Goal: Task Accomplishment & Management: Manage account settings

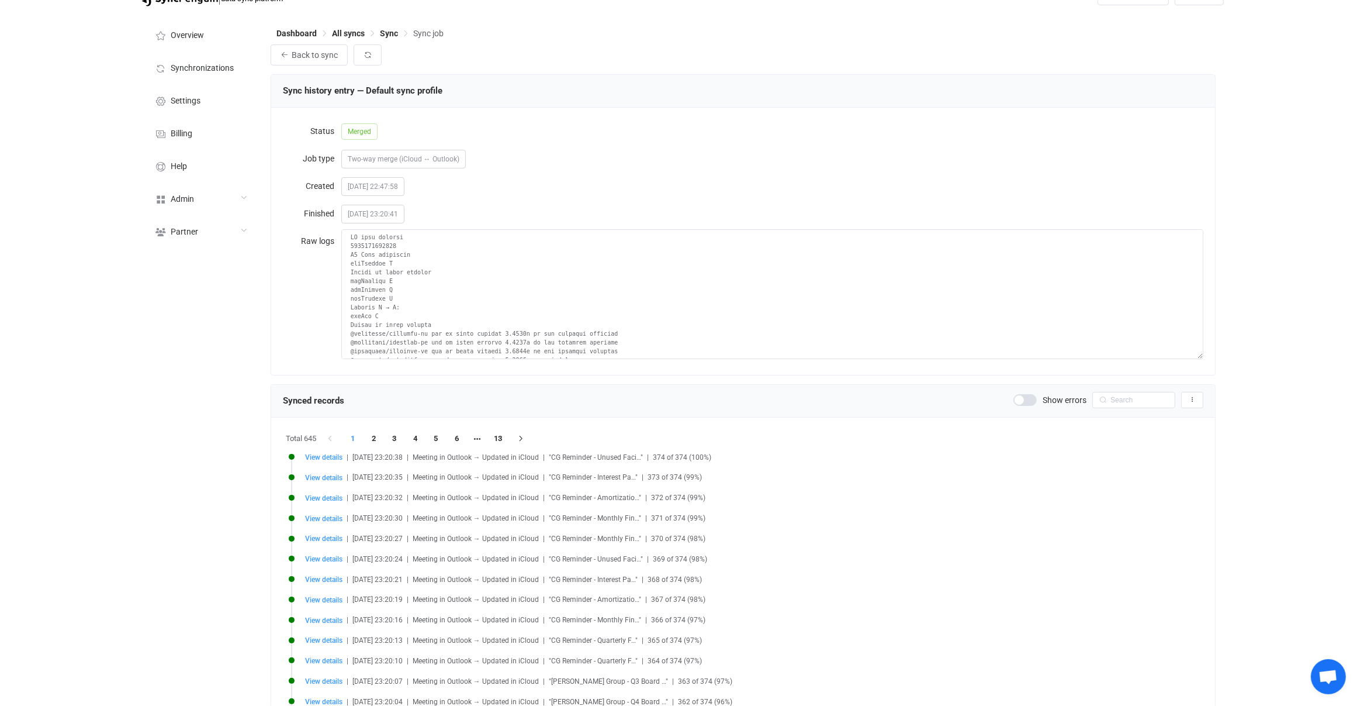
scroll to position [1169, 0]
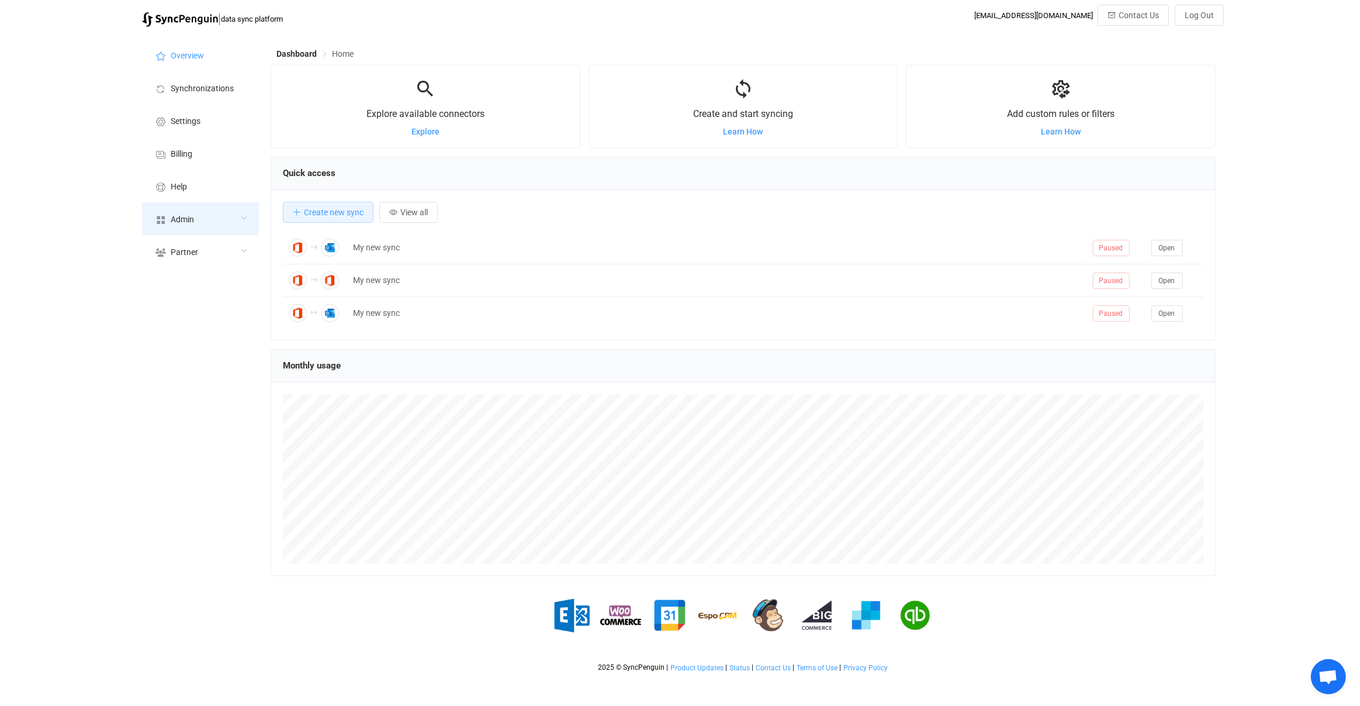
scroll to position [226, 945]
click at [205, 215] on div "Admin" at bounding box center [200, 218] width 117 height 33
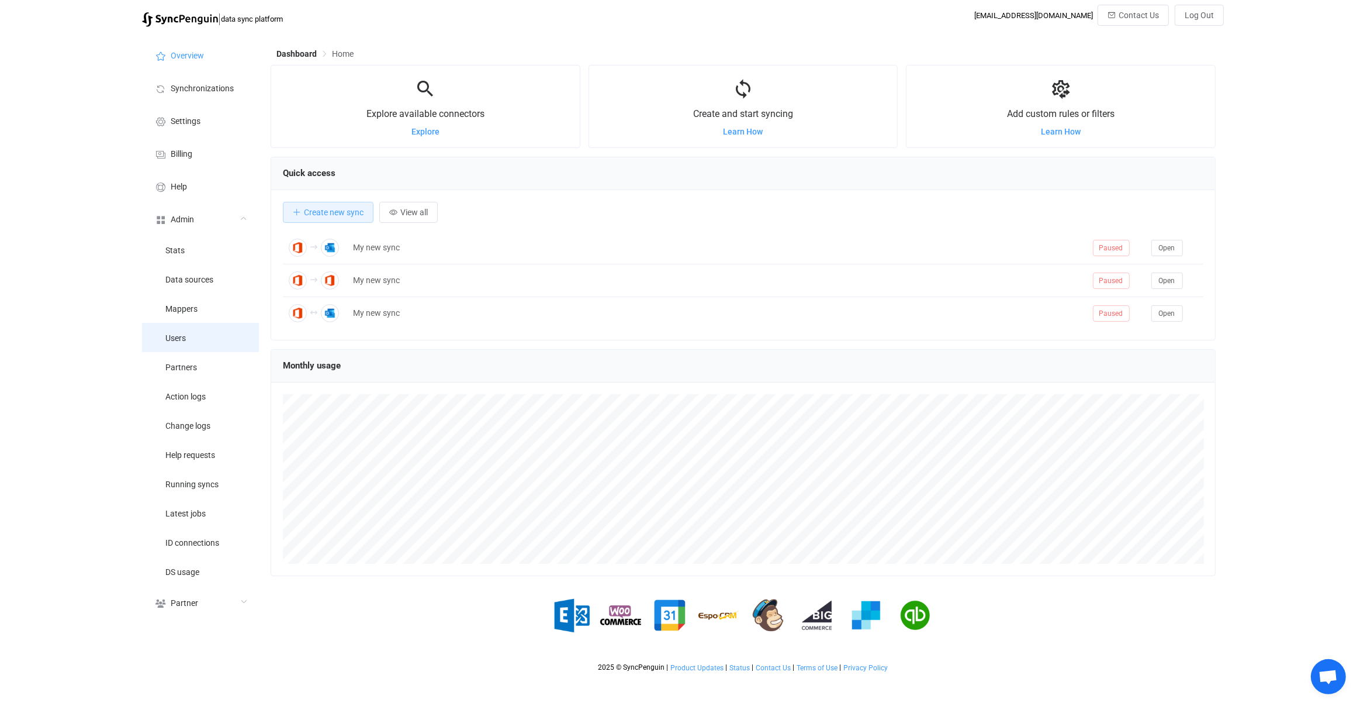
click at [209, 331] on li "Users" at bounding box center [200, 337] width 117 height 29
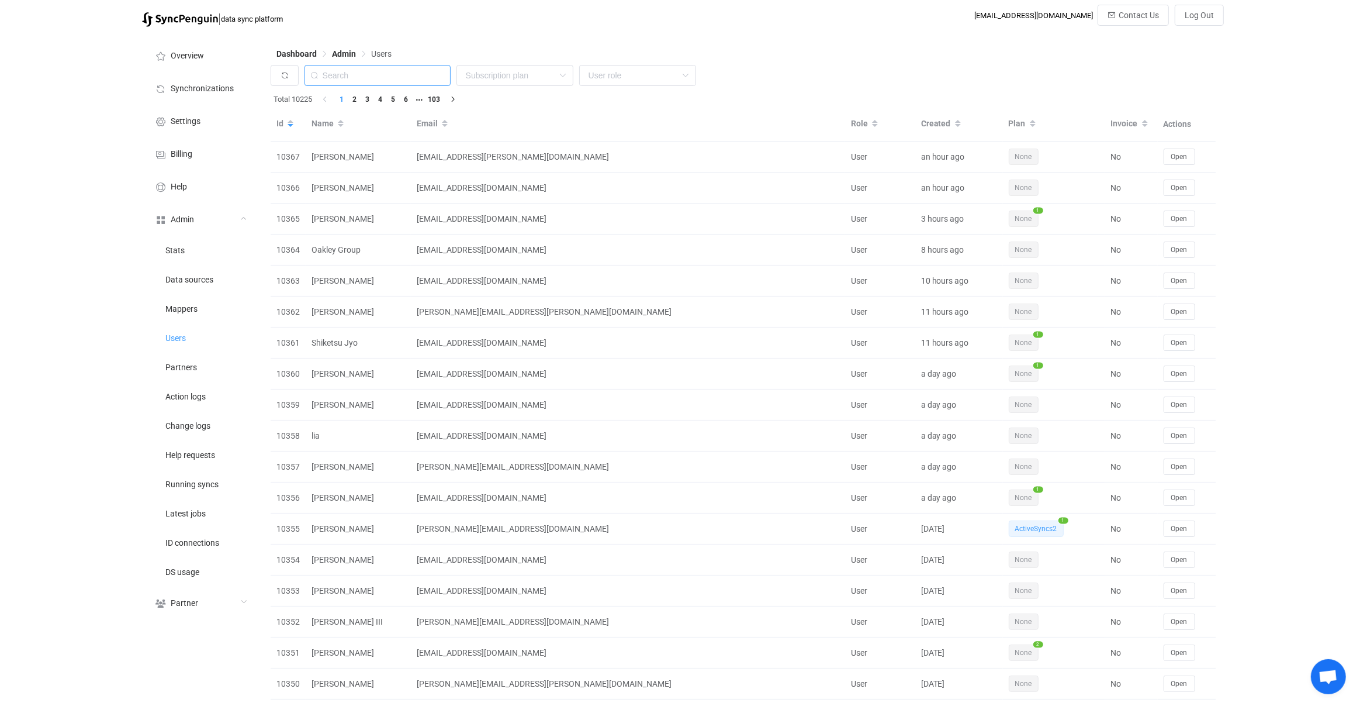
click at [426, 77] on input "text" at bounding box center [378, 75] width 146 height 21
paste input "paul.m@seamrogtech.com"
type input "paul.m@seamrogtech.com"
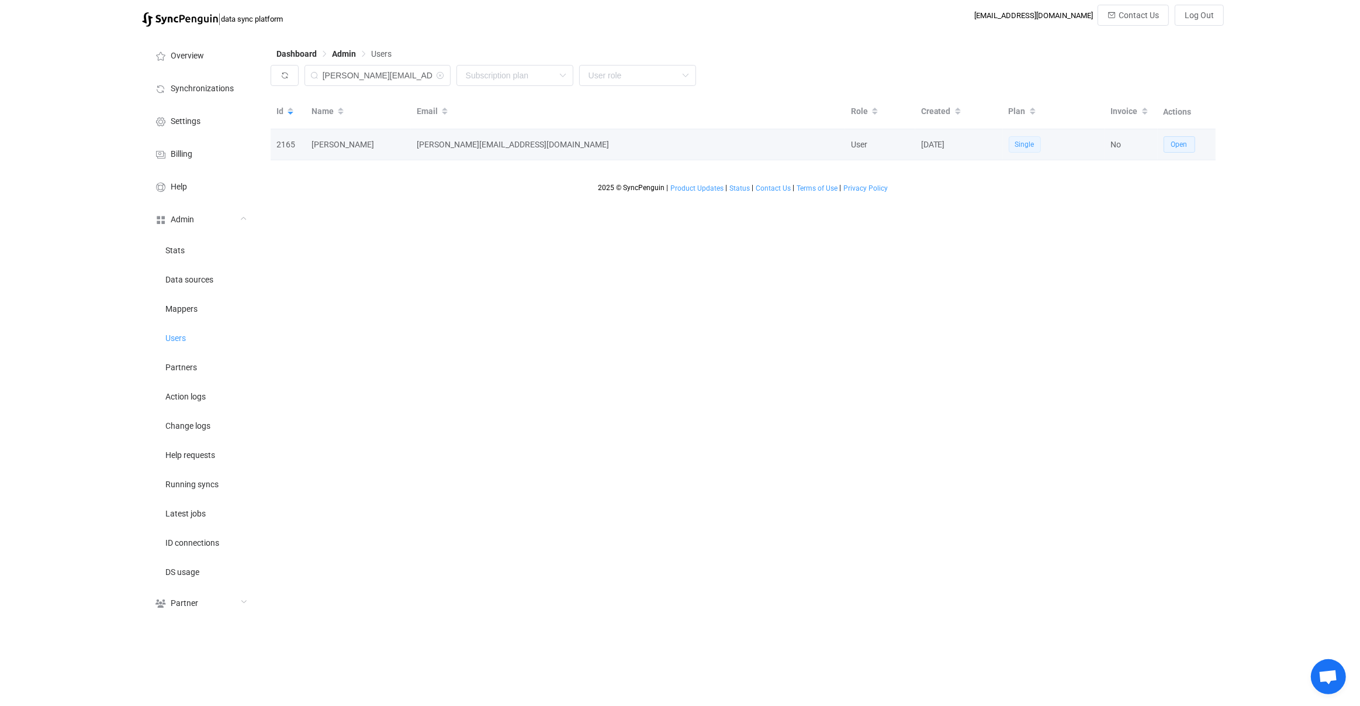
click at [1180, 147] on span "Open" at bounding box center [1179, 144] width 16 height 8
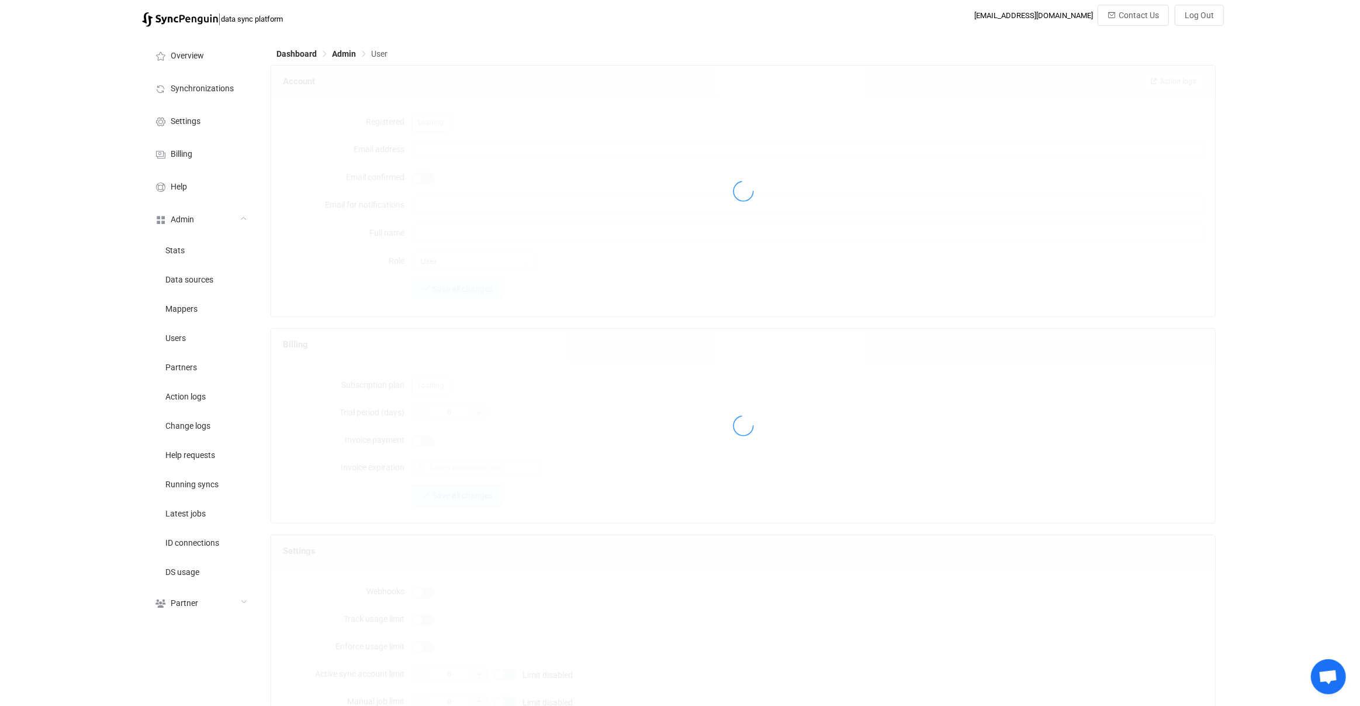
type input "paul.m@seamrogtech.com"
type input "Paul Miller"
type input "14"
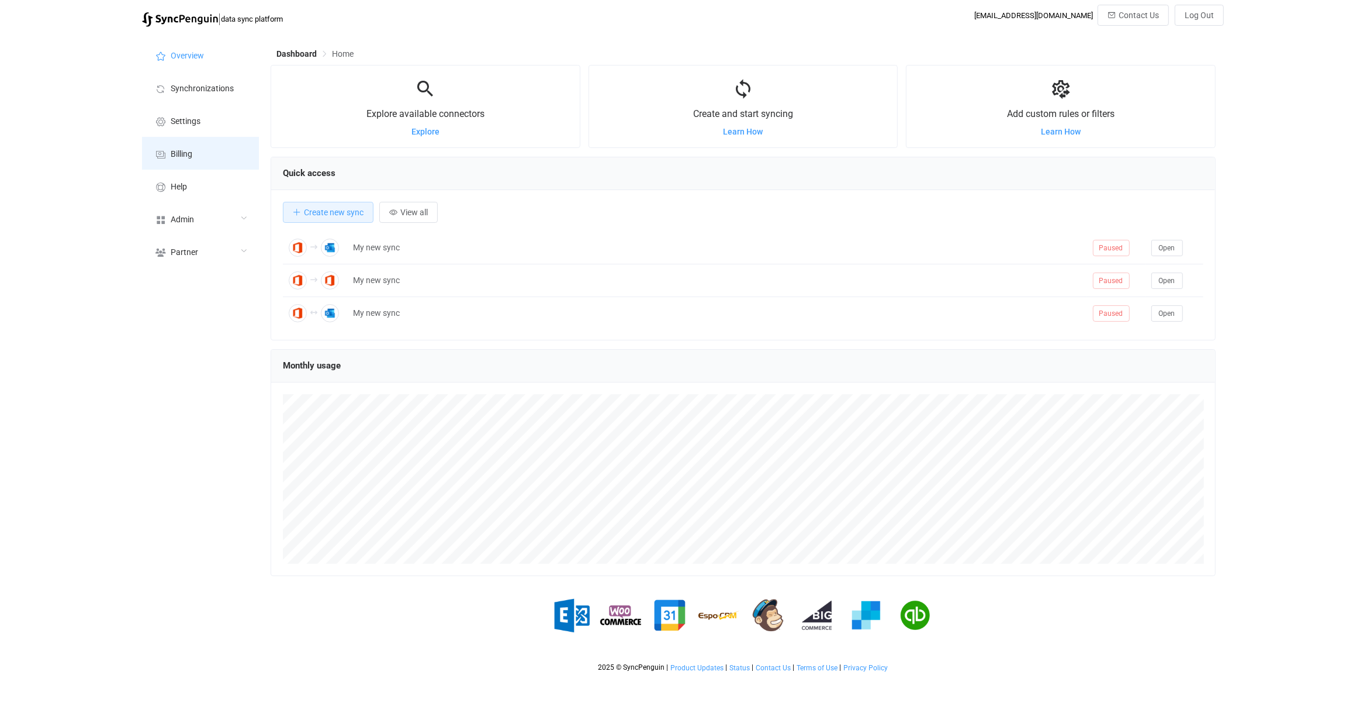
scroll to position [226, 945]
click at [222, 205] on div "Admin" at bounding box center [200, 218] width 117 height 33
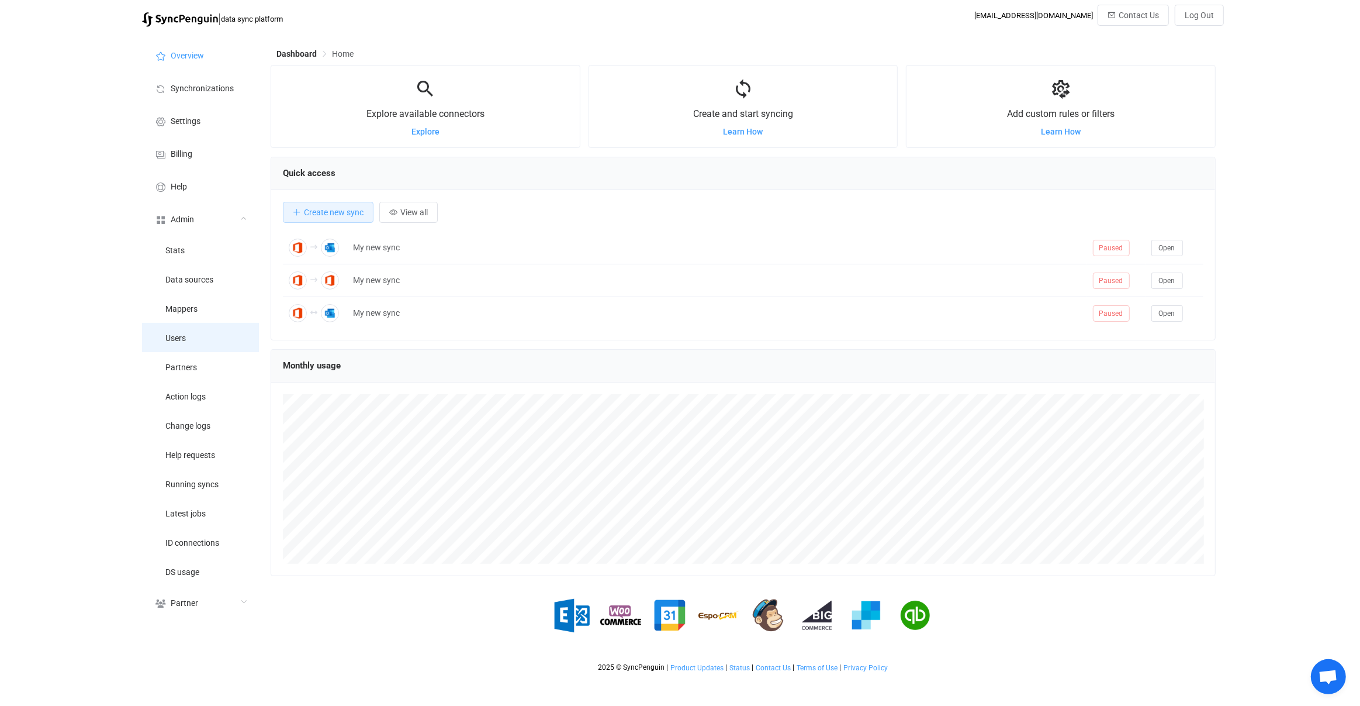
click at [227, 323] on li "Users" at bounding box center [200, 337] width 117 height 29
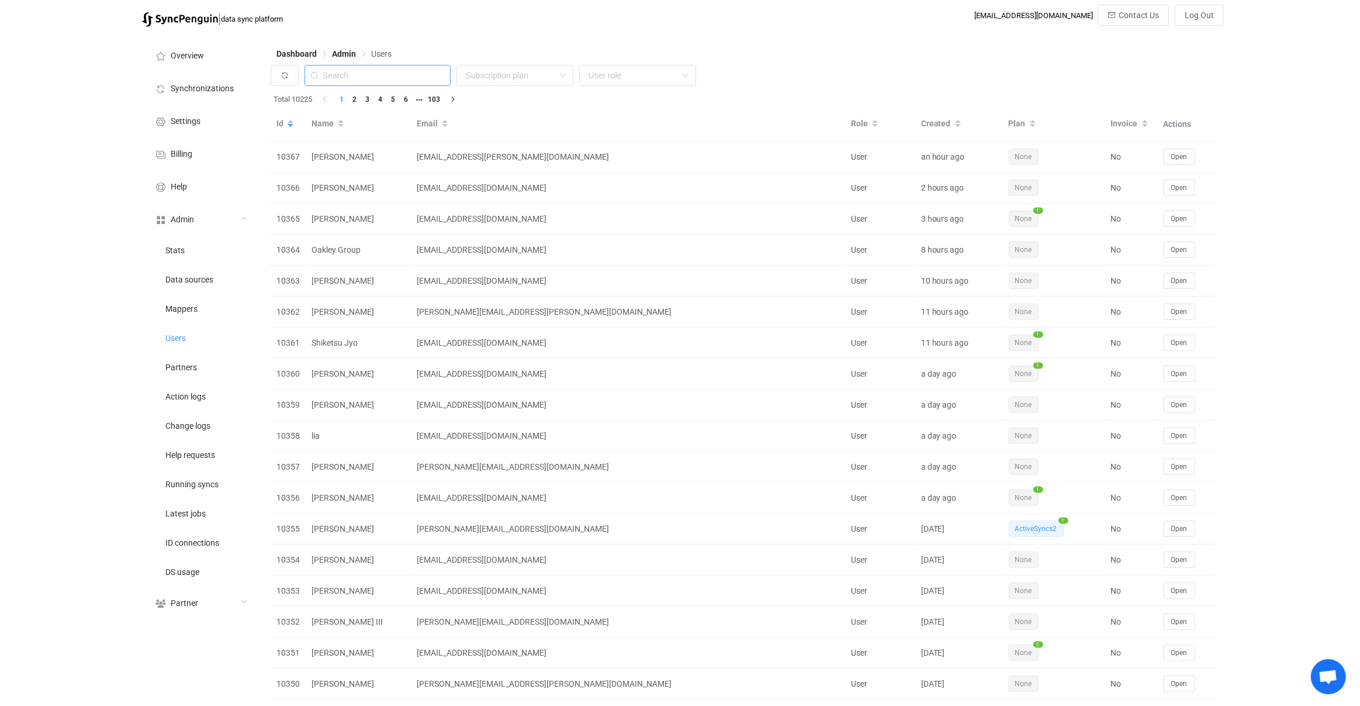
click at [411, 78] on input "text" at bounding box center [378, 75] width 146 height 21
paste input "[PERSON_NAME][EMAIL_ADDRESS][PERSON_NAME][DOMAIN_NAME]"
type input "[PERSON_NAME][EMAIL_ADDRESS][PERSON_NAME][DOMAIN_NAME]"
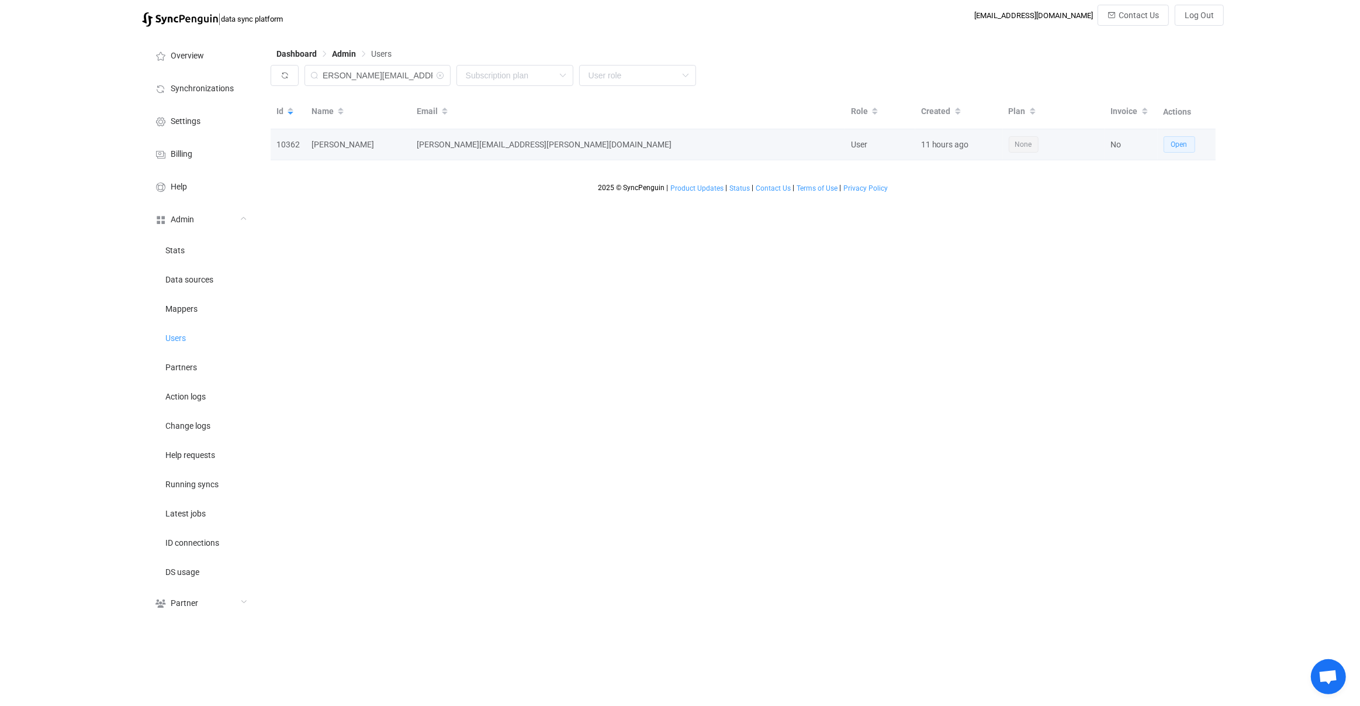
click at [1177, 144] on span "Open" at bounding box center [1179, 144] width 16 height 8
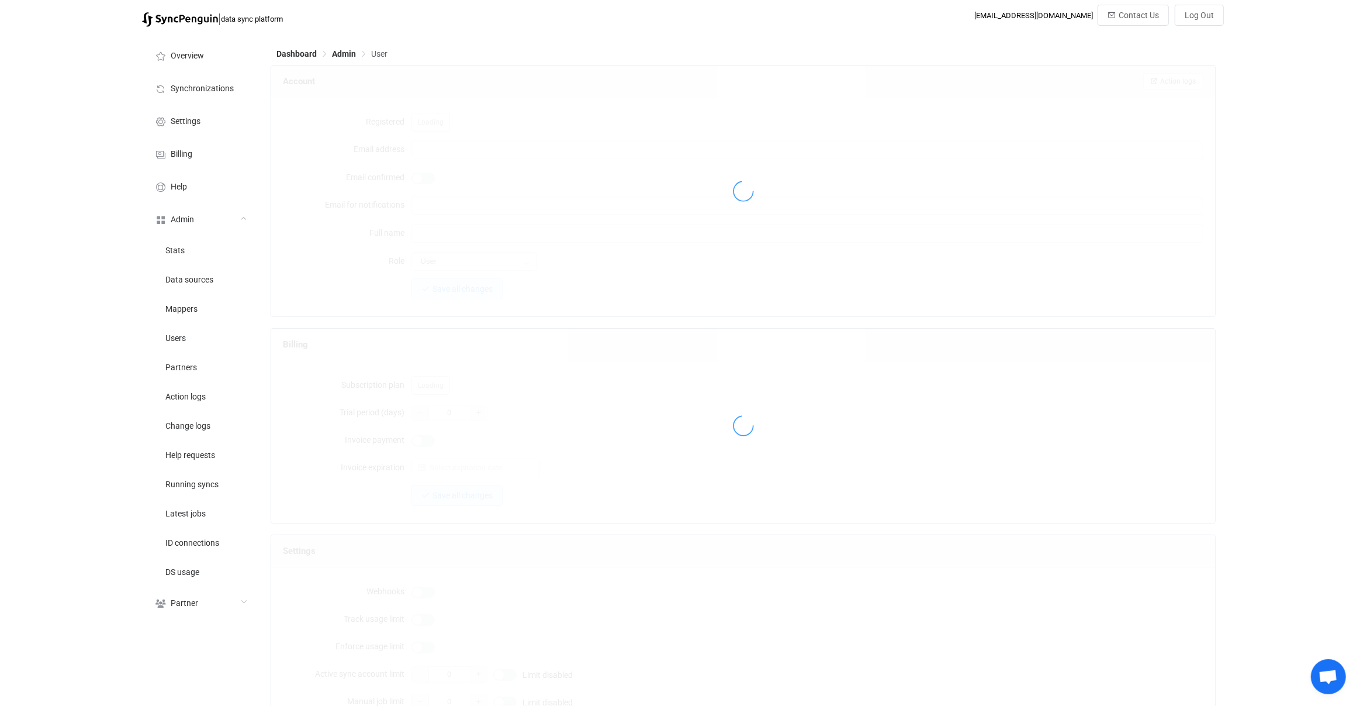
type input "[PERSON_NAME][EMAIL_ADDRESS][PERSON_NAME][DOMAIN_NAME]"
type input "[PERSON_NAME]"
type input "14"
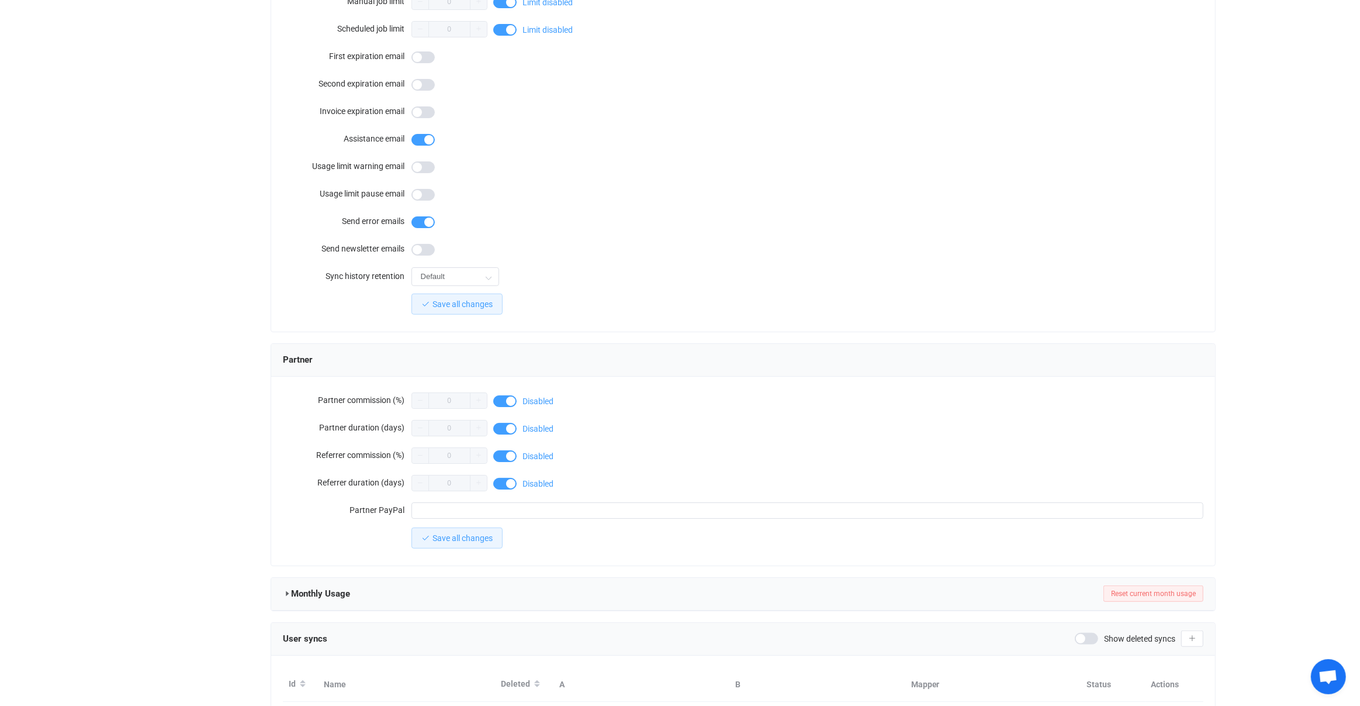
scroll to position [773, 0]
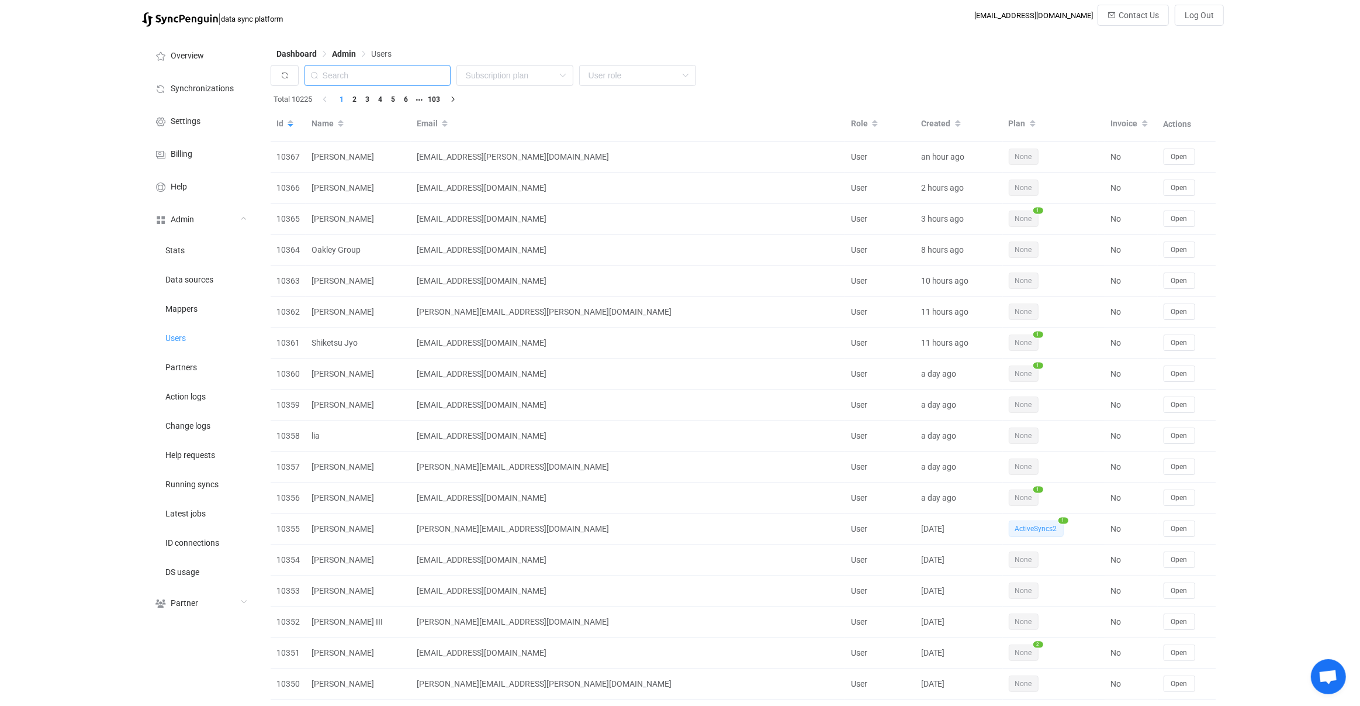
click at [374, 72] on input "text" at bounding box center [378, 75] width 146 height 21
type input "konstantin"
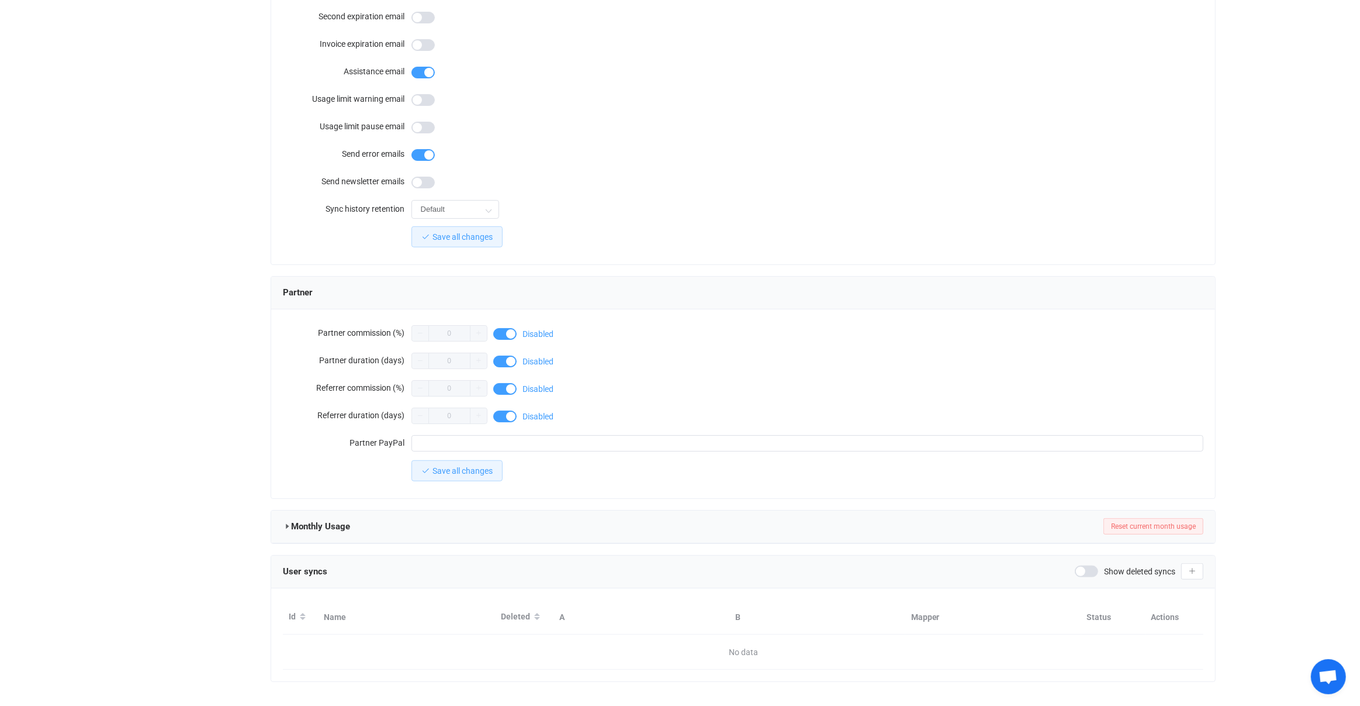
scroll to position [773, 0]
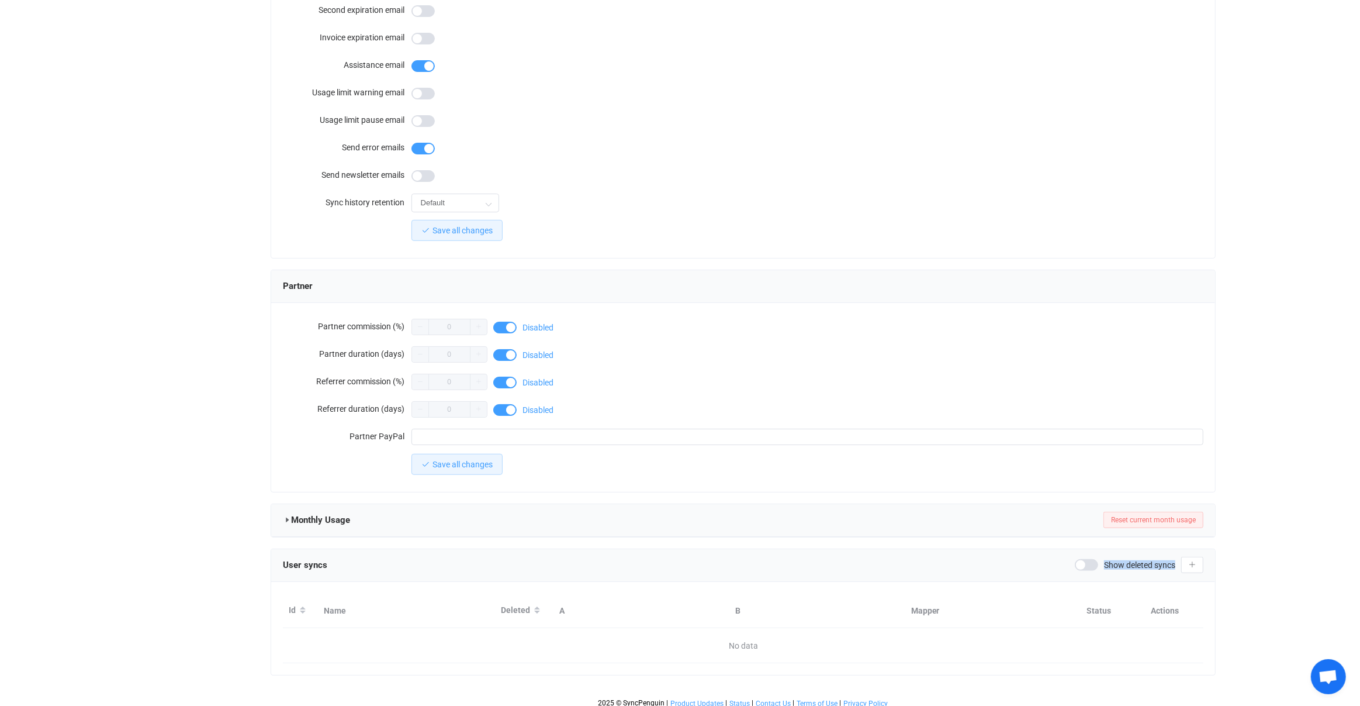
drag, startPoint x: 1104, startPoint y: 568, endPoint x: 1101, endPoint y: 558, distance: 10.9
click at [1102, 568] on div "User syncs Show deleted syncs" at bounding box center [743, 565] width 945 height 33
click at [1101, 559] on div "Show deleted syncs" at bounding box center [1125, 565] width 101 height 12
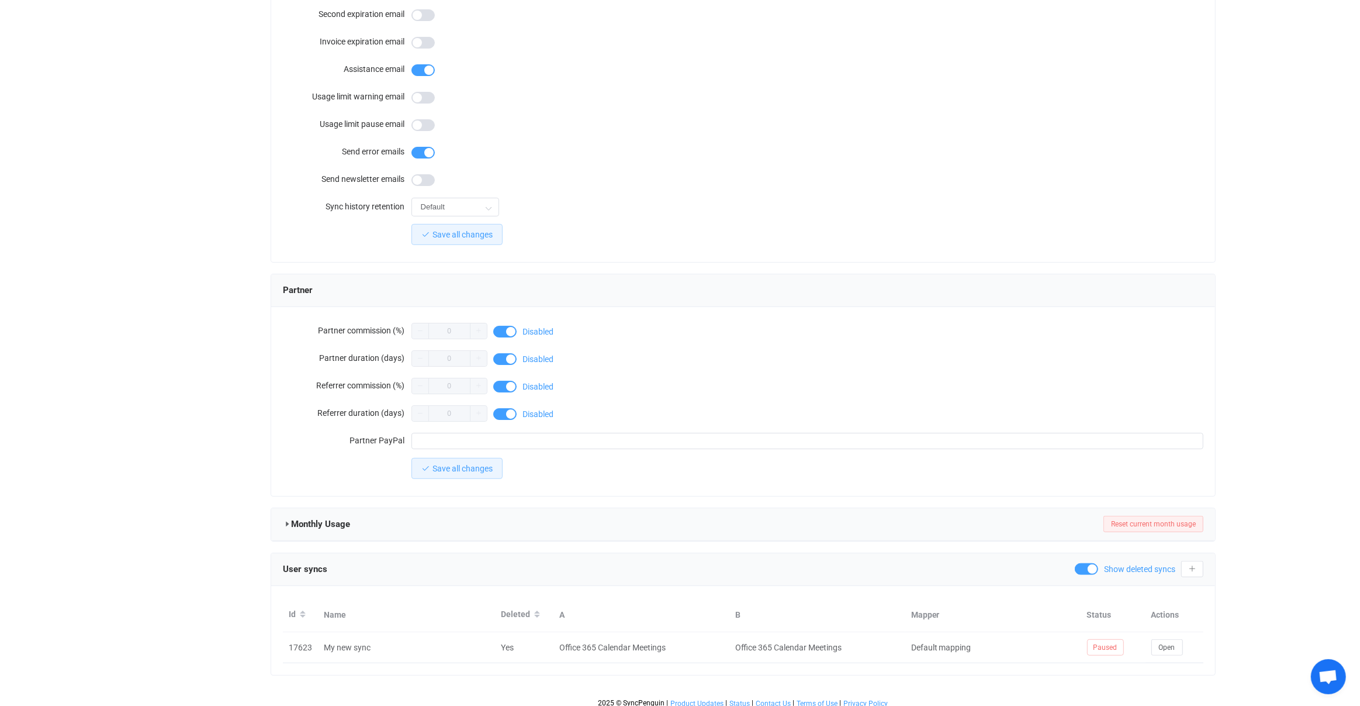
click at [1093, 563] on span at bounding box center [1086, 569] width 23 height 12
click at [1090, 563] on div at bounding box center [743, 614] width 945 height 122
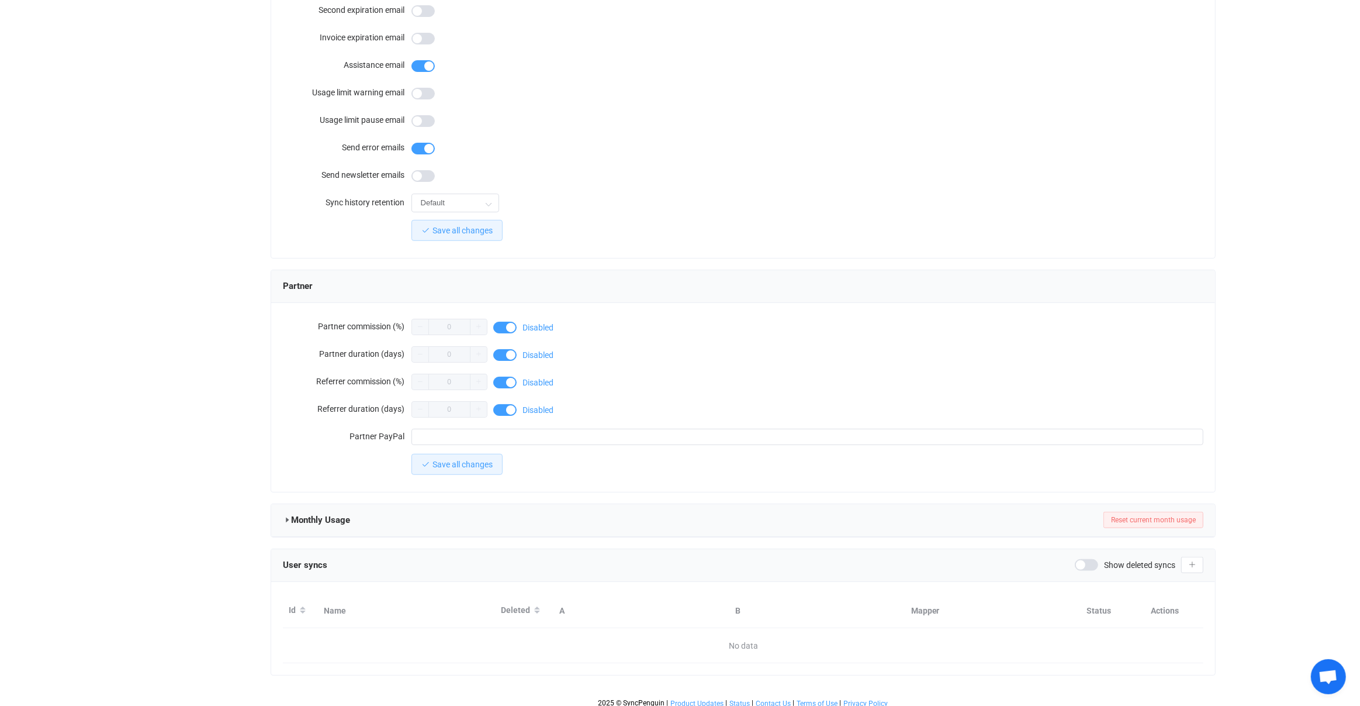
click at [1137, 564] on div "Show deleted syncs" at bounding box center [1139, 564] width 129 height 16
click at [1137, 561] on span "Show deleted syncs" at bounding box center [1139, 565] width 71 height 8
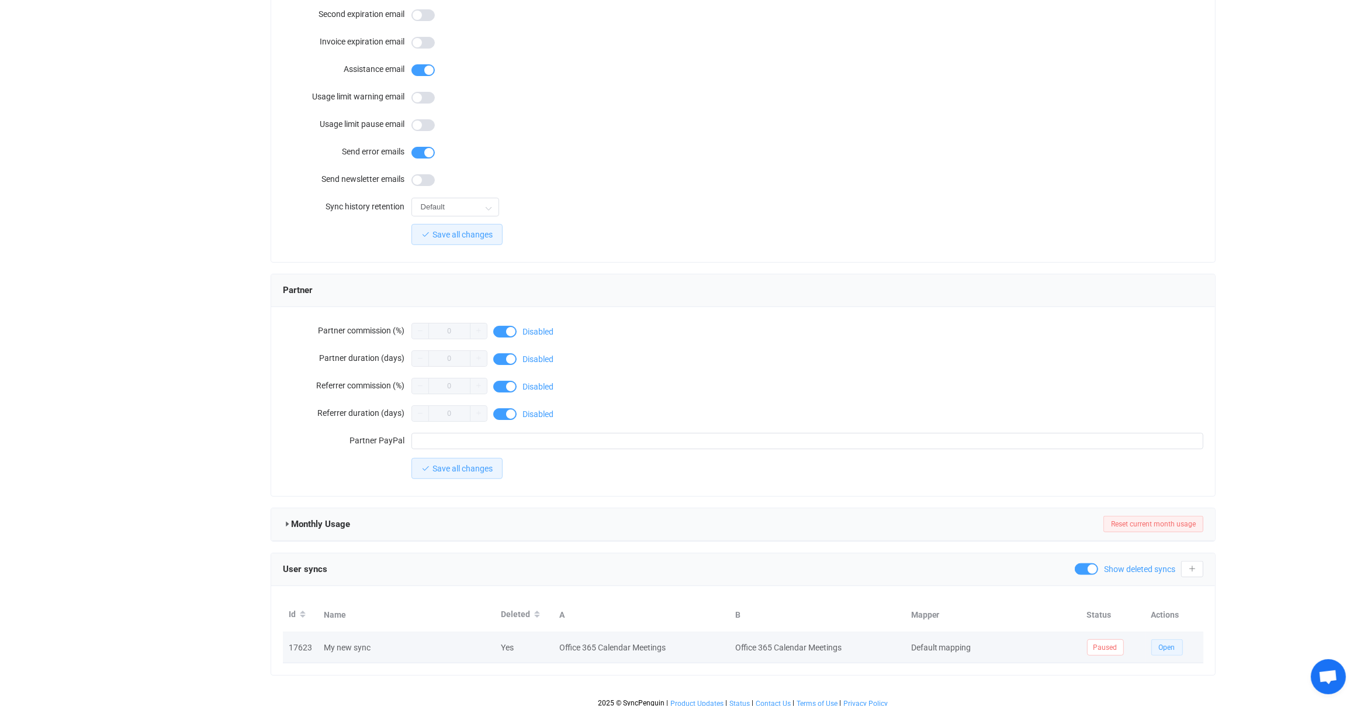
click at [1171, 643] on span "Open" at bounding box center [1167, 647] width 16 height 8
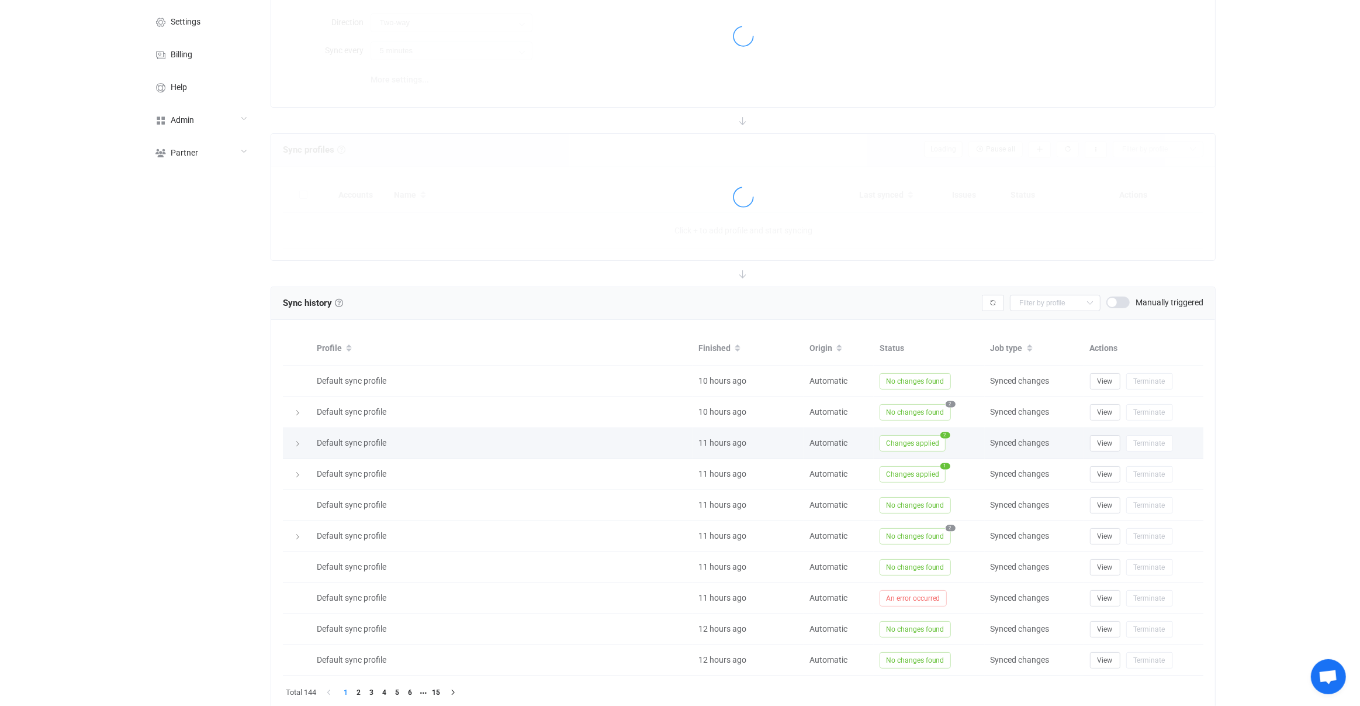
scroll to position [140, 0]
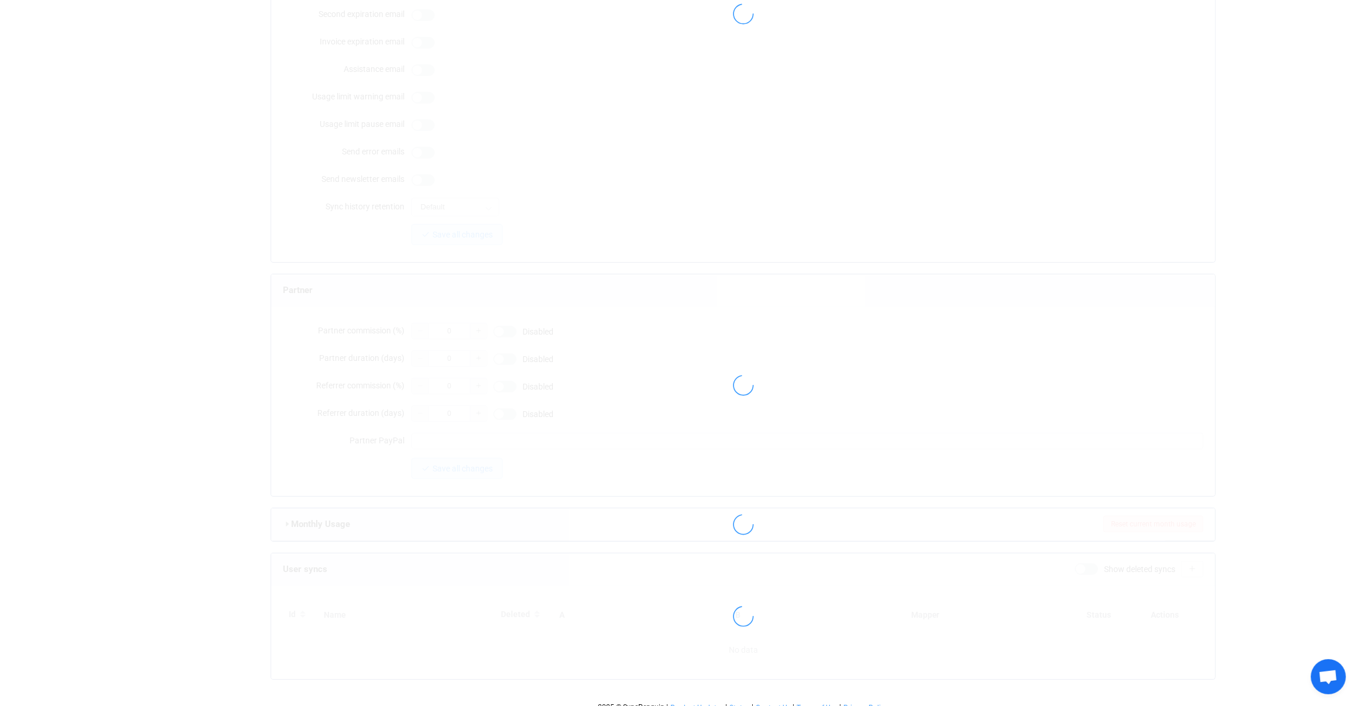
type input "konstantin.klocke@smp-ag.de"
type input "Klocke, Konstantin"
type input "14"
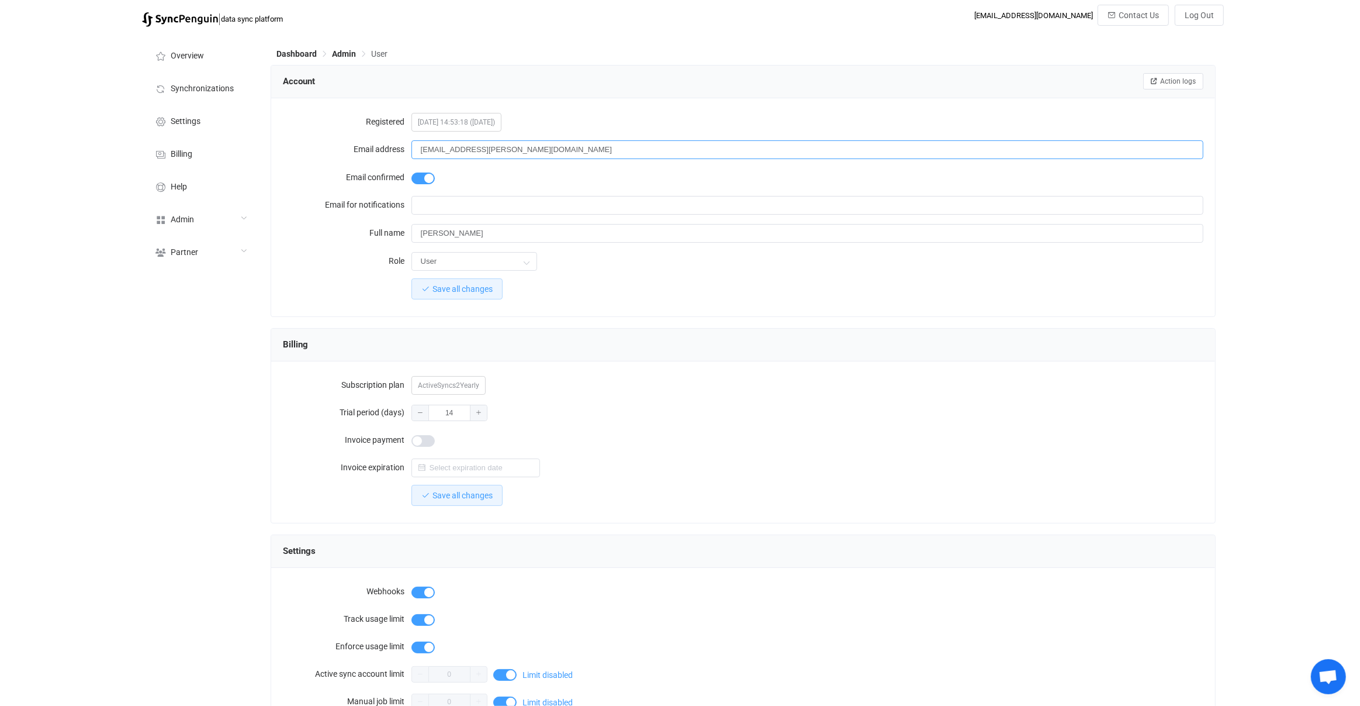
click at [566, 150] on input "konstantin.klocke@smp-ag.de" at bounding box center [807, 149] width 793 height 19
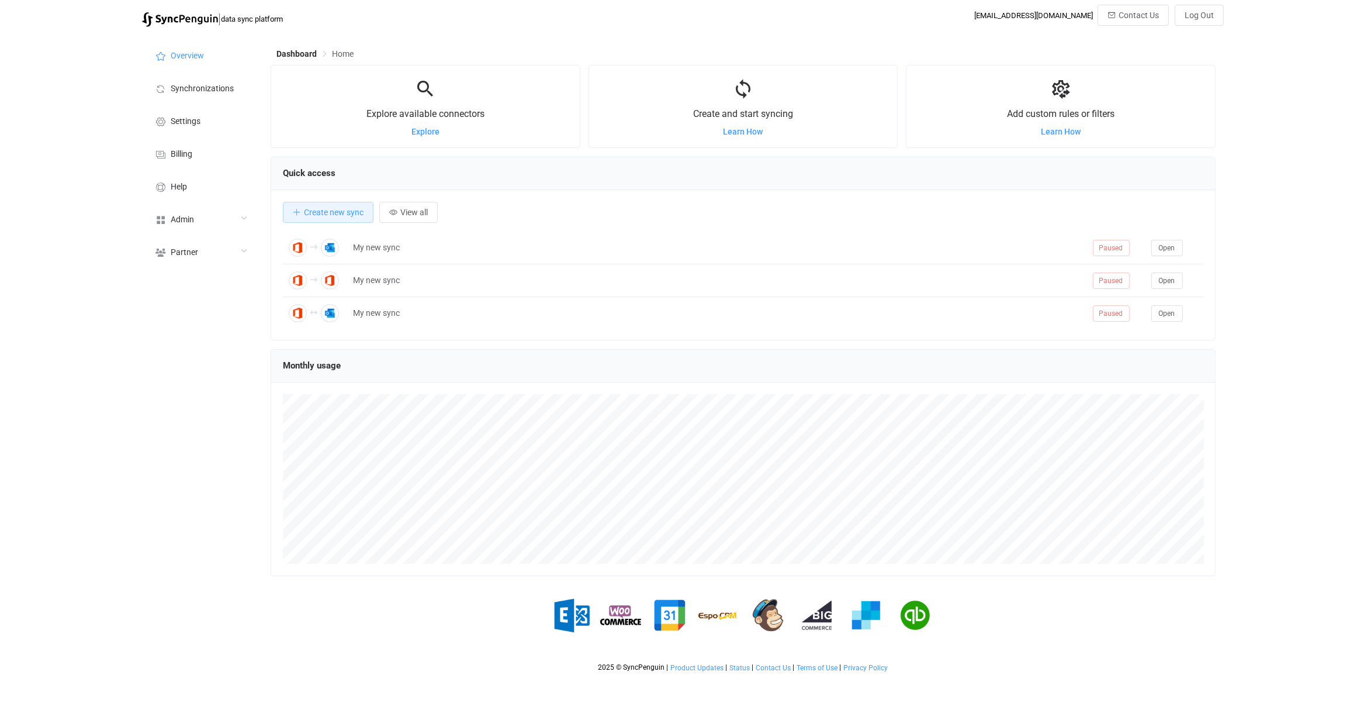
scroll to position [226, 945]
click at [216, 223] on div "Admin" at bounding box center [200, 218] width 117 height 33
click at [205, 372] on li "Partners" at bounding box center [200, 366] width 117 height 29
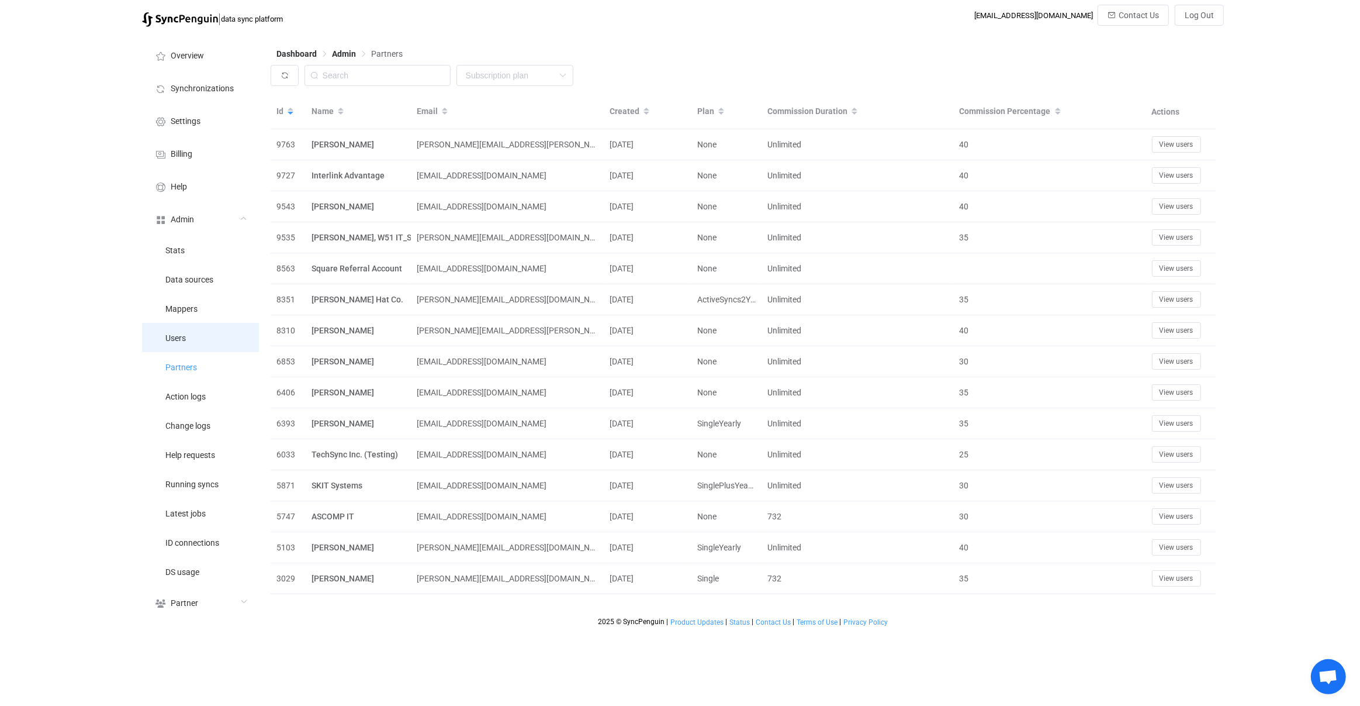
click at [187, 332] on li "Users" at bounding box center [200, 337] width 117 height 29
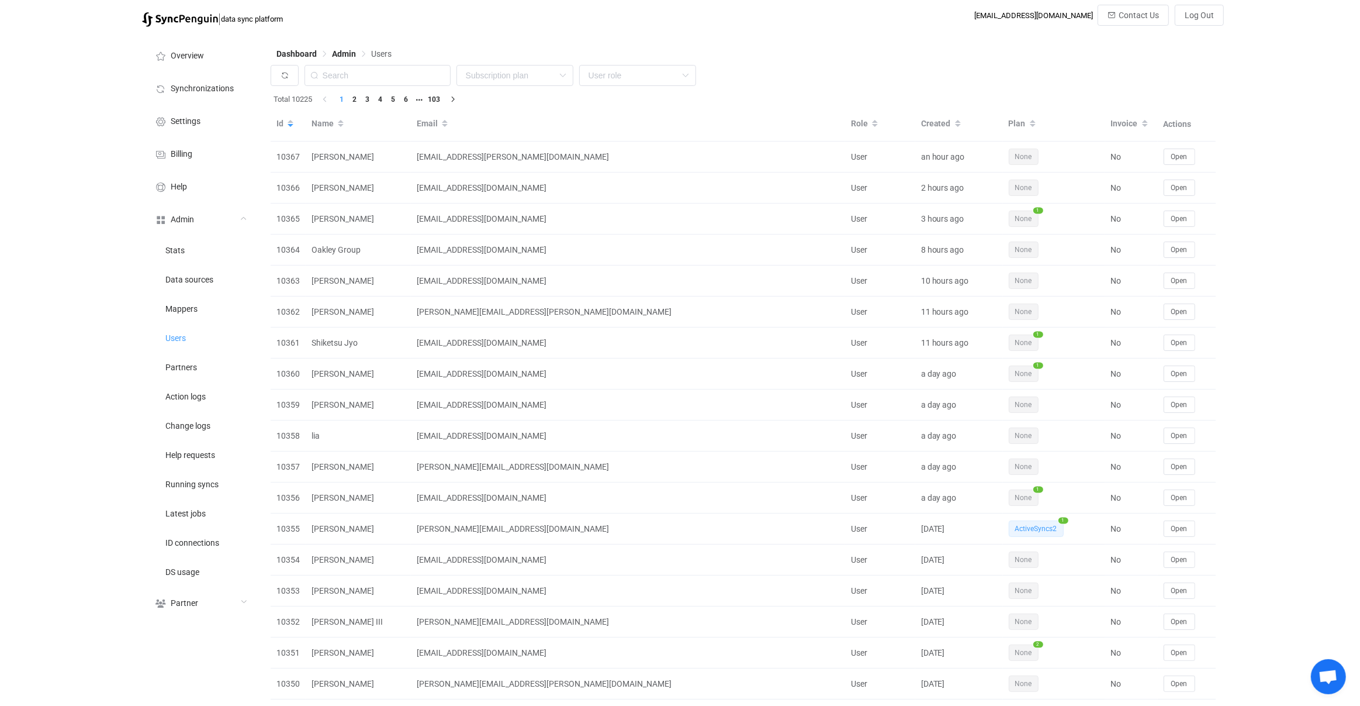
click at [383, 91] on div "None Single SingleYearly SinglePlus SinglePlusYearly Team TeamYearly TeamPlus T…" at bounding box center [744, 78] width 946 height 27
click at [374, 81] on input "text" at bounding box center [378, 75] width 146 height 21
paste input "akibsi01@gmail.com"
type input "akibsi01@gmail.com"
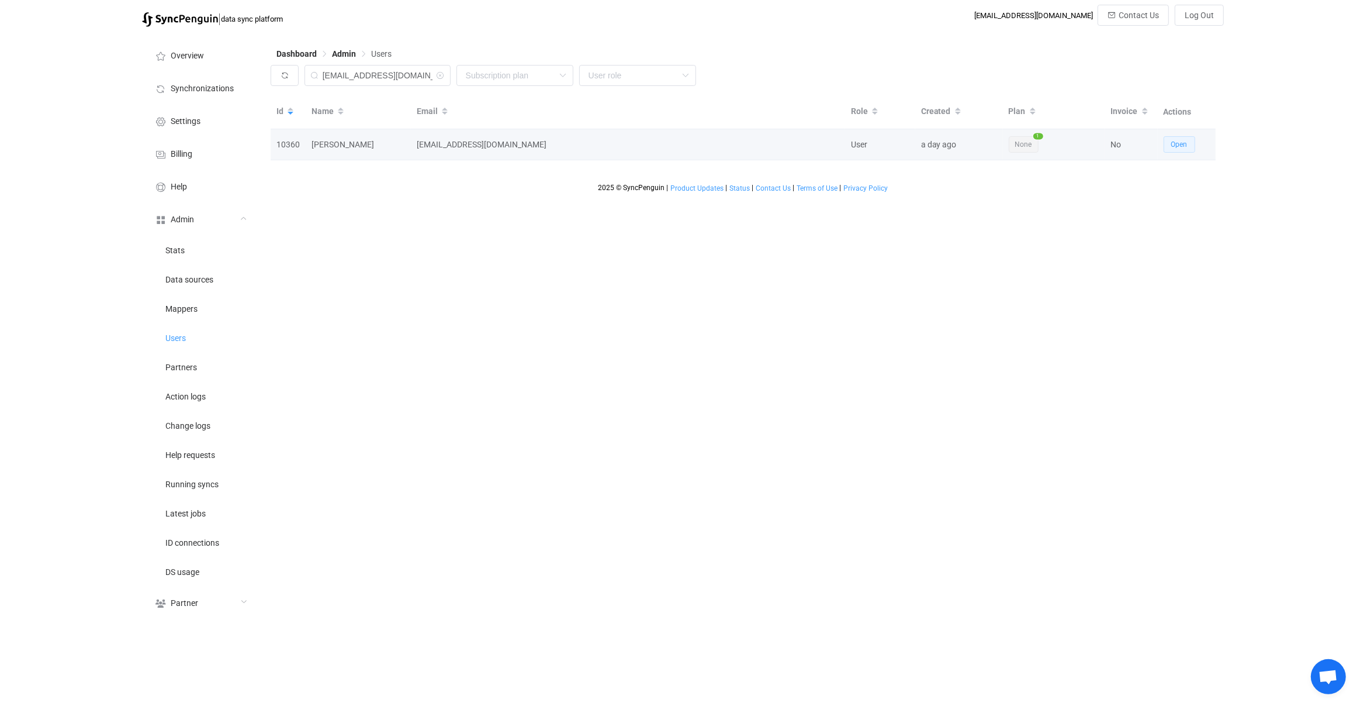
click at [1188, 143] on button "Open" at bounding box center [1180, 144] width 32 height 16
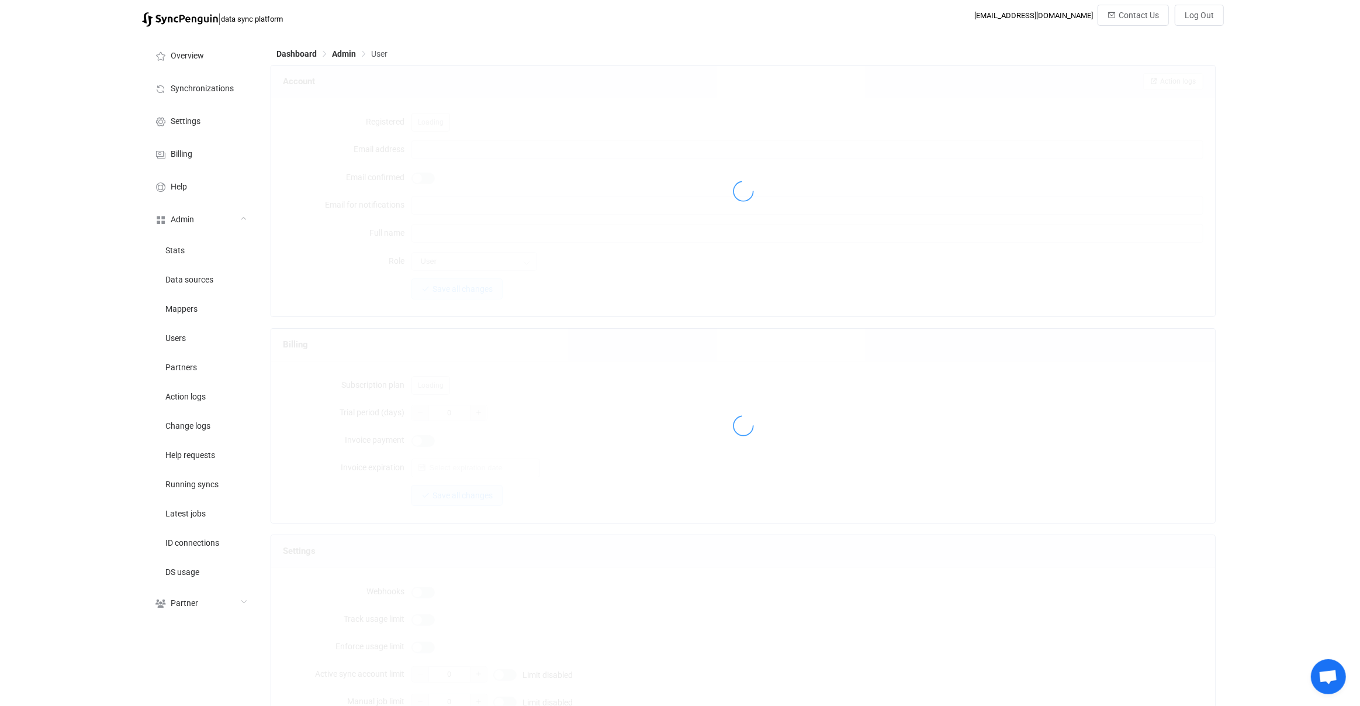
type input "akibsi01@gmail.com"
type input "Alonso Rios"
type input "14"
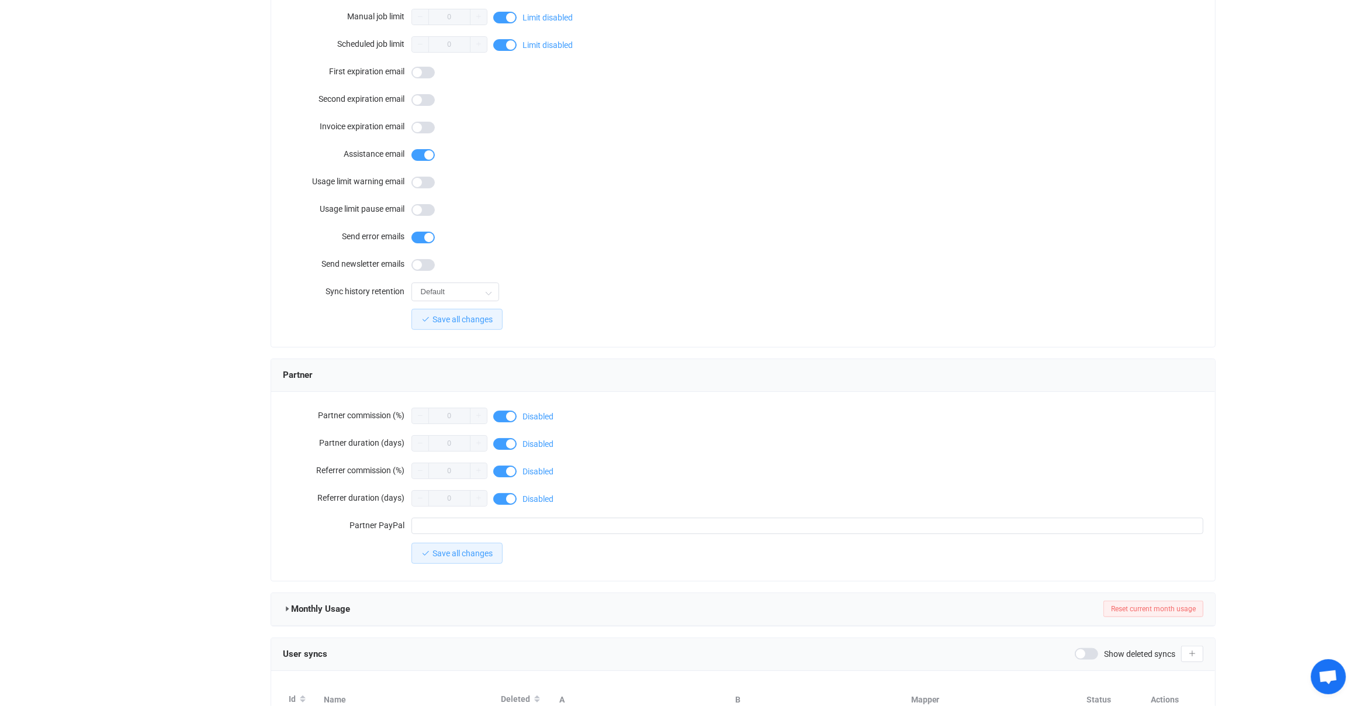
scroll to position [769, 0]
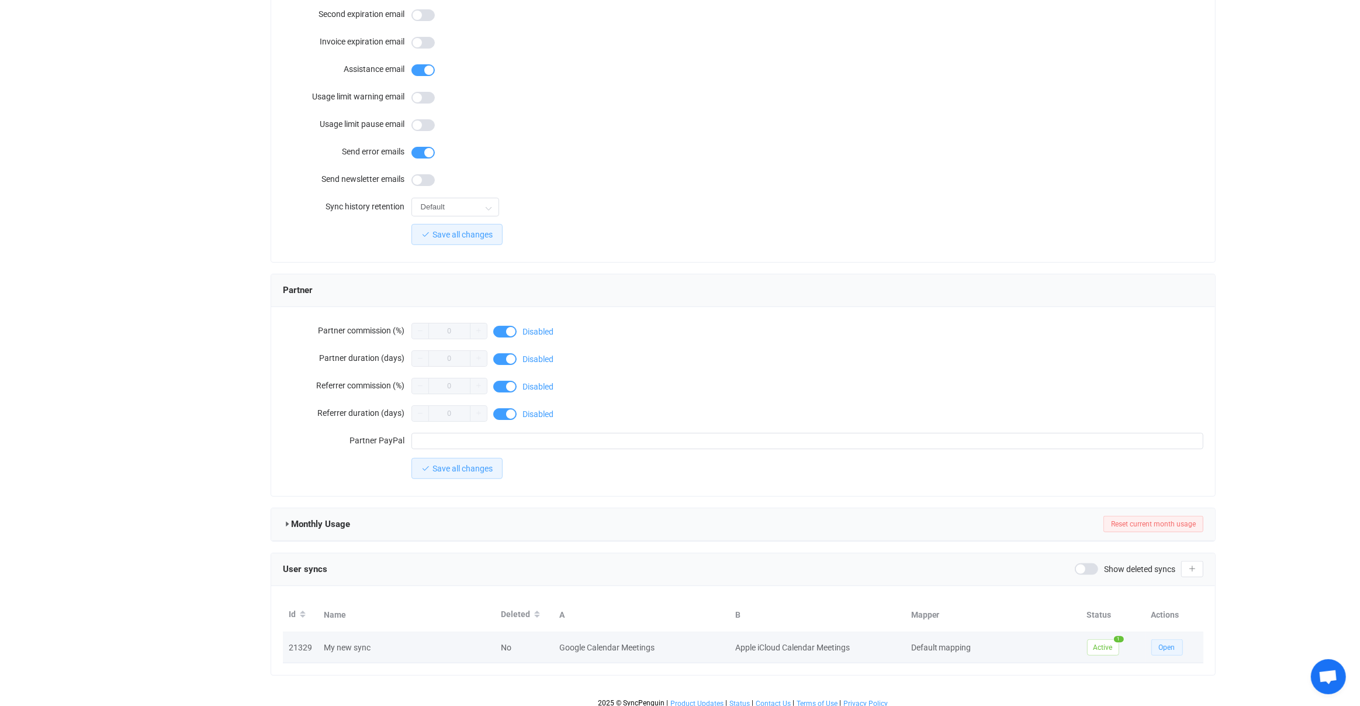
click at [1169, 643] on span "Open" at bounding box center [1167, 647] width 16 height 8
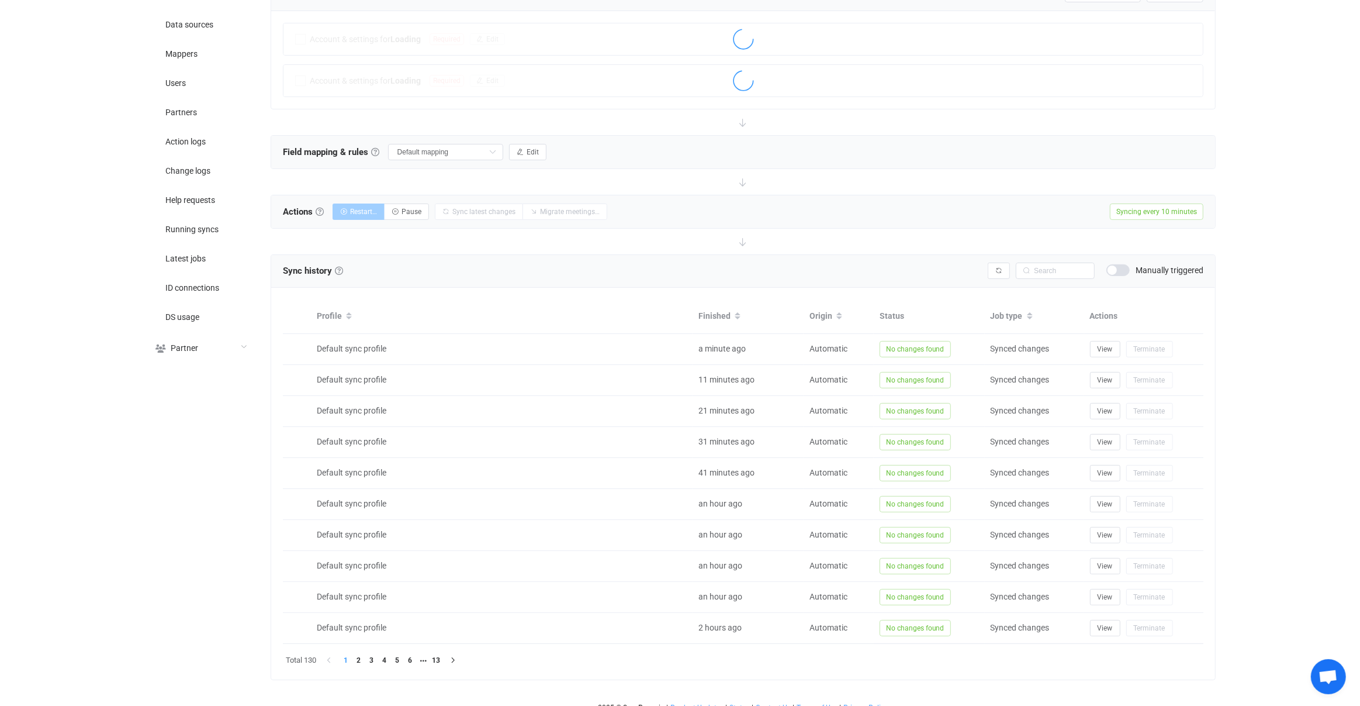
scroll to position [263, 0]
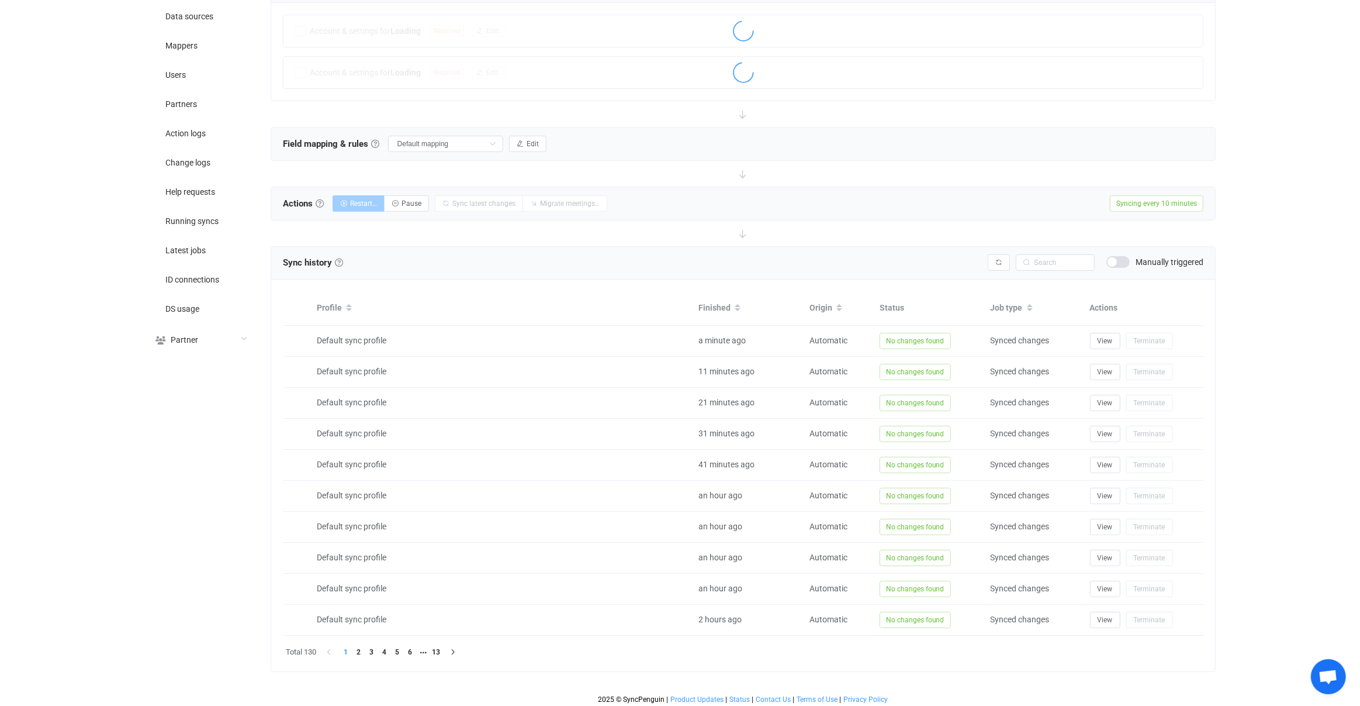
click at [1116, 260] on span at bounding box center [1117, 262] width 23 height 12
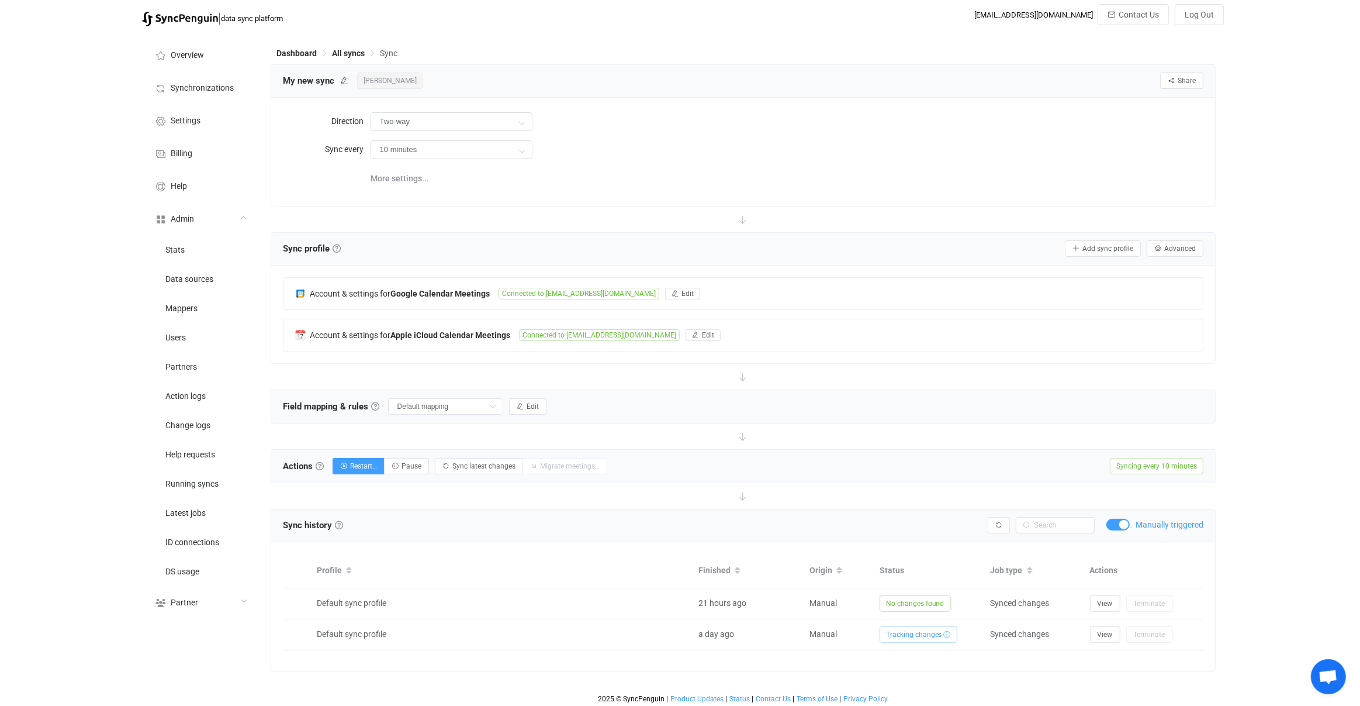
scroll to position [0, 0]
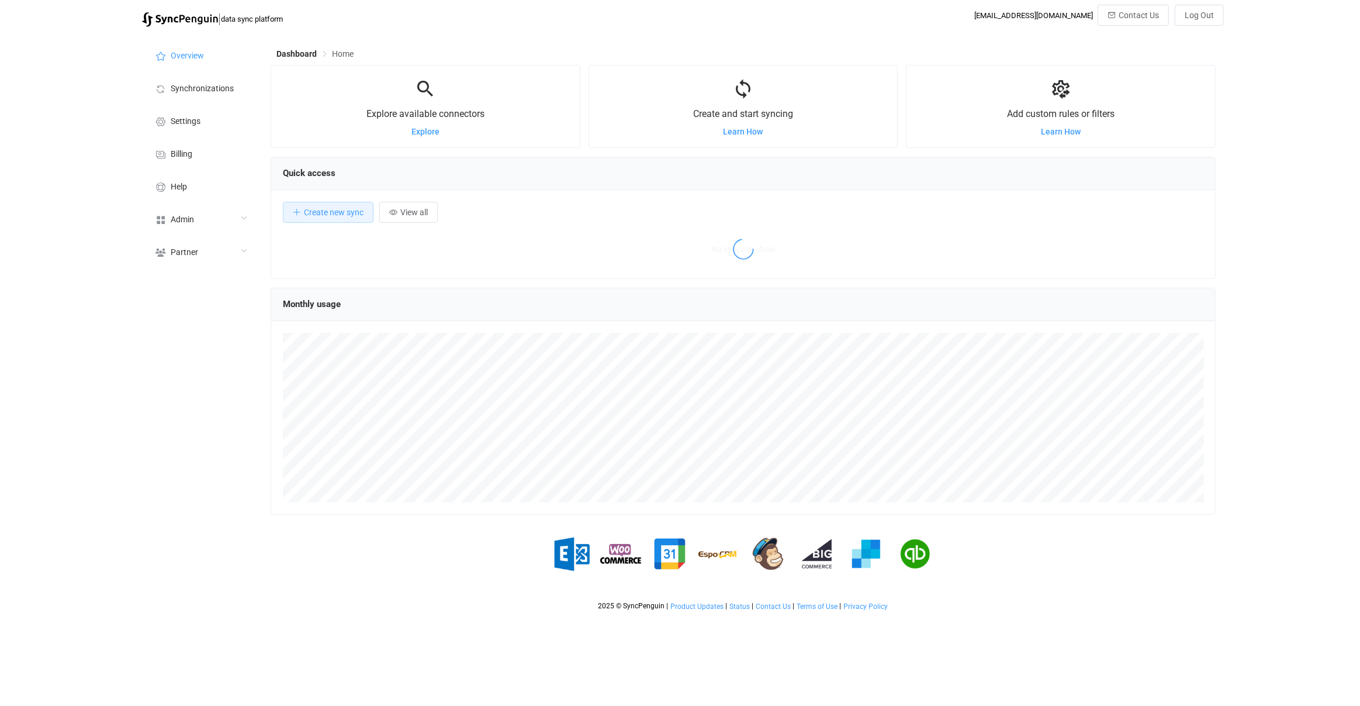
scroll to position [226, 945]
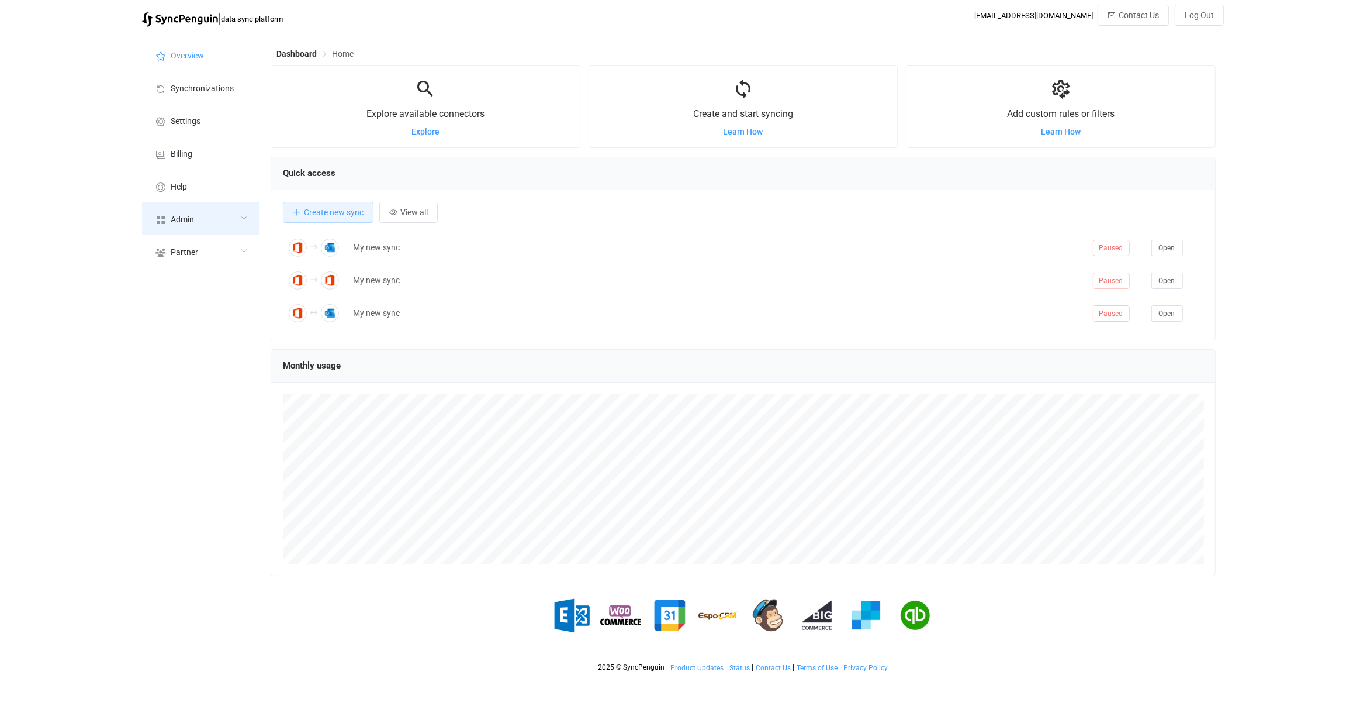
click at [240, 216] on icon at bounding box center [243, 218] width 7 height 7
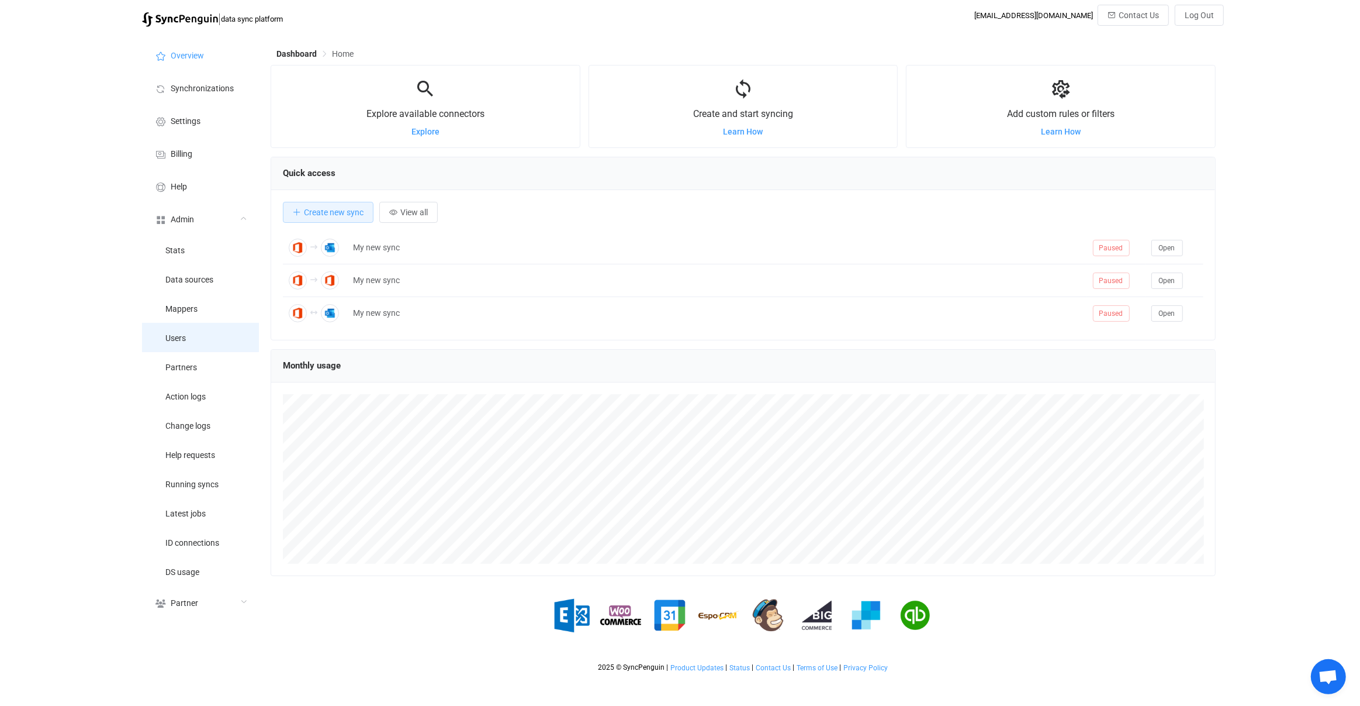
click at [230, 332] on li "Users" at bounding box center [200, 337] width 117 height 29
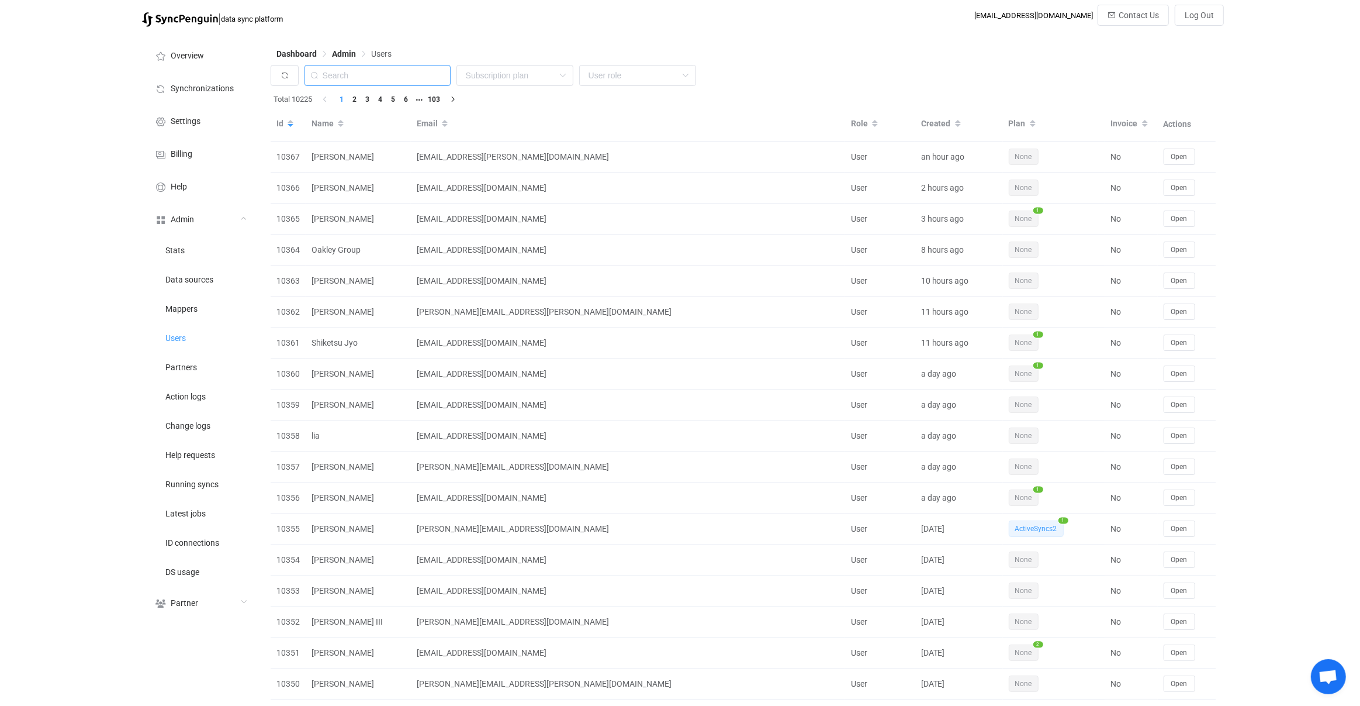
click at [387, 67] on input "text" at bounding box center [378, 75] width 146 height 21
paste input "andrew@andrewthornton.info"
type input "andrew@andrewthornton.info"
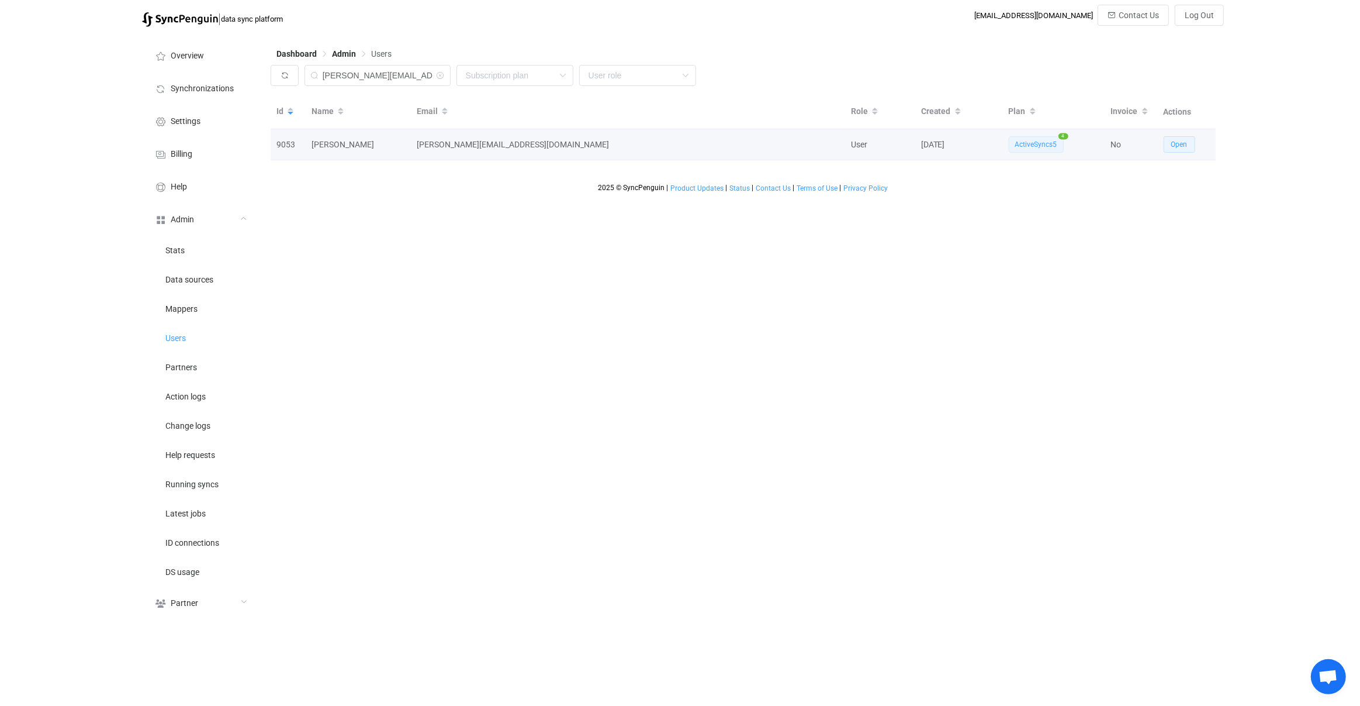
click at [1181, 144] on span "Open" at bounding box center [1179, 144] width 16 height 8
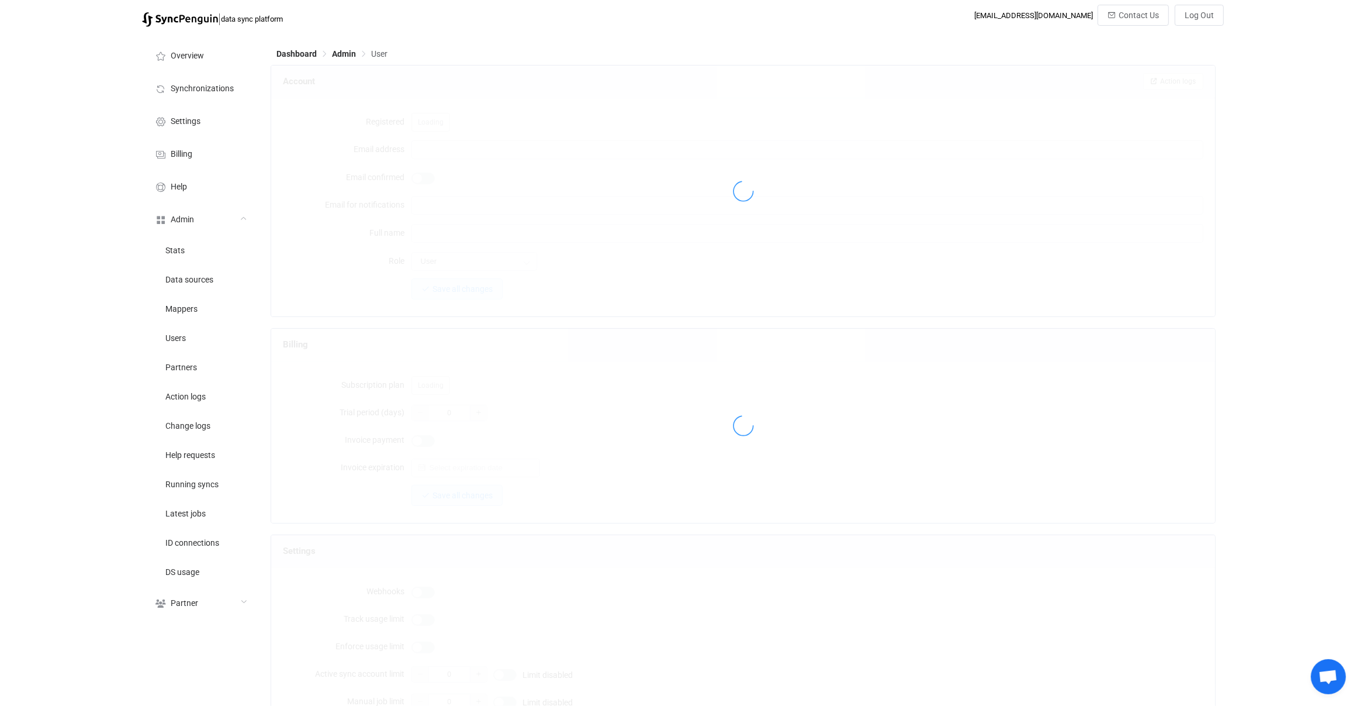
type input "andrew@andrewthornton.info"
type input "mytechie@heartinbusiness.org"
type input "Andrew Thornton"
type input "14"
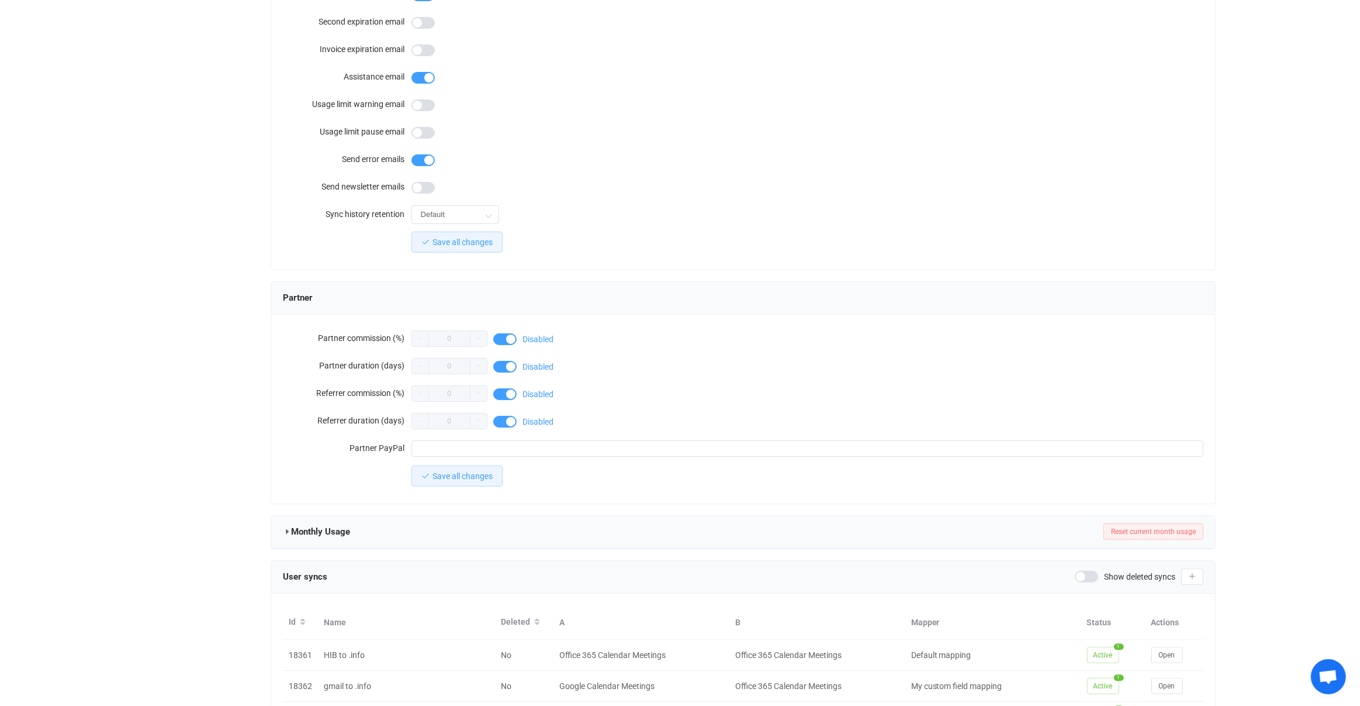
scroll to position [862, 0]
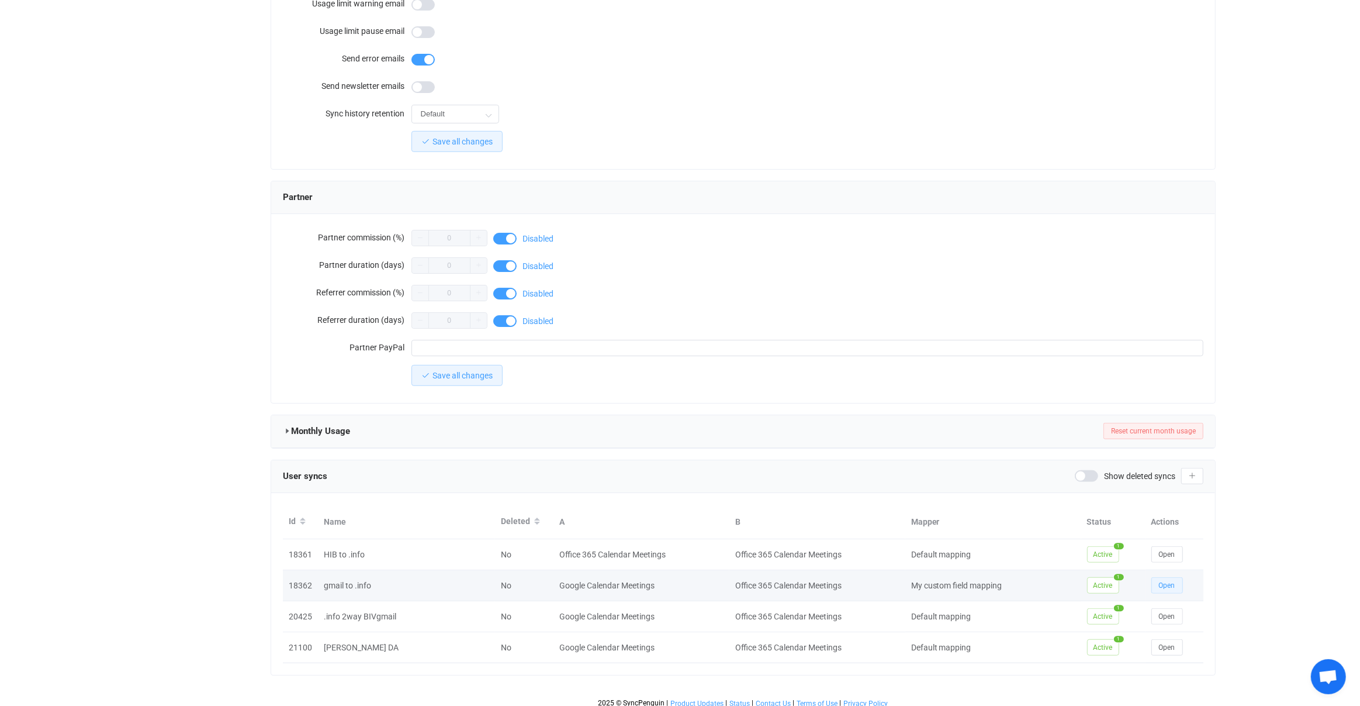
click at [1161, 581] on span "Open" at bounding box center [1167, 585] width 16 height 8
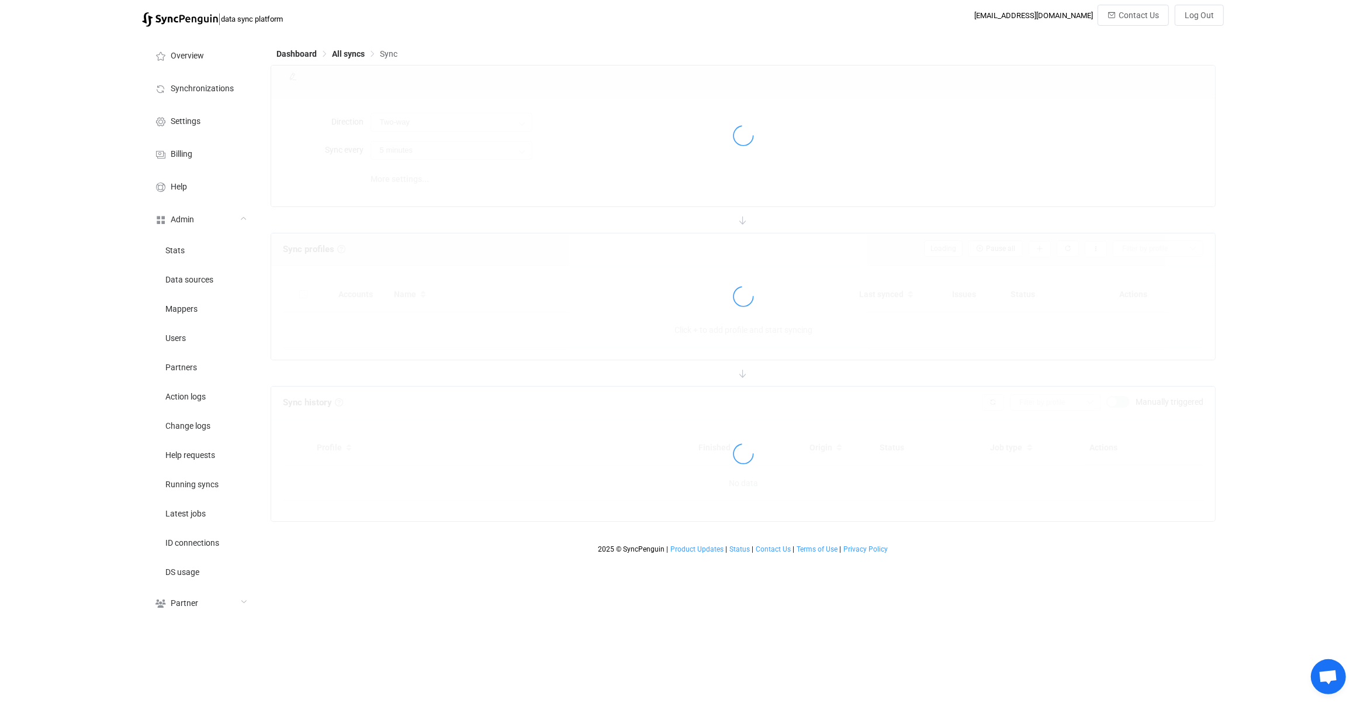
type input "Google → Office 365"
type input "10 minutes"
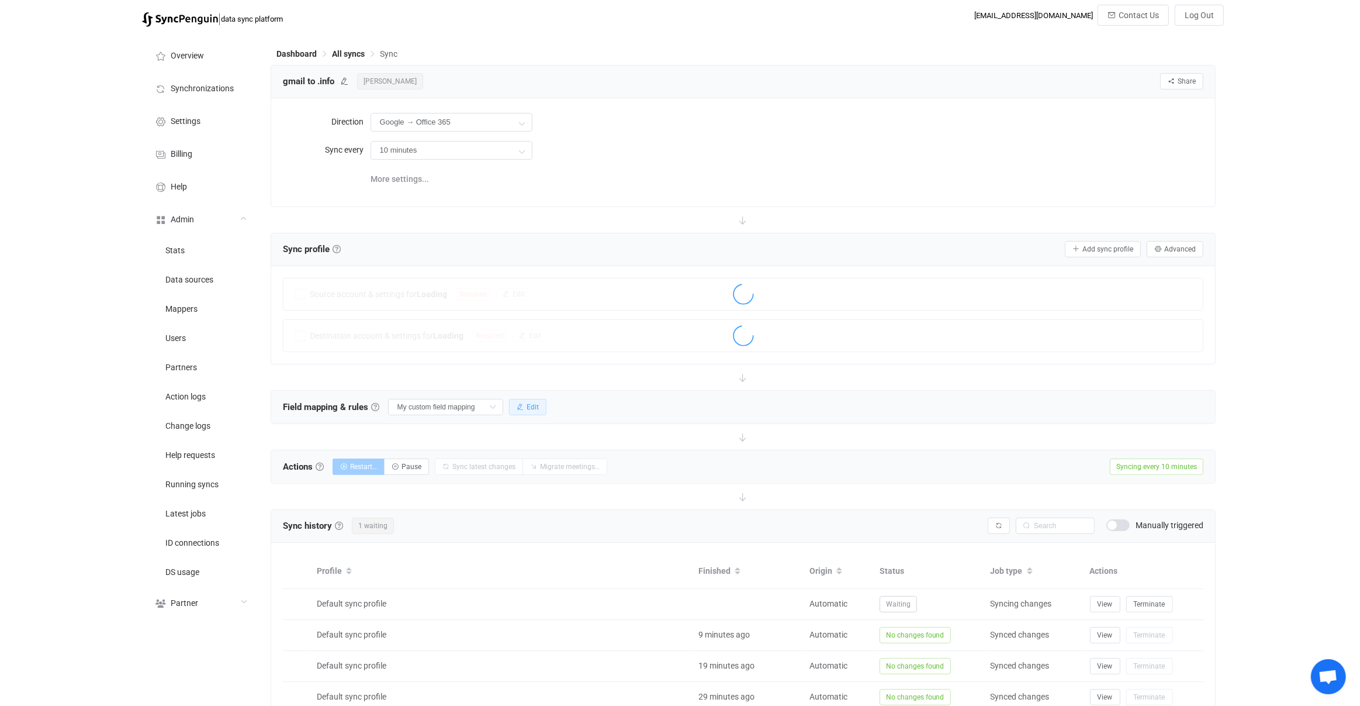
click at [527, 406] on span "Edit" at bounding box center [533, 407] width 12 height 8
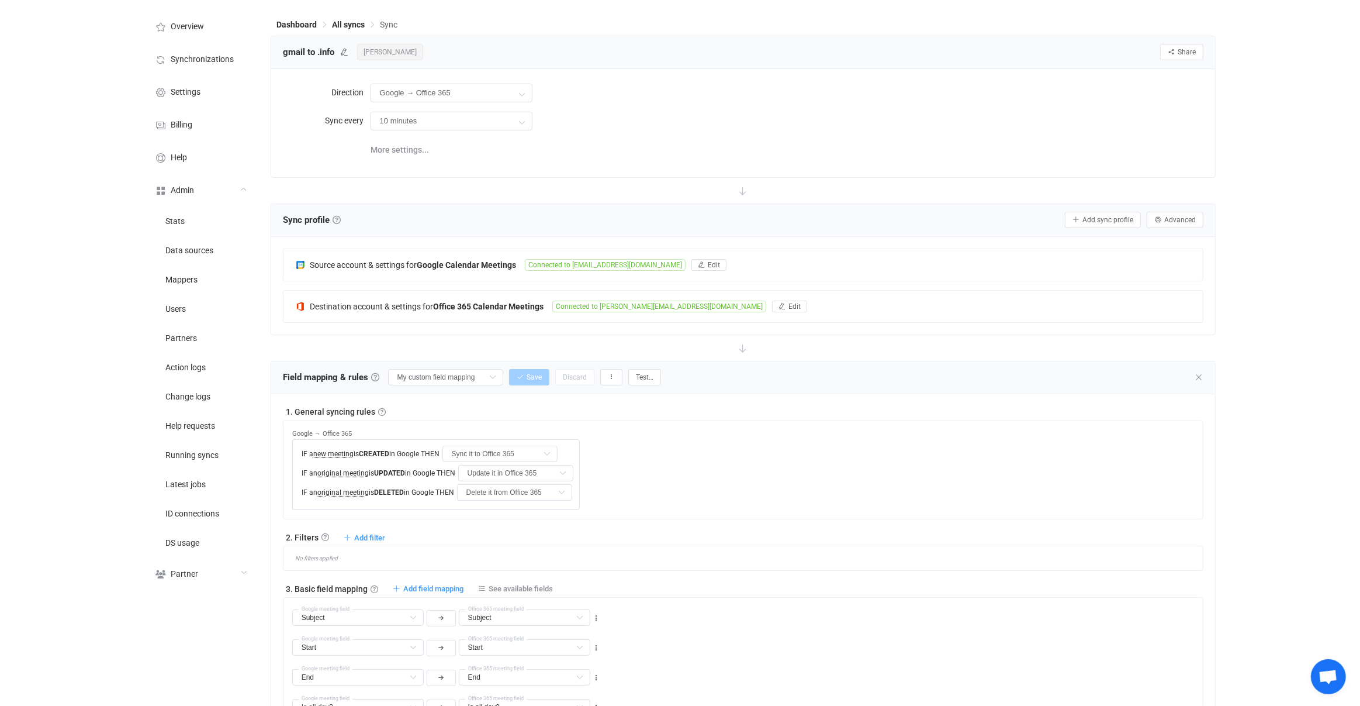
scroll to position [31, 0]
click at [602, 367] on button "button" at bounding box center [611, 375] width 22 height 16
click at [614, 368] on div "Field mapping & rules Field mapping & rules By default, all meetings of the con…" at bounding box center [472, 375] width 378 height 18
click at [608, 369] on button "button" at bounding box center [611, 375] width 22 height 16
click at [570, 404] on li "Rename…" at bounding box center [554, 405] width 109 height 21
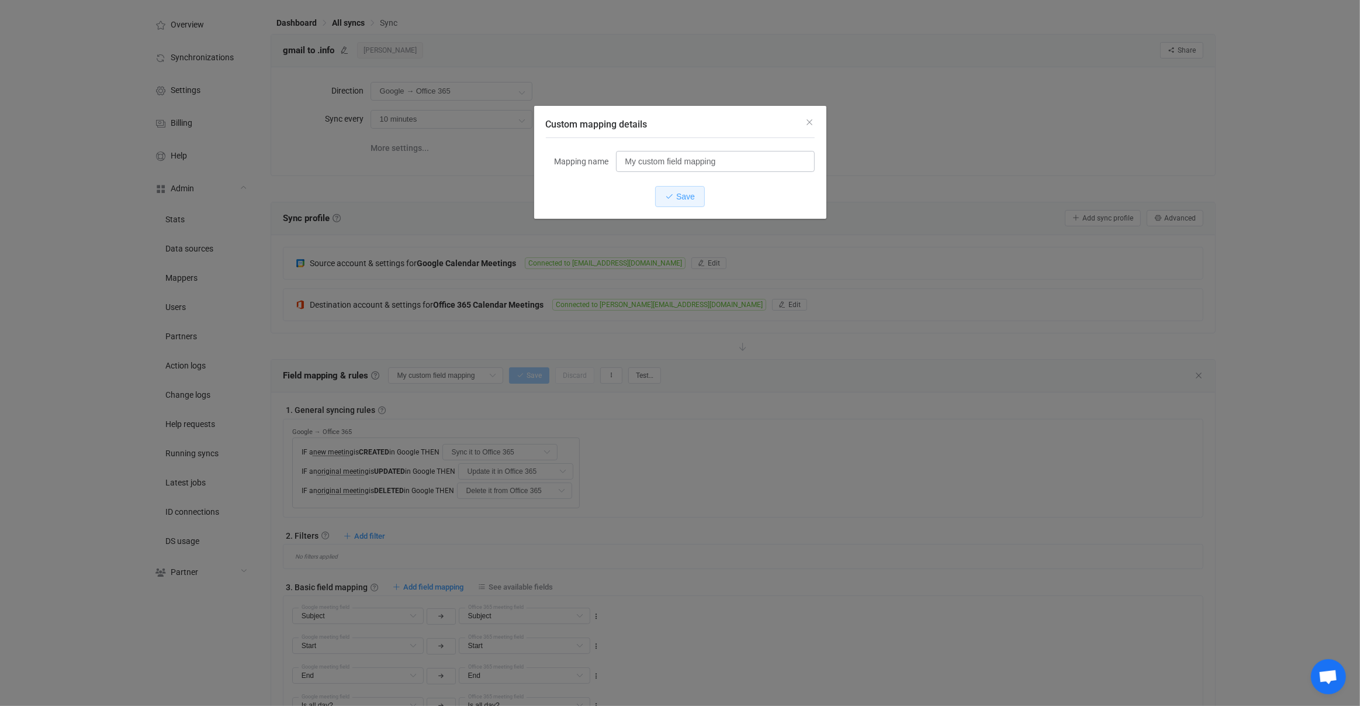
drag, startPoint x: 741, startPoint y: 146, endPoint x: 743, endPoint y: 155, distance: 8.9
click at [743, 151] on div "Mapping name My custom field mapping Save" at bounding box center [680, 178] width 269 height 81
click at [741, 157] on input "My custom field mapping" at bounding box center [715, 161] width 199 height 21
type input "With fixed links"
click at [691, 195] on span "Save" at bounding box center [685, 196] width 19 height 9
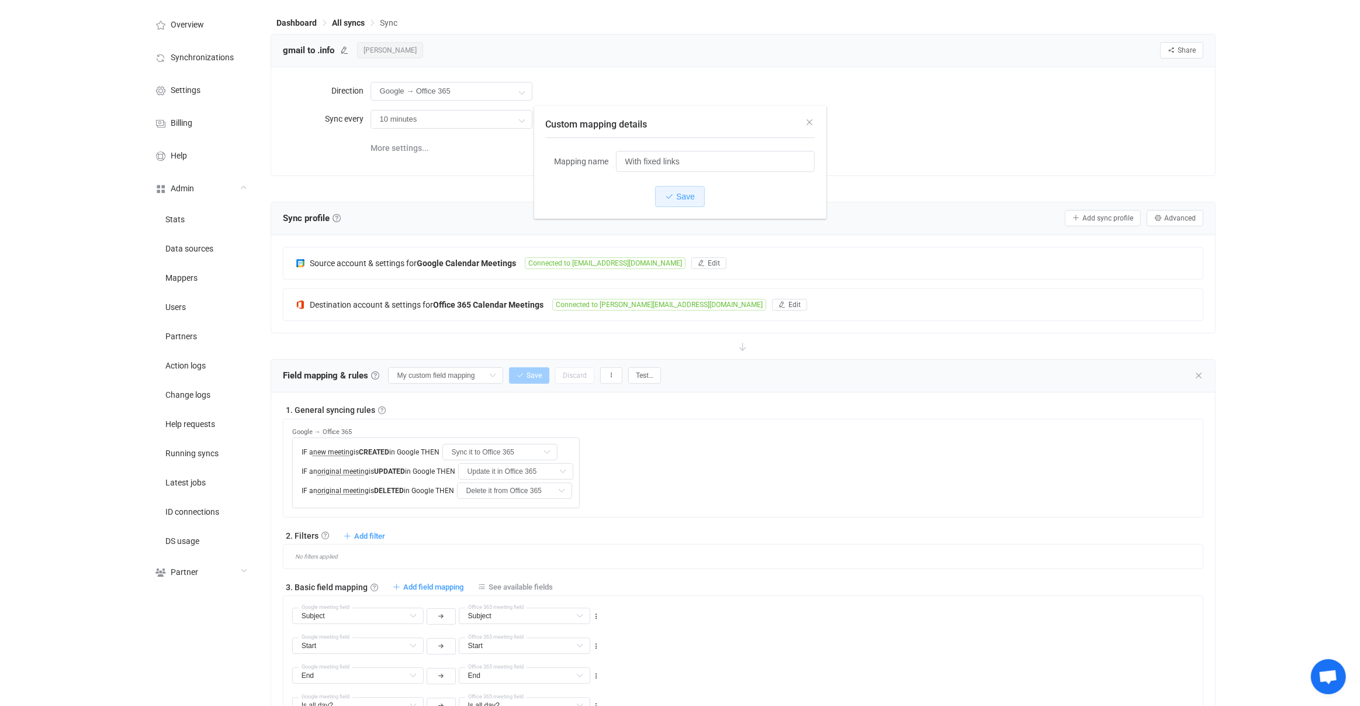
type input "With fixed links"
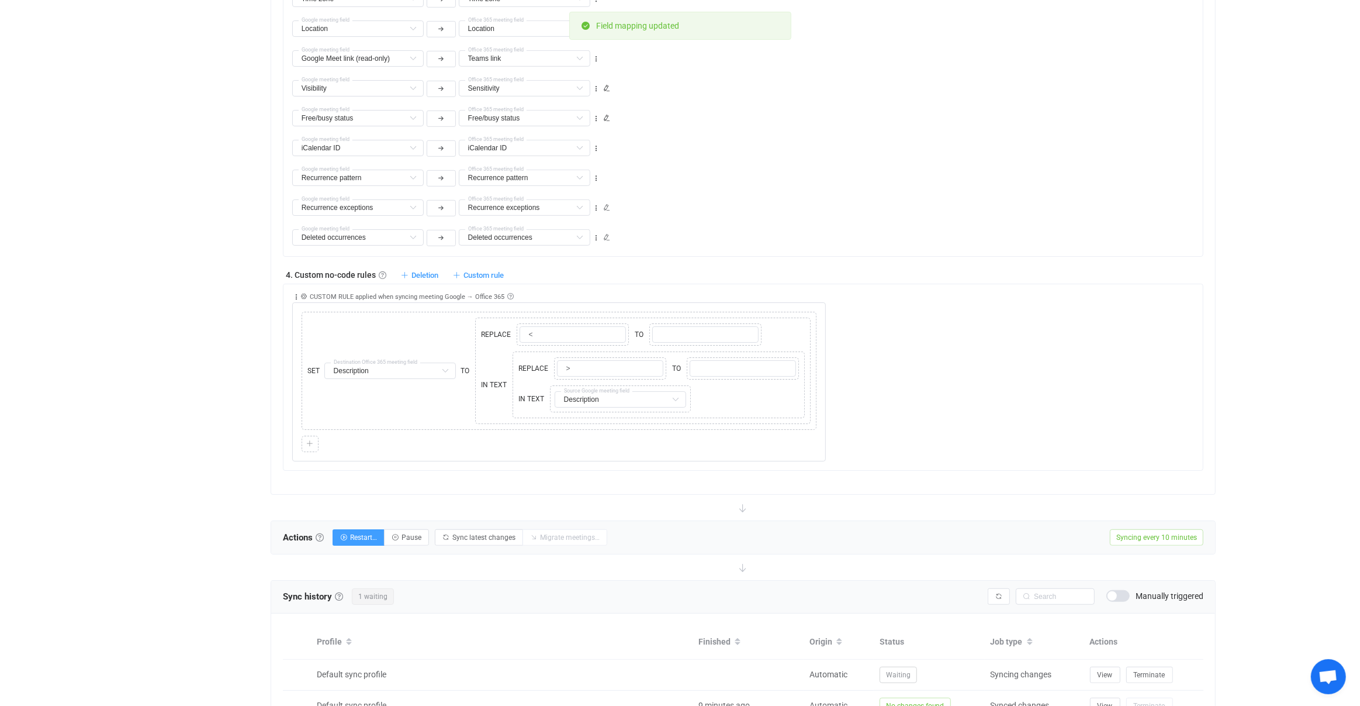
scroll to position [865, 0]
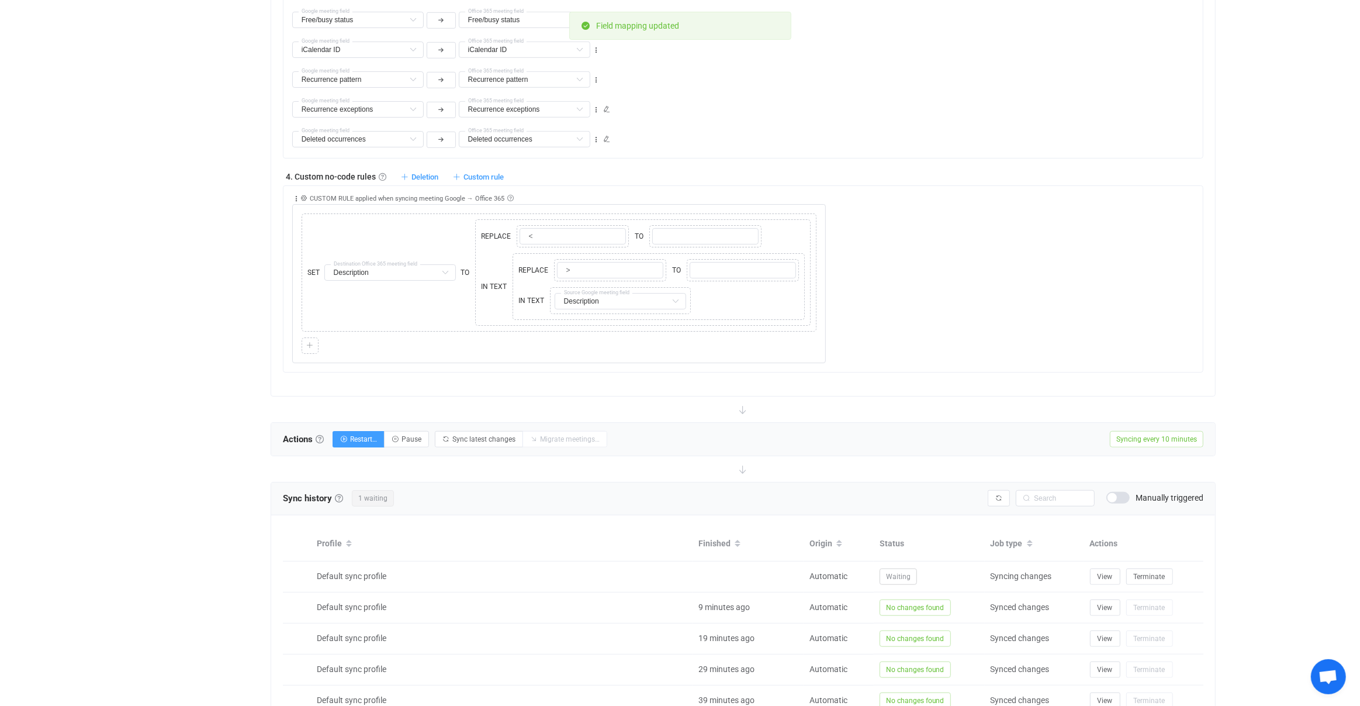
click at [1116, 492] on span at bounding box center [1117, 498] width 23 height 12
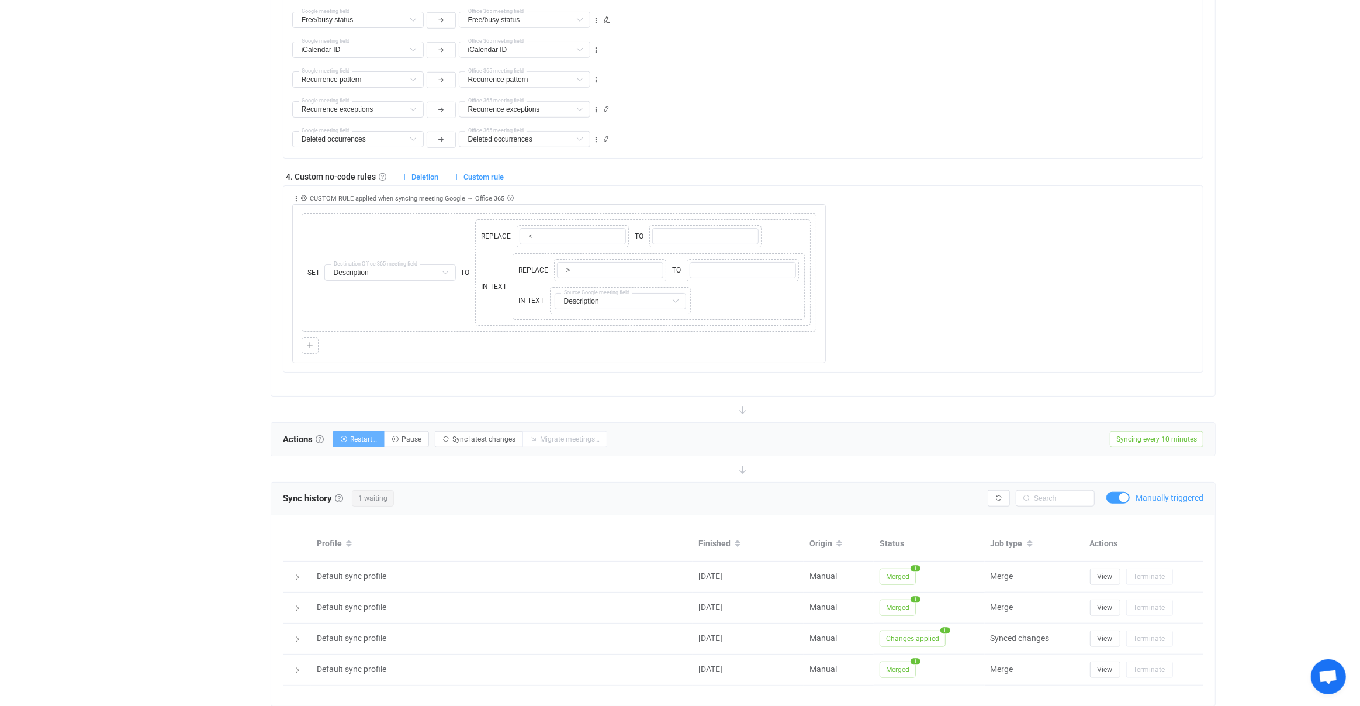
click at [370, 435] on span "Restart…" at bounding box center [363, 439] width 27 height 8
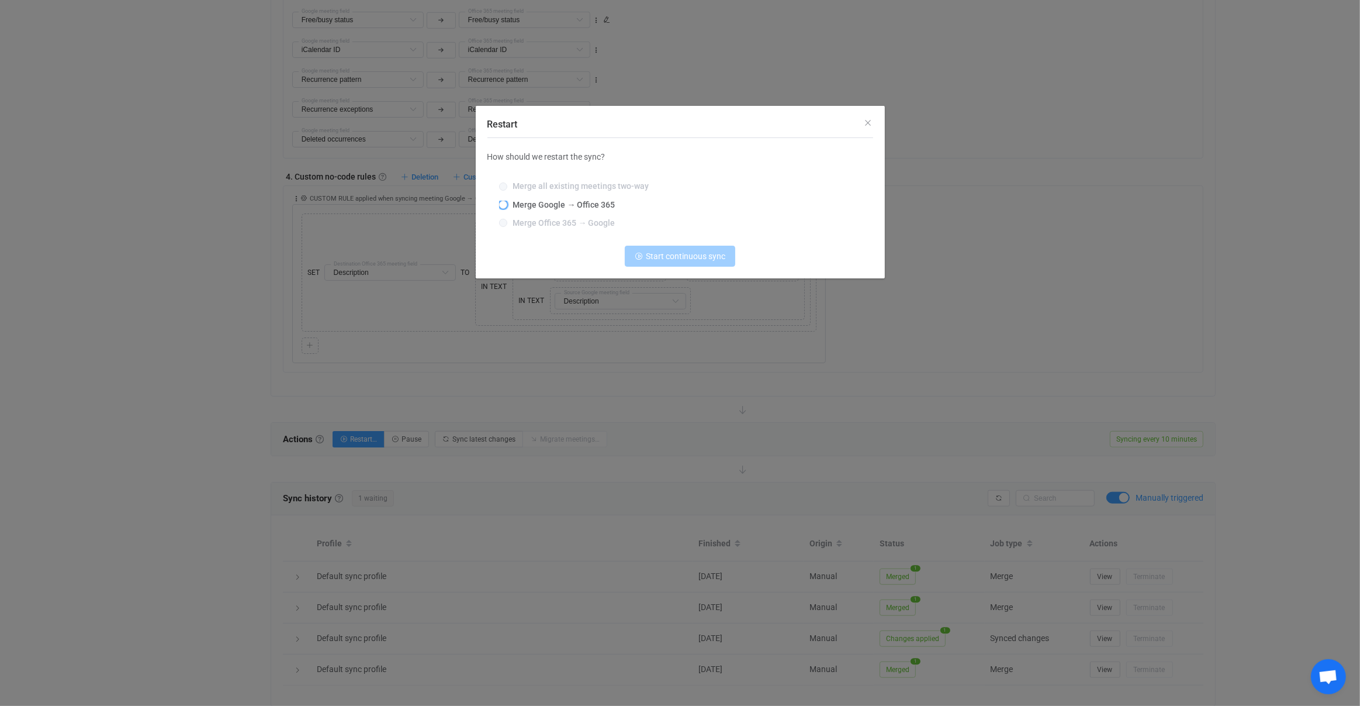
click at [570, 209] on span "Merge Google → Office 365" at bounding box center [561, 204] width 108 height 9
click at [507, 209] on input "Merge Google → Office 365" at bounding box center [503, 204] width 8 height 9
radio input "true"
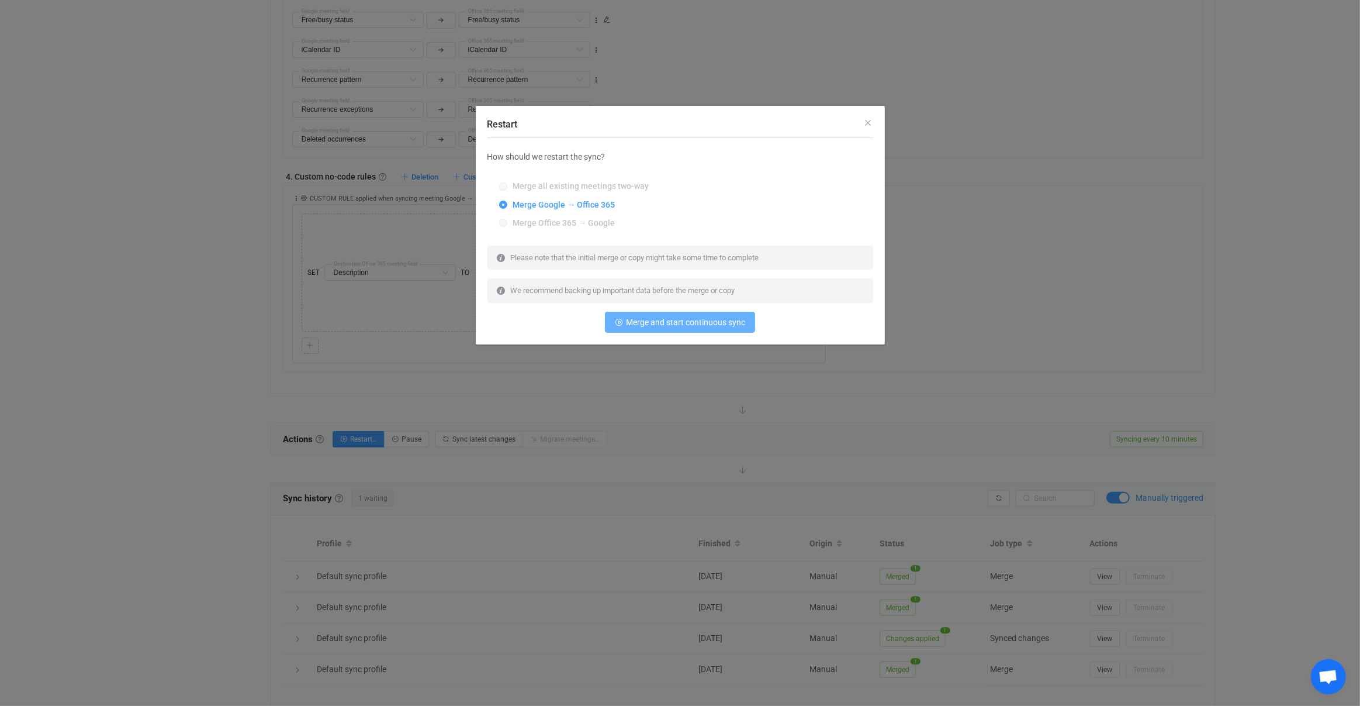
click at [675, 321] on button "Merge and start continuous sync" at bounding box center [680, 322] width 150 height 21
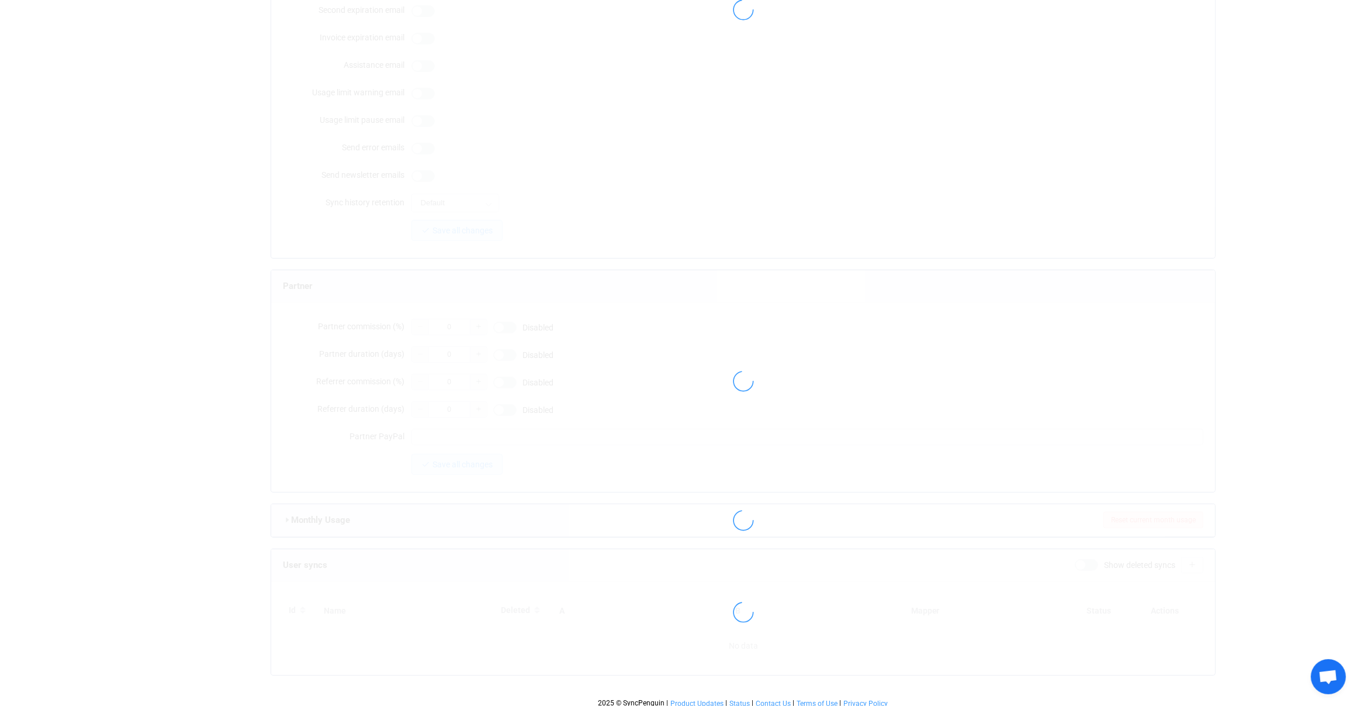
type input "andrew@andrewthornton.info"
type input "mytechie@heartinbusiness.org"
type input "Andrew Thornton"
type input "14"
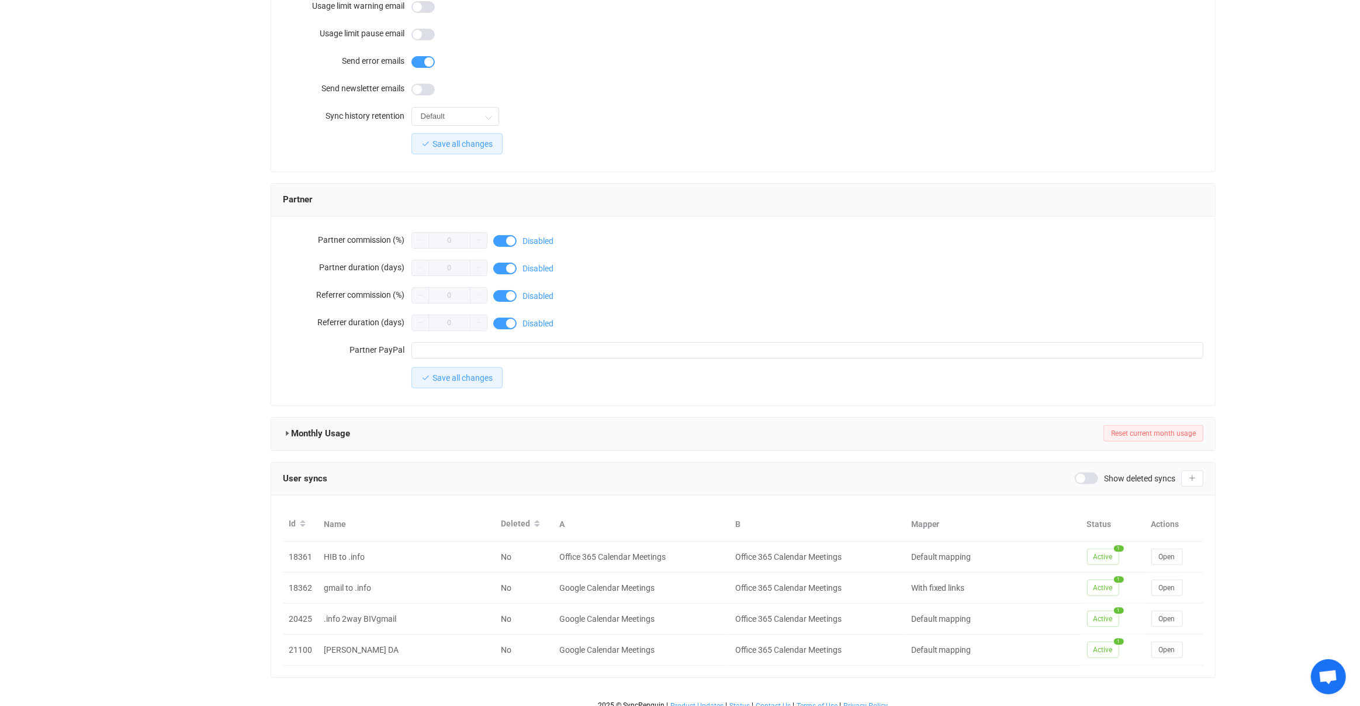
scroll to position [862, 0]
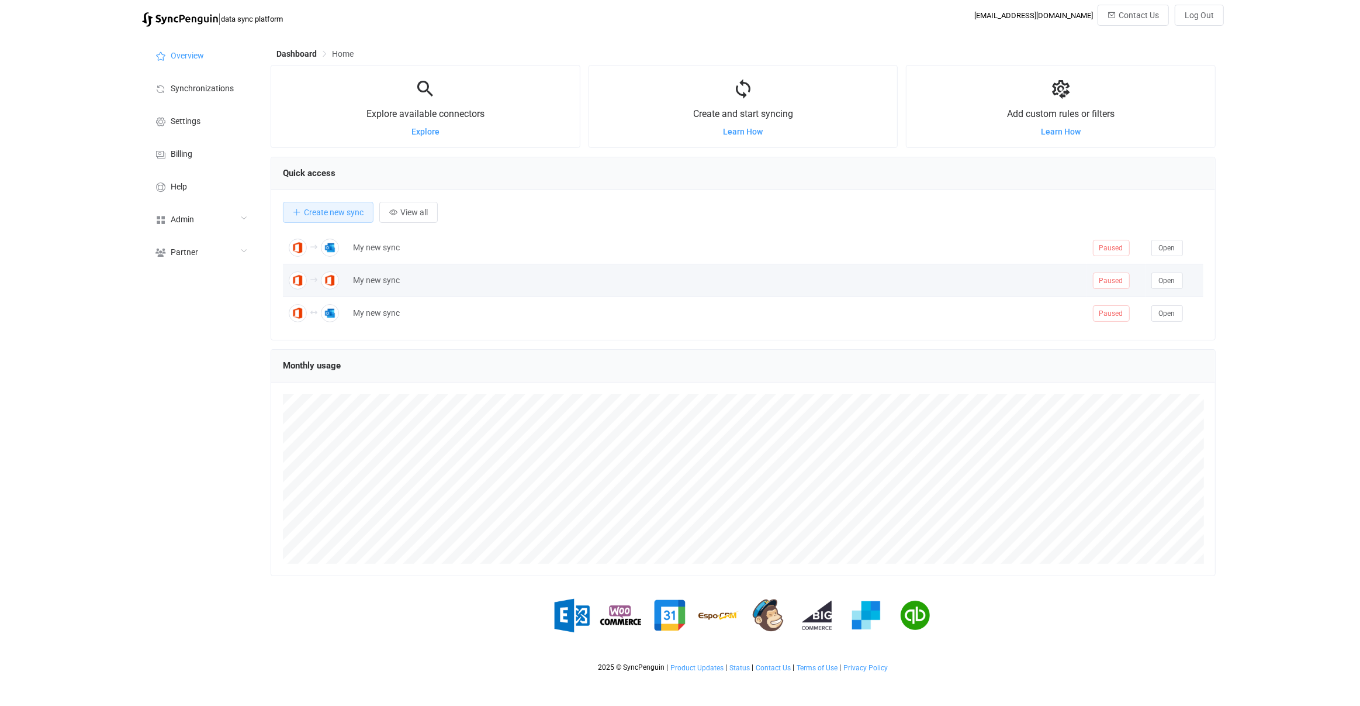
scroll to position [226, 945]
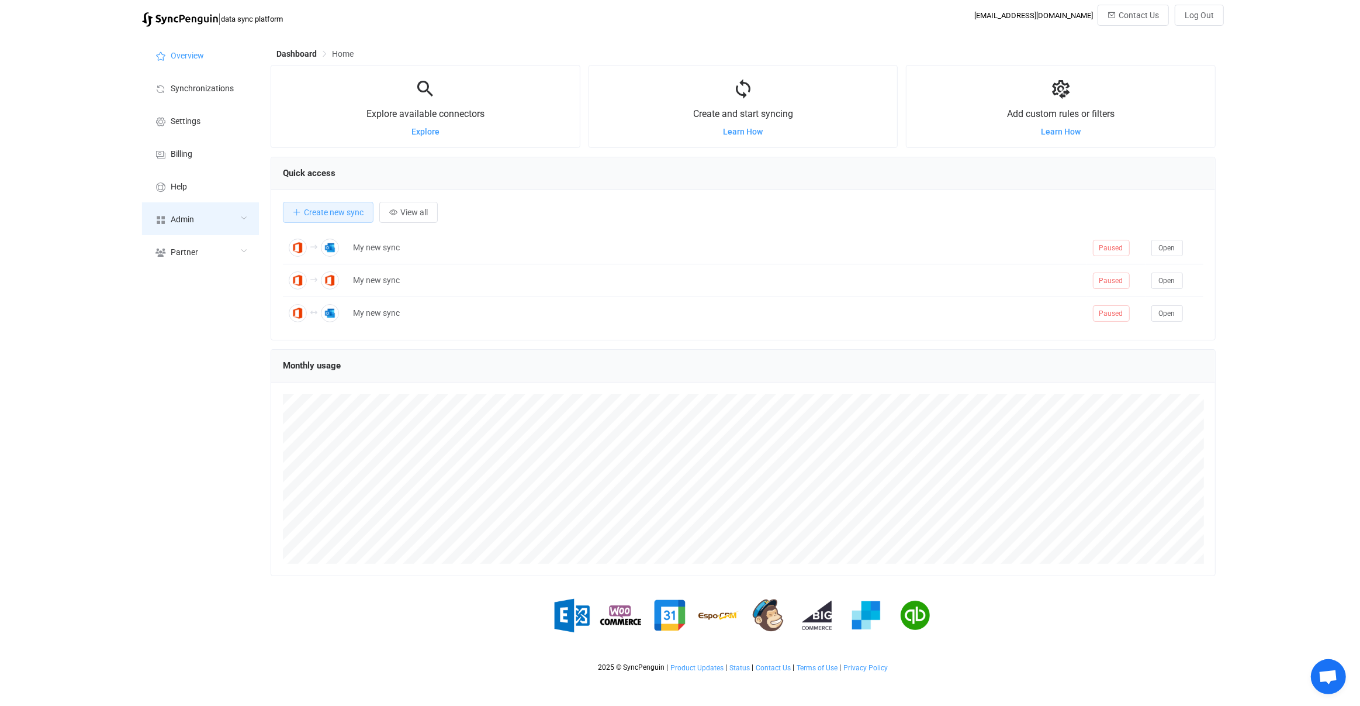
click at [218, 220] on div "Admin" at bounding box center [200, 218] width 117 height 33
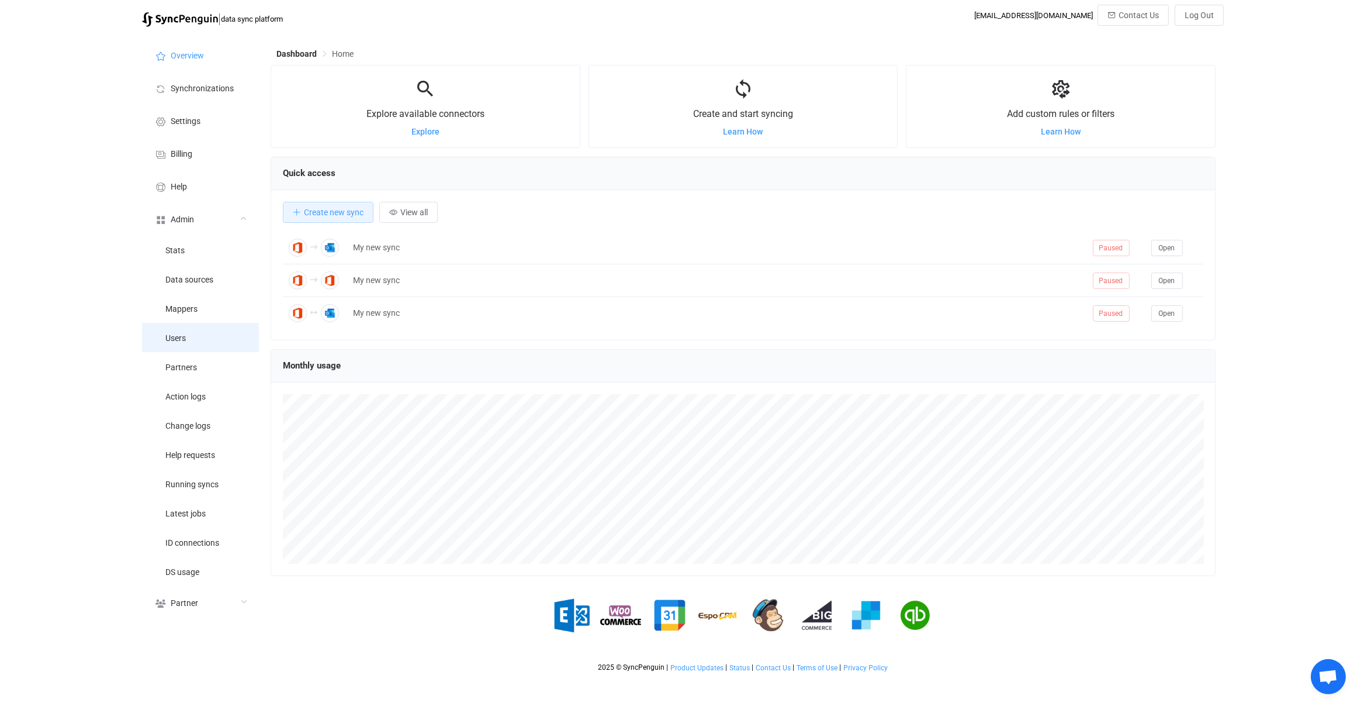
click at [224, 323] on li "Users" at bounding box center [200, 337] width 117 height 29
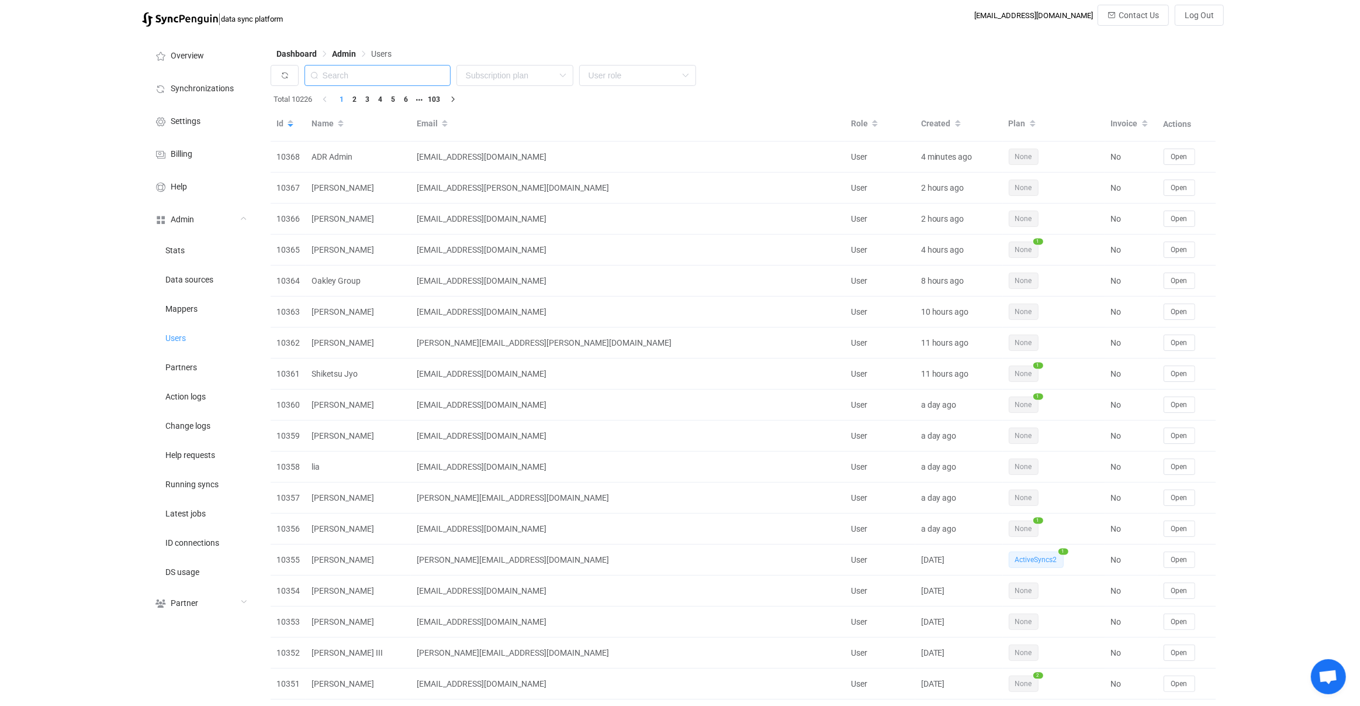
click at [410, 76] on input "text" at bounding box center [378, 75] width 146 height 21
paste input "[EMAIL_ADDRESS][DOMAIN_NAME]"
type input "[EMAIL_ADDRESS][DOMAIN_NAME]"
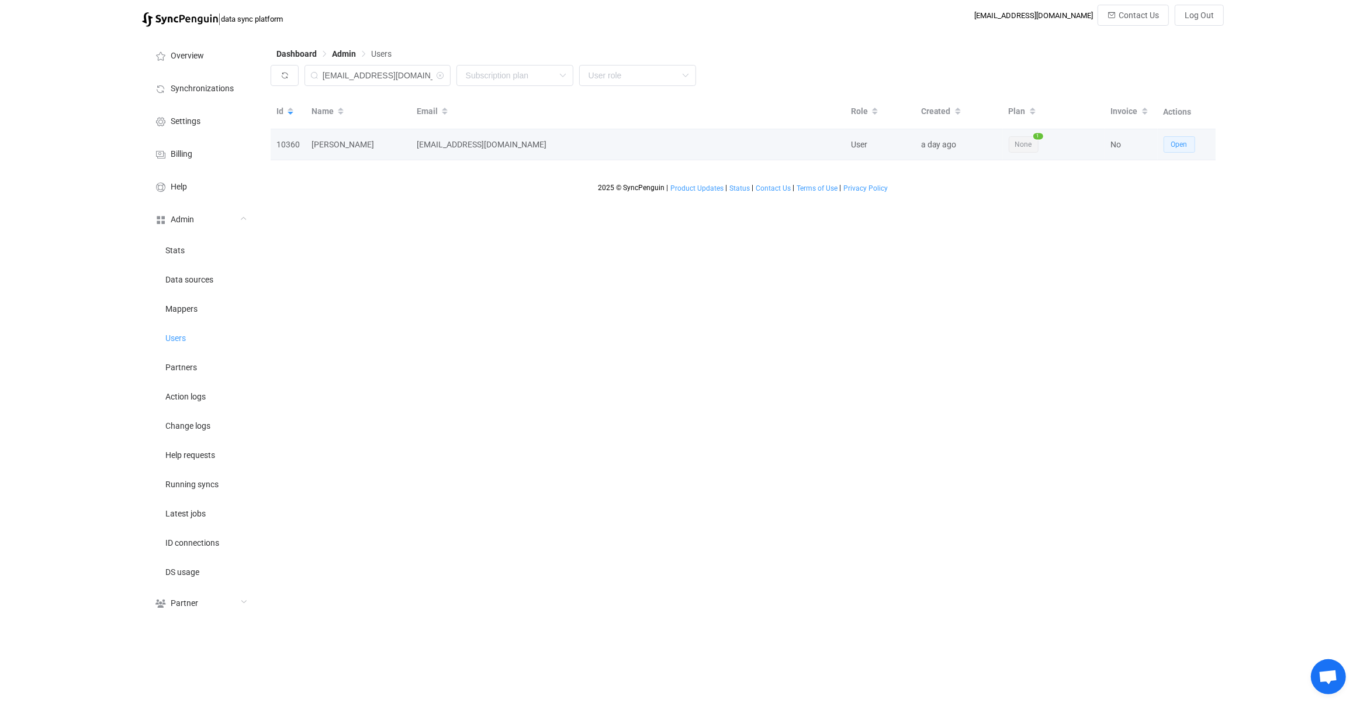
click at [1194, 143] on button "Open" at bounding box center [1180, 144] width 32 height 16
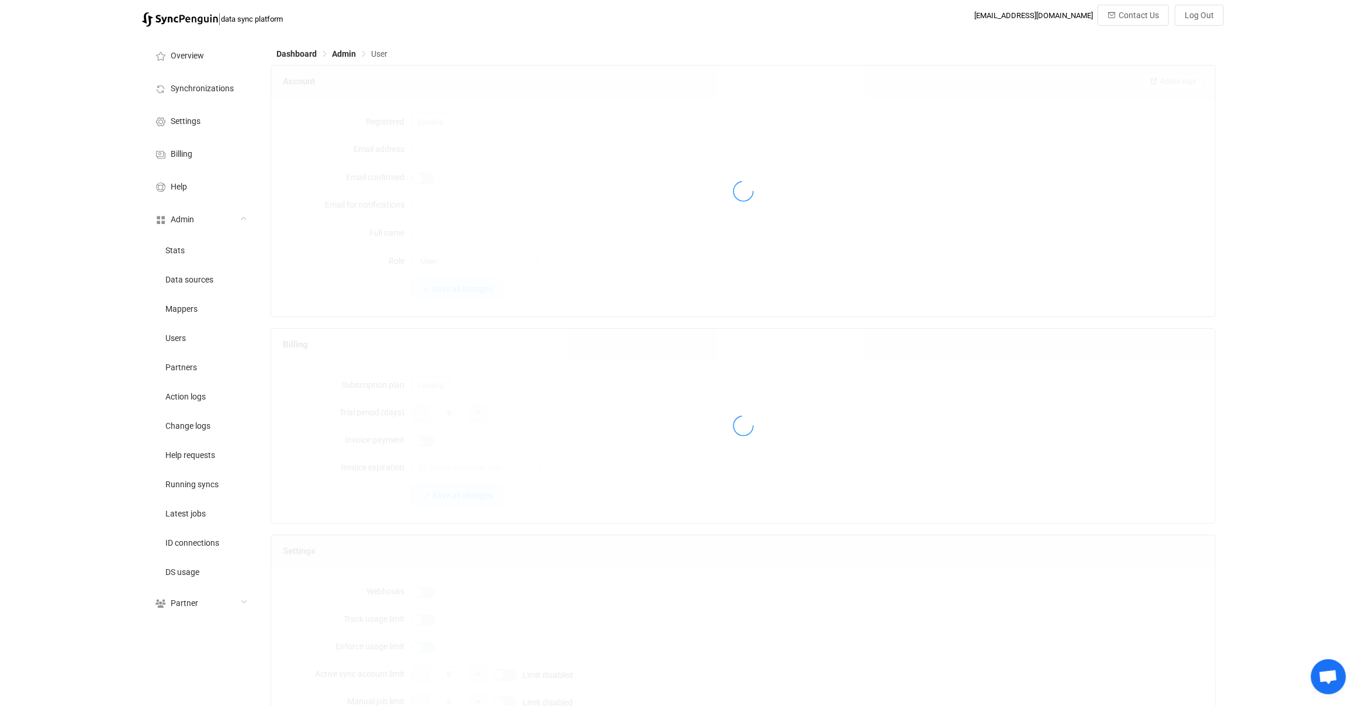
type input "[EMAIL_ADDRESS][DOMAIN_NAME]"
type input "[PERSON_NAME]"
type input "14"
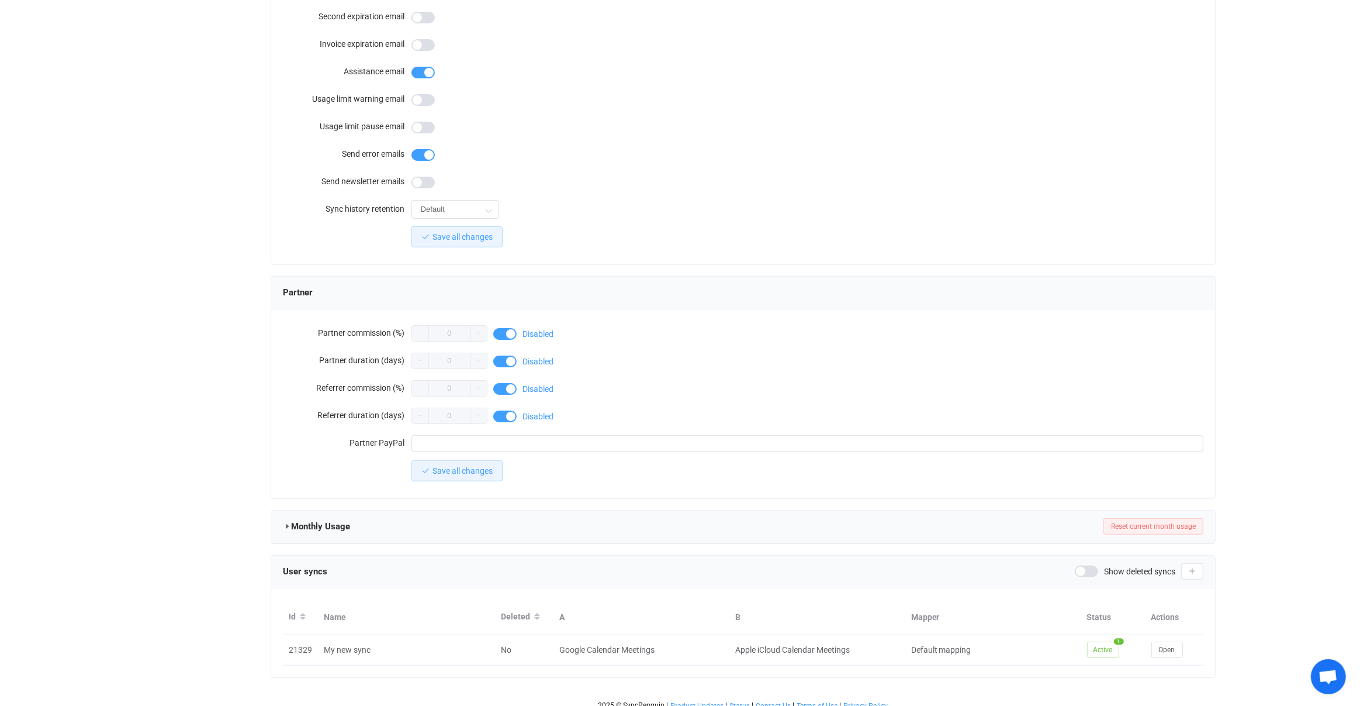
scroll to position [769, 0]
click at [1116, 565] on span "Show deleted syncs" at bounding box center [1139, 569] width 71 height 8
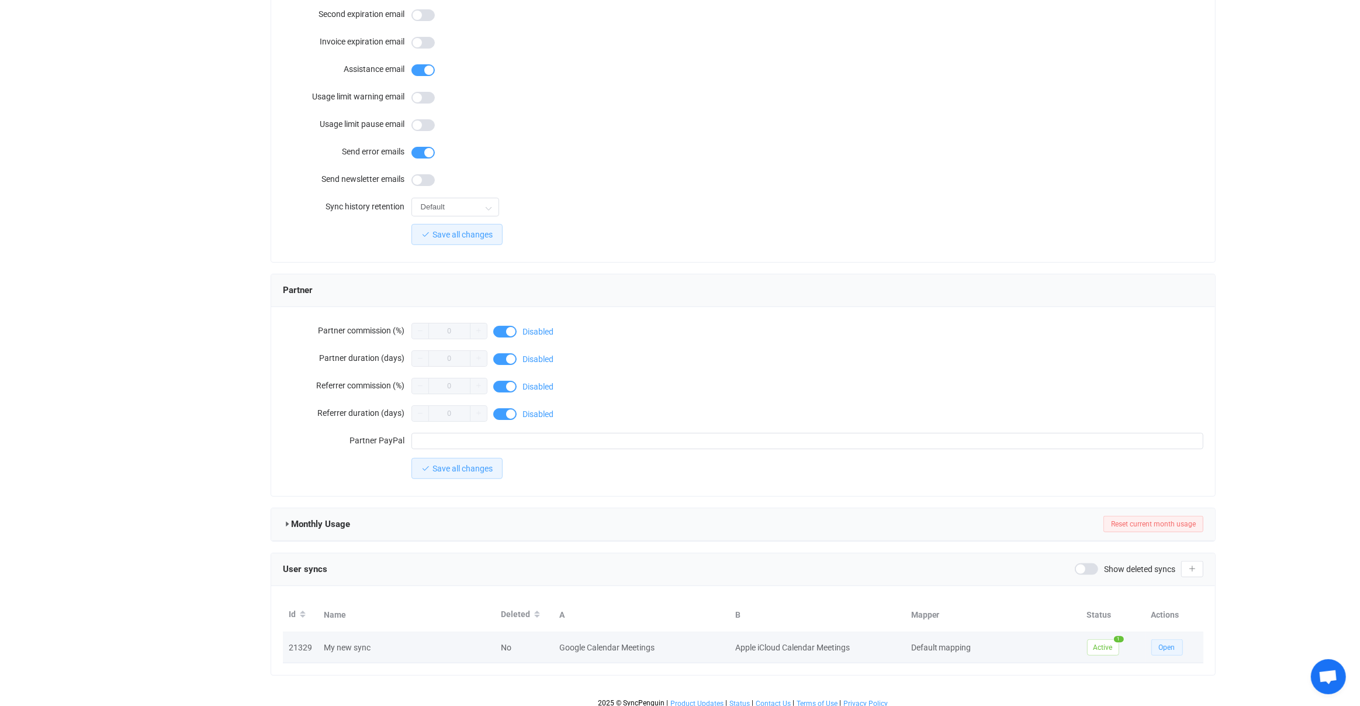
click at [1169, 643] on span "Open" at bounding box center [1167, 647] width 16 height 8
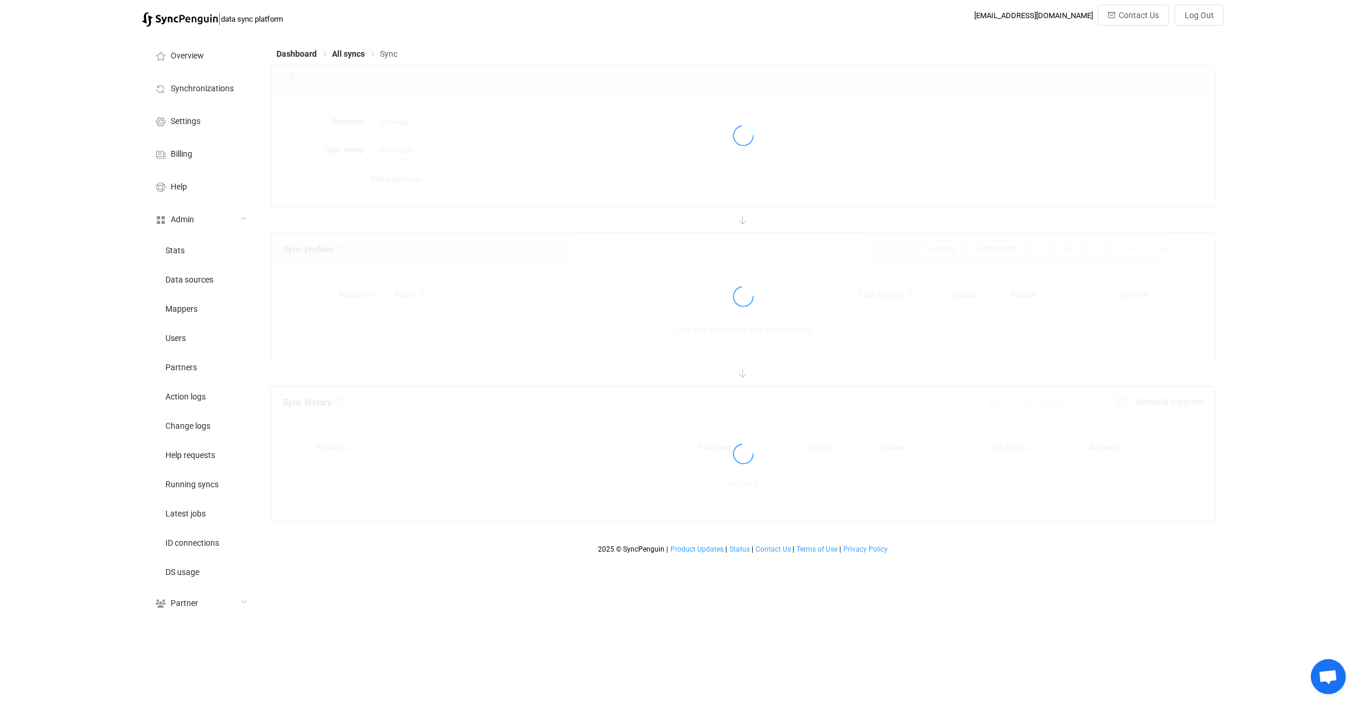
type input "10 minutes"
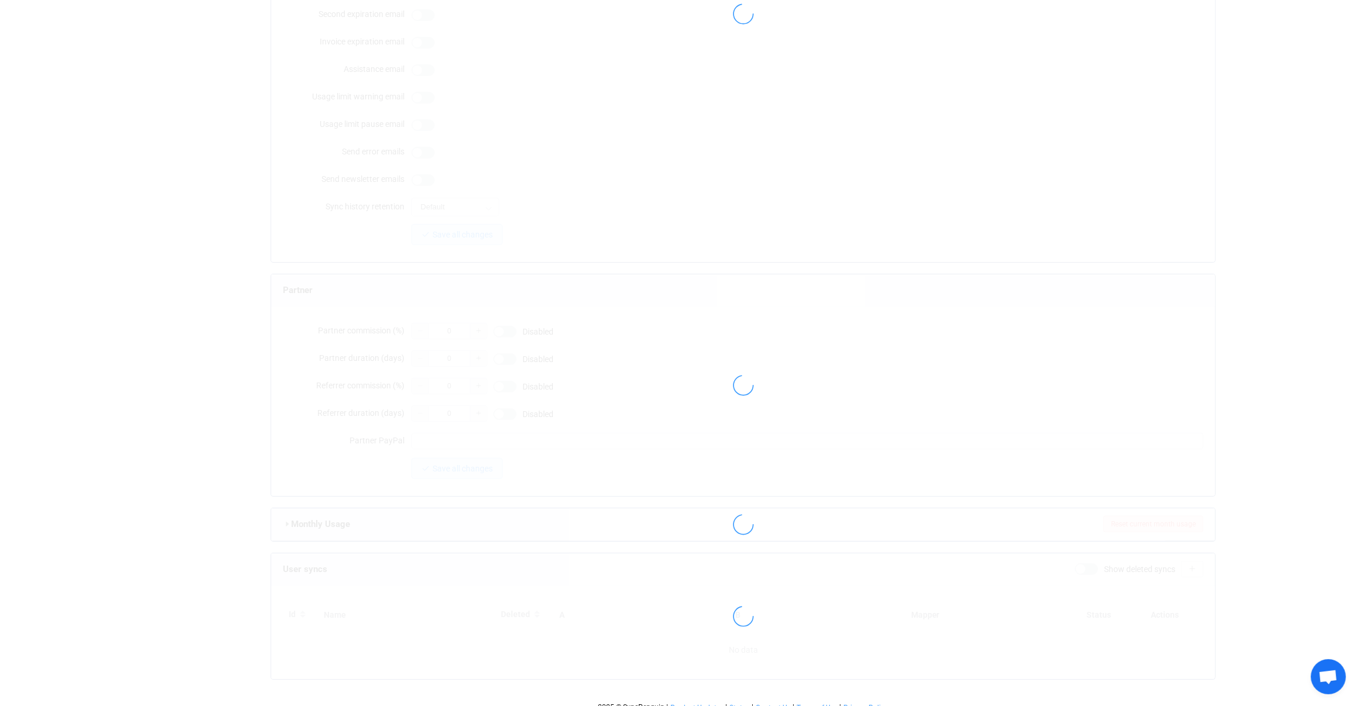
type input "[EMAIL_ADDRESS][DOMAIN_NAME]"
type input "[PERSON_NAME]"
type input "14"
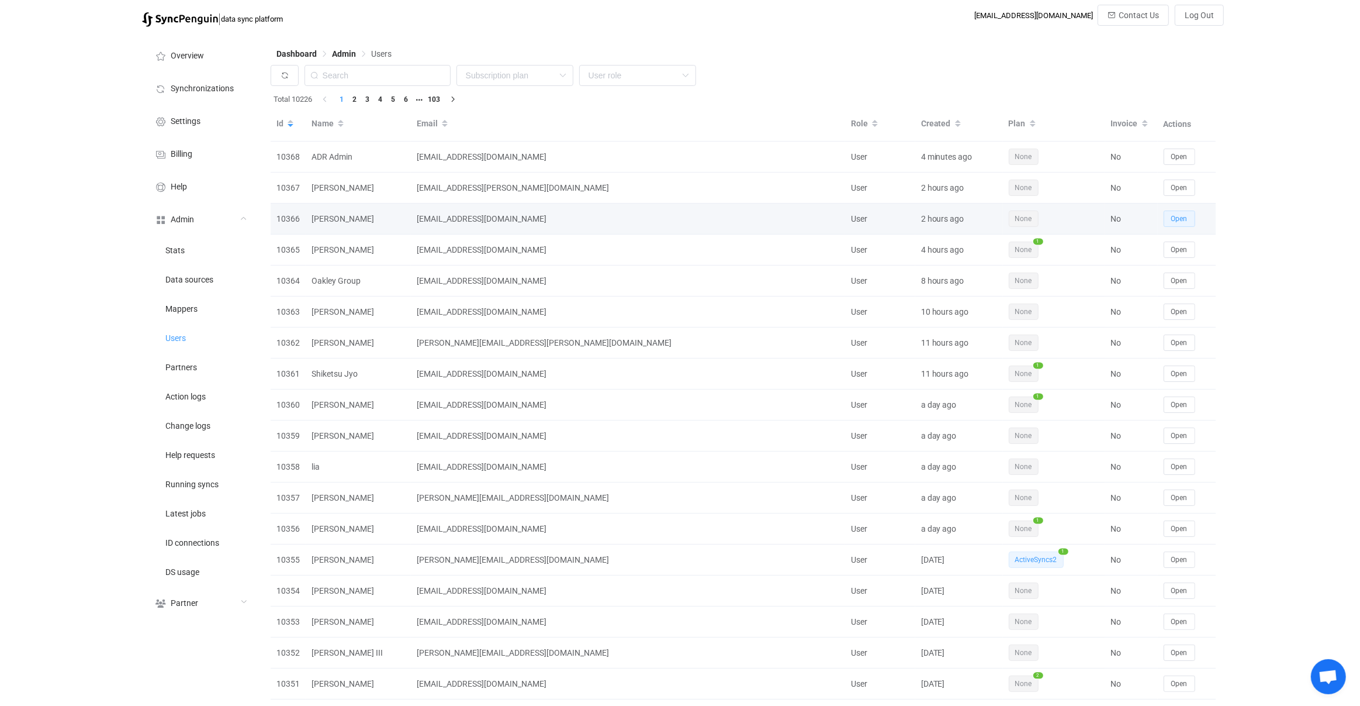
click at [1180, 219] on span "Open" at bounding box center [1179, 219] width 16 height 8
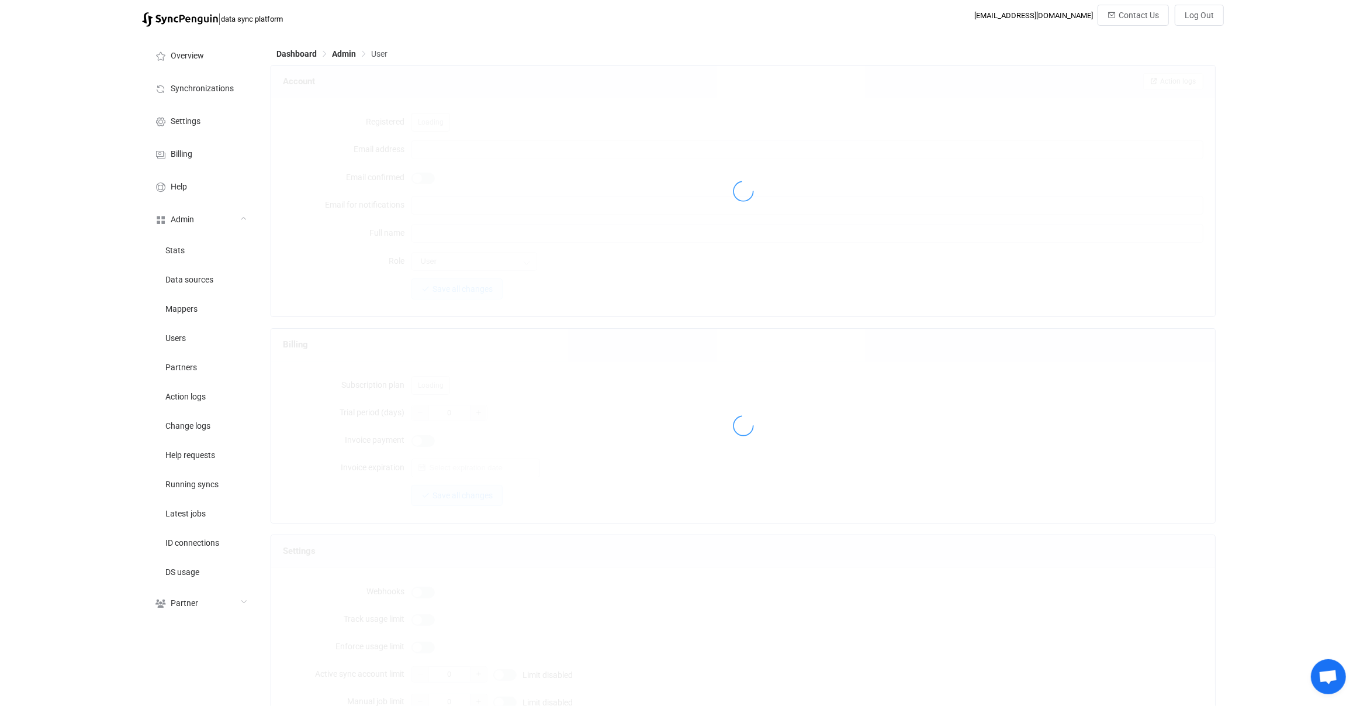
type input "[EMAIL_ADDRESS][DOMAIN_NAME]"
type input "[PERSON_NAME]"
type input "14"
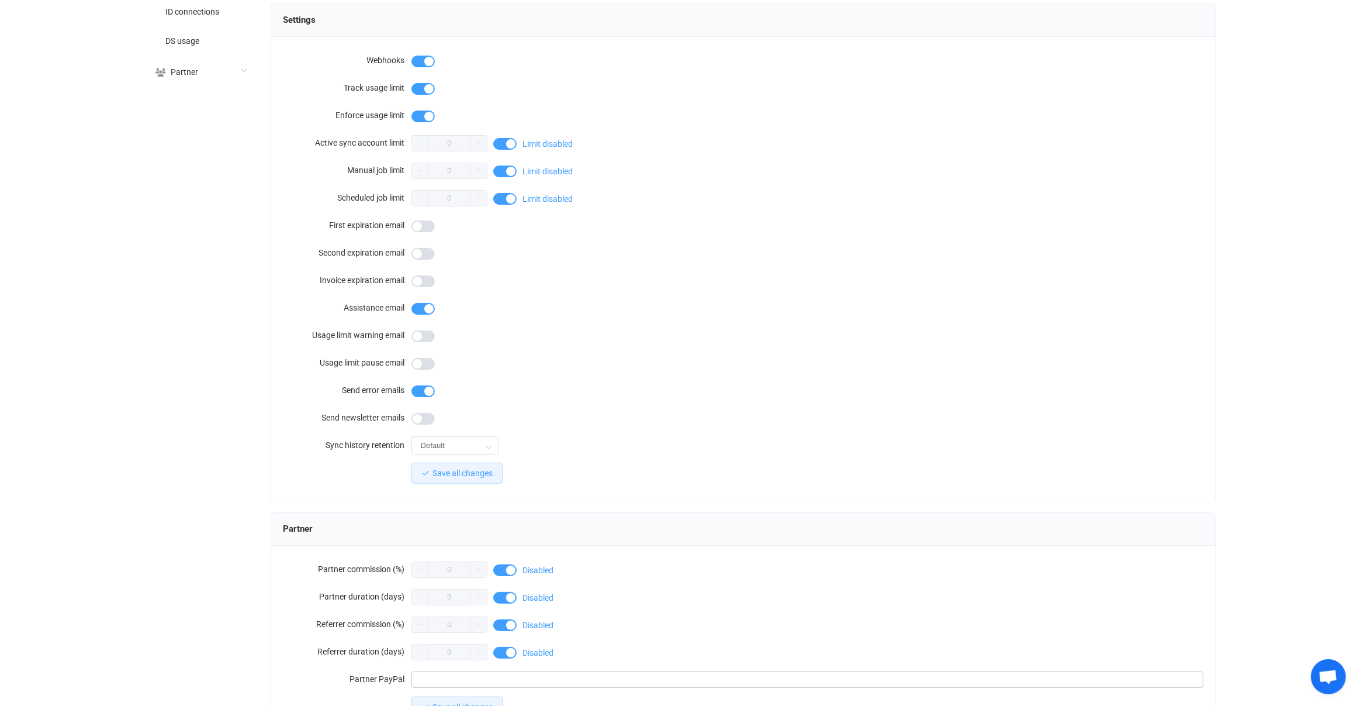
scroll to position [769, 0]
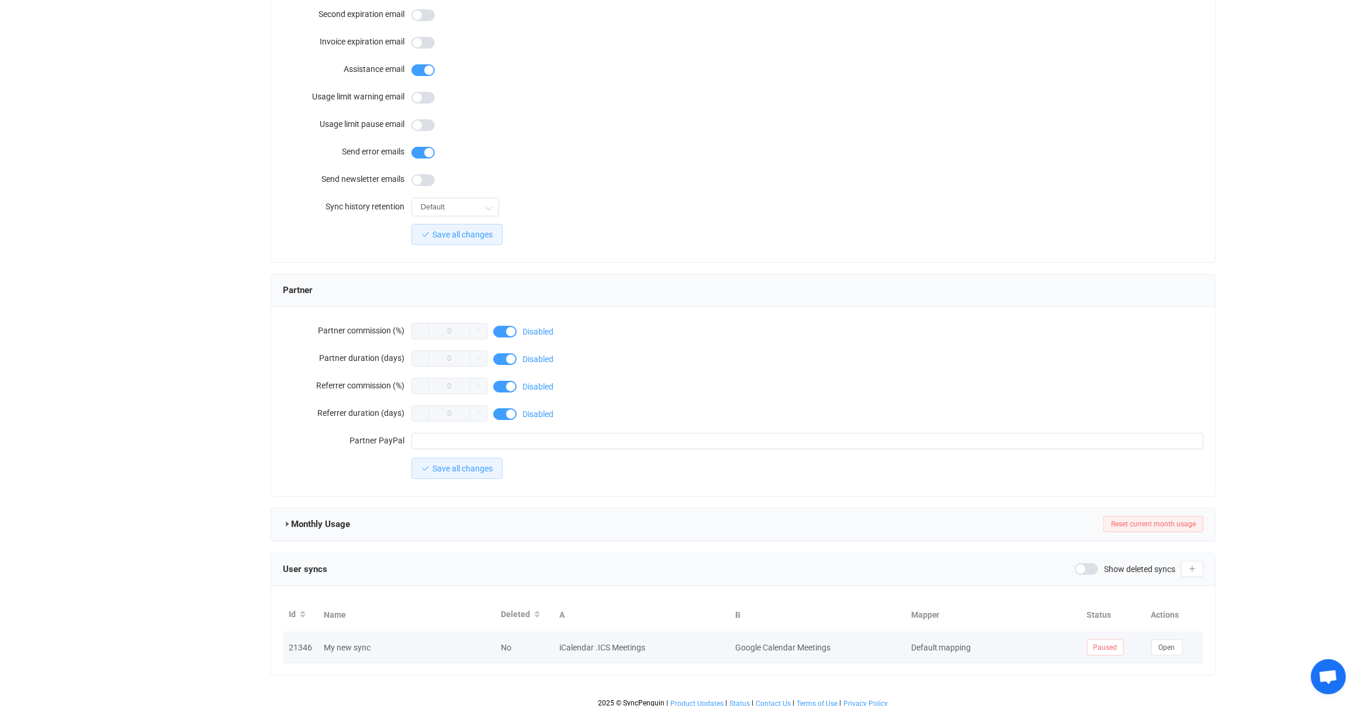
click at [1170, 632] on td "Open" at bounding box center [1175, 647] width 58 height 31
click at [1170, 639] on button "Open" at bounding box center [1167, 647] width 32 height 16
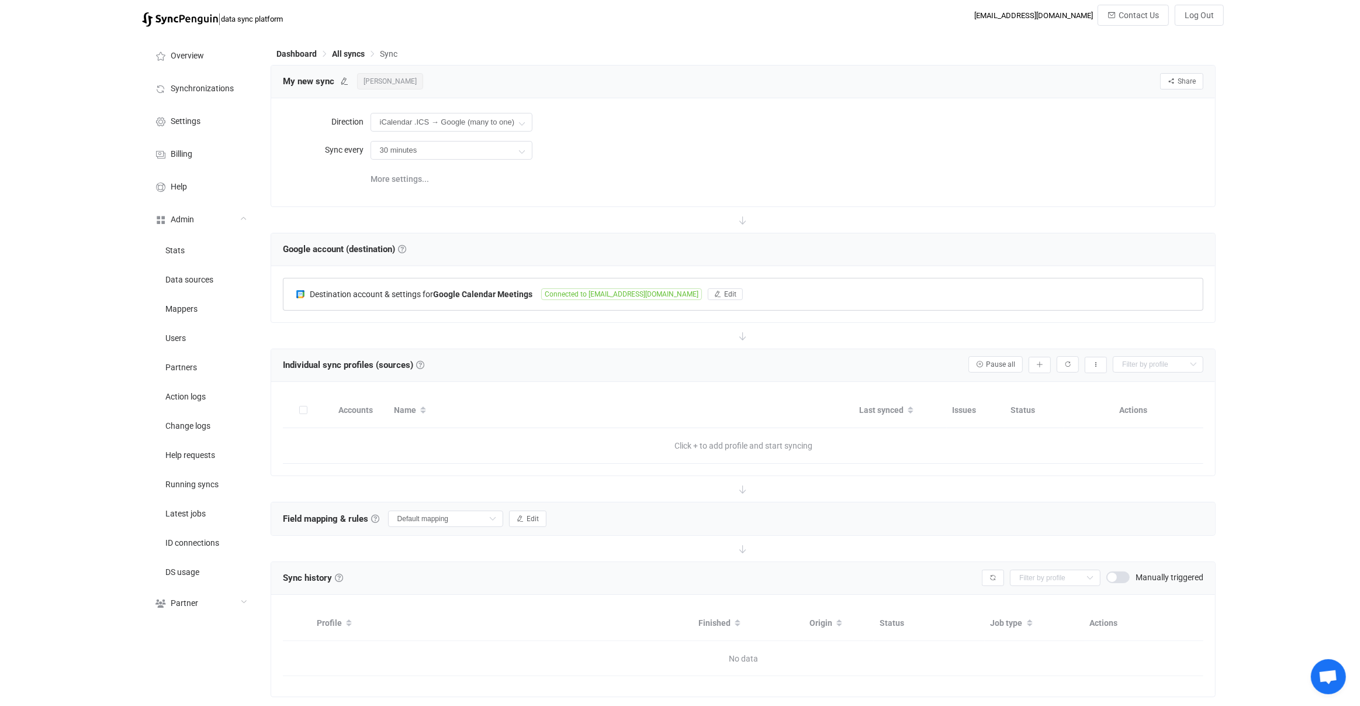
click at [527, 299] on div "Destination account & settings for Google Calendar Meetings Connected to [EMAIL…" at bounding box center [743, 294] width 920 height 32
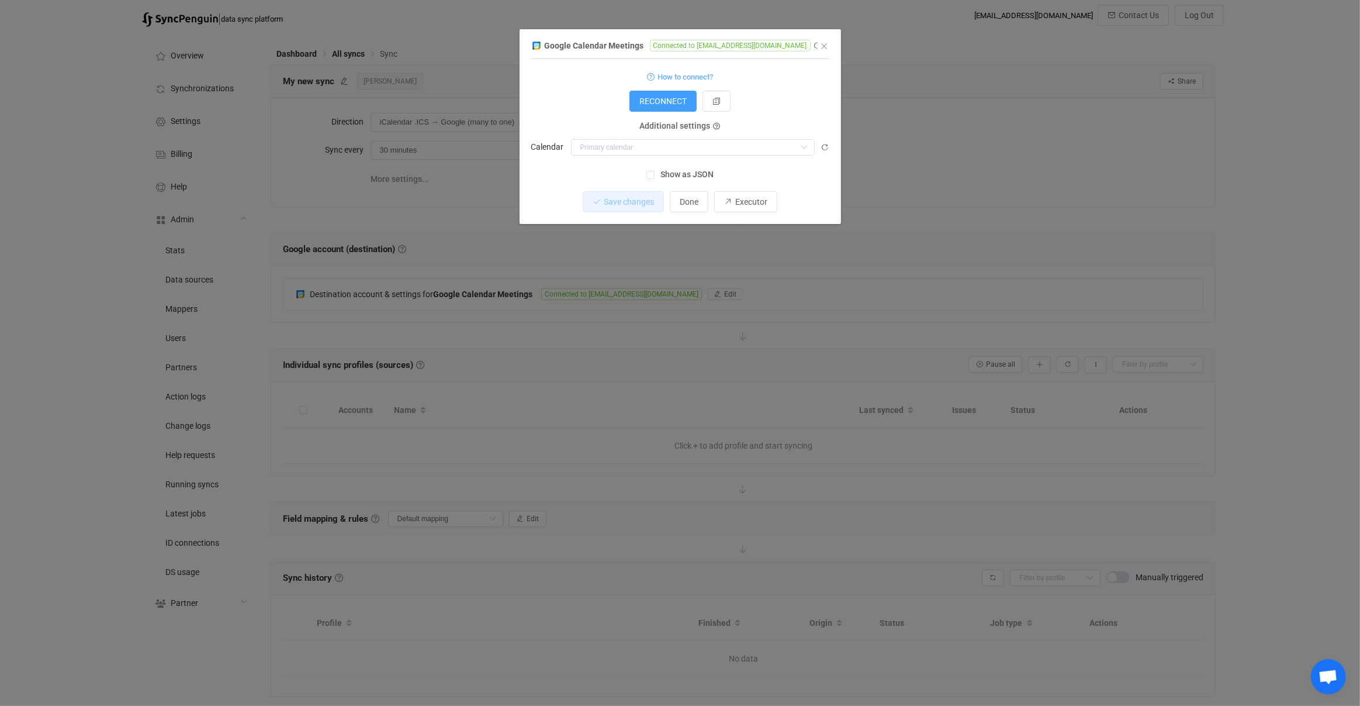
click at [504, 326] on div "Google Calendar Meetings Connected to [EMAIL_ADDRESS][DOMAIN_NAME] 1 { { "acces…" at bounding box center [680, 353] width 1360 height 706
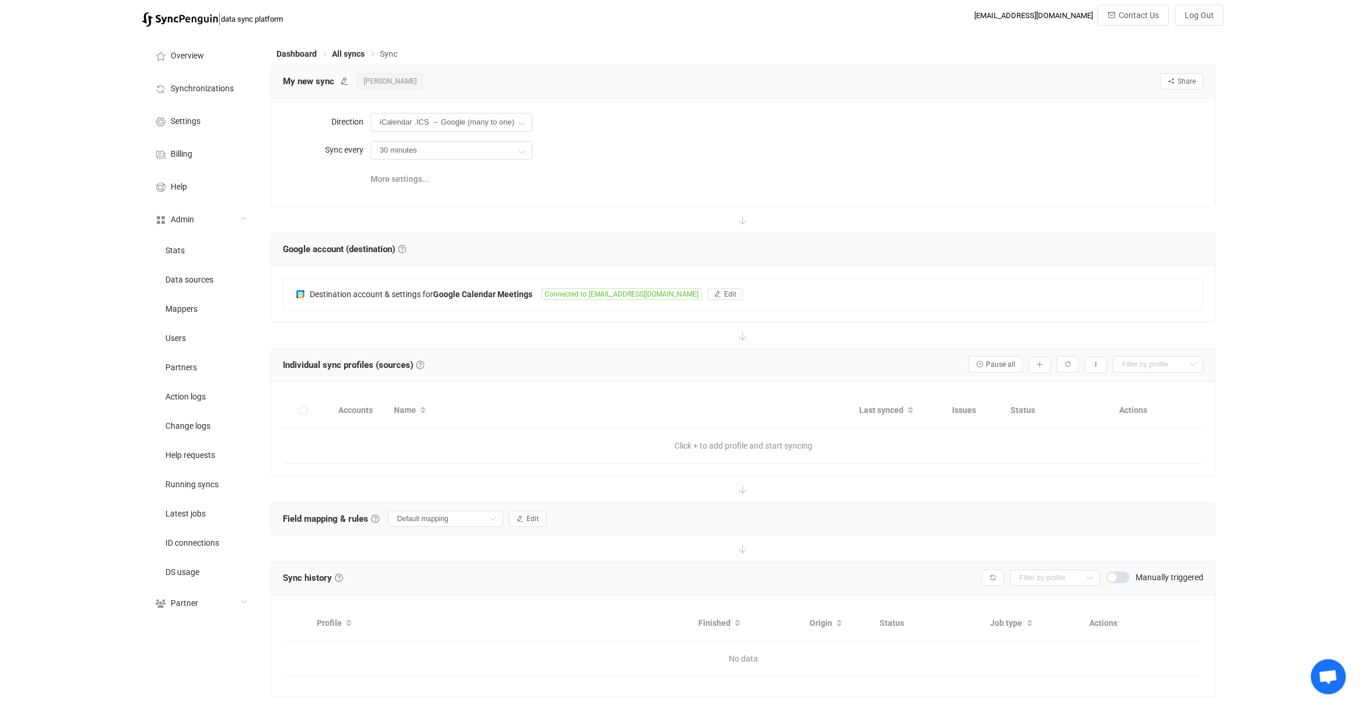
click at [370, 79] on span "[PERSON_NAME]" at bounding box center [390, 81] width 66 height 16
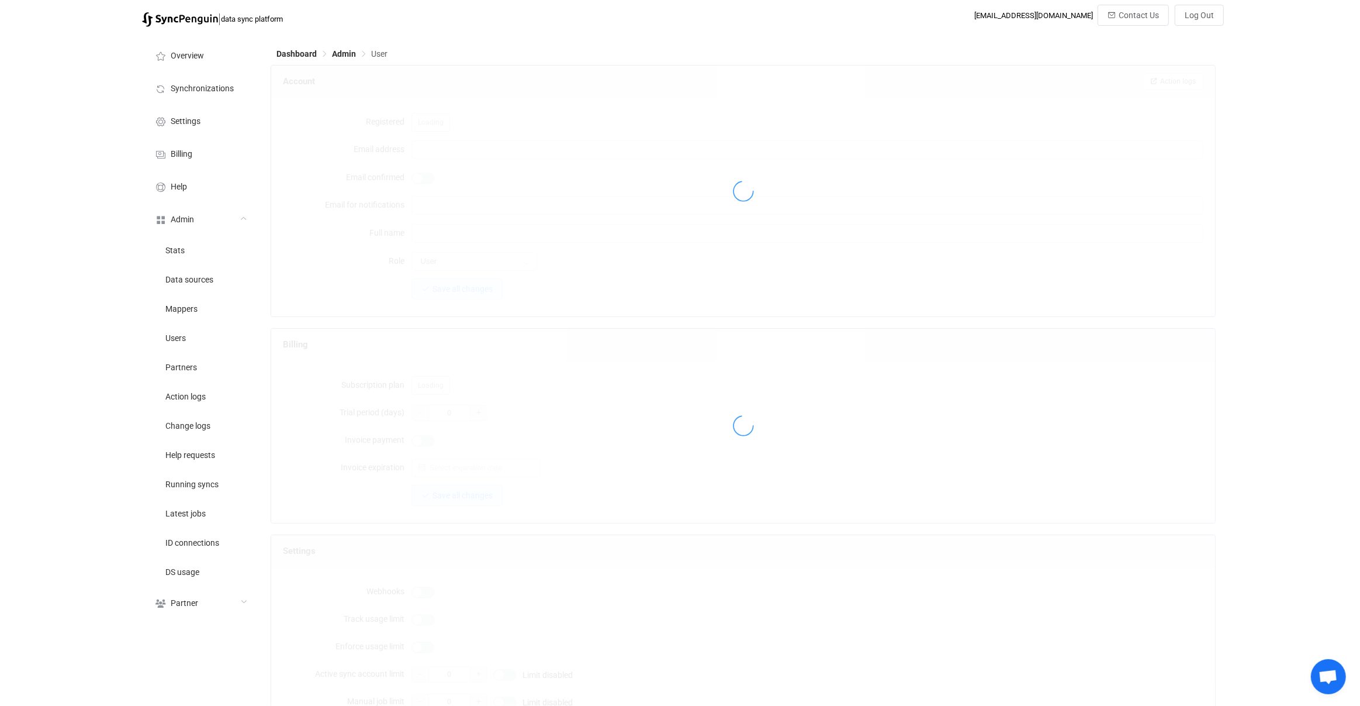
type input "[EMAIL_ADDRESS][DOMAIN_NAME]"
type input "[PERSON_NAME]"
type input "14"
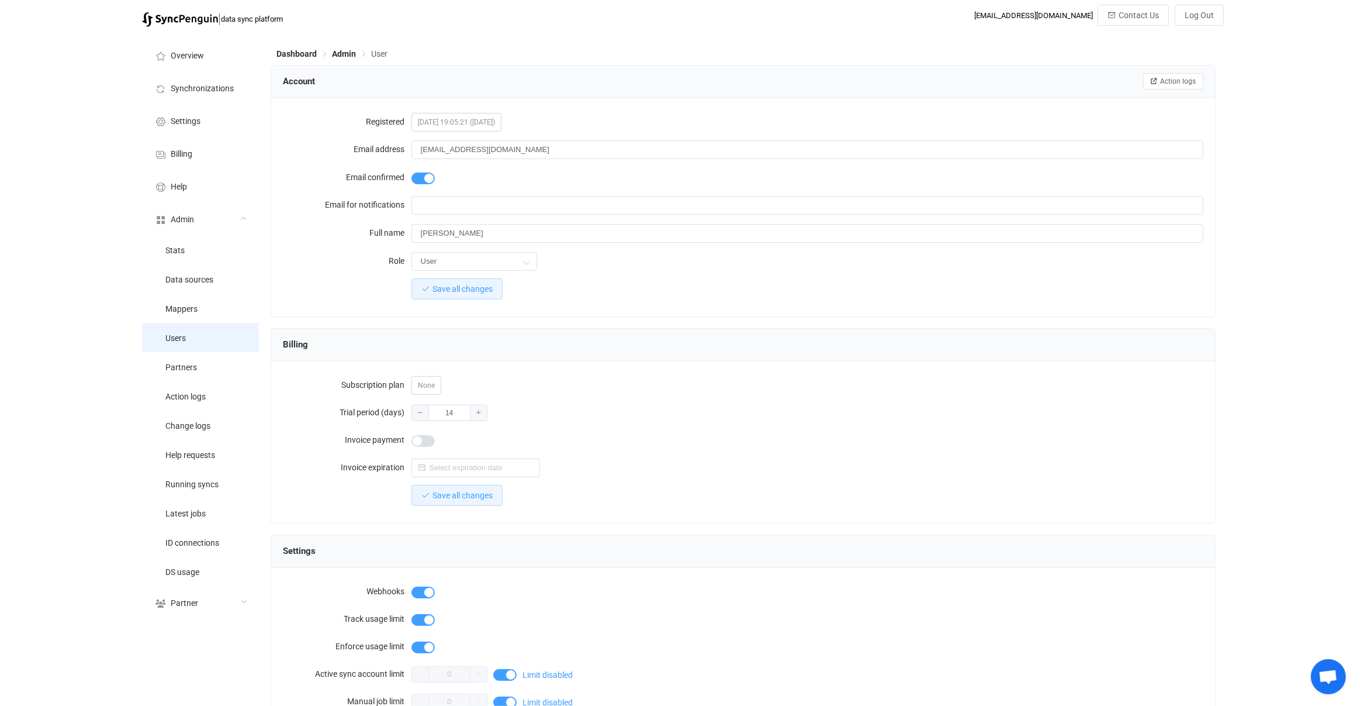
click at [222, 339] on li "Users" at bounding box center [200, 337] width 117 height 29
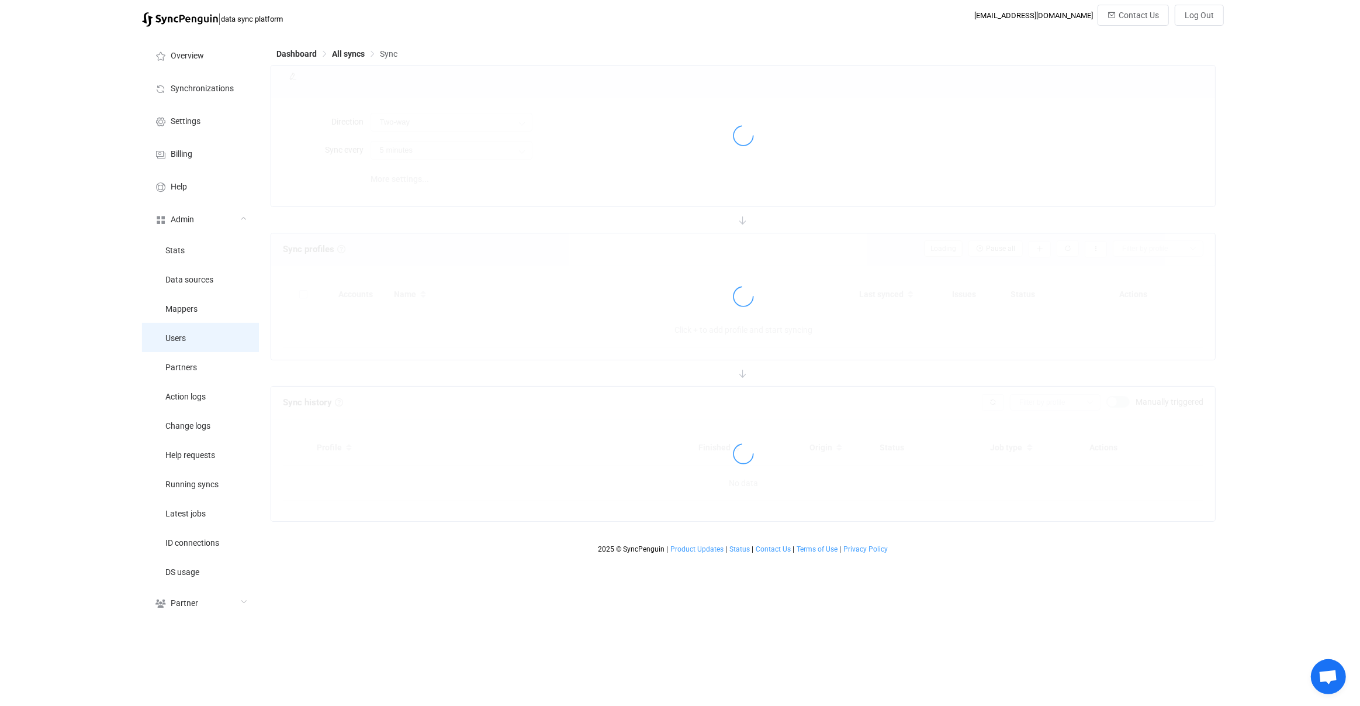
type input "iCalendar .ICS → Google (many to one)"
type input "30 minutes"
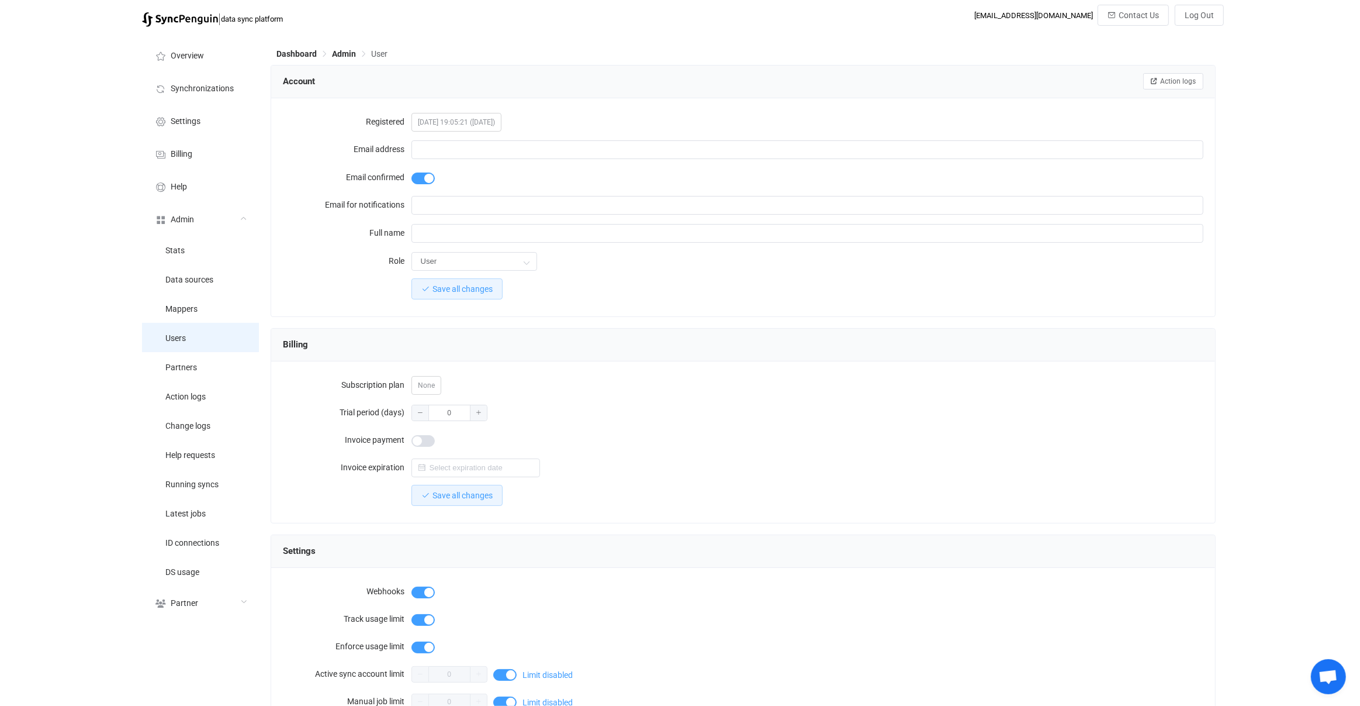
type input "[EMAIL_ADDRESS][DOMAIN_NAME]"
type input "[PERSON_NAME]"
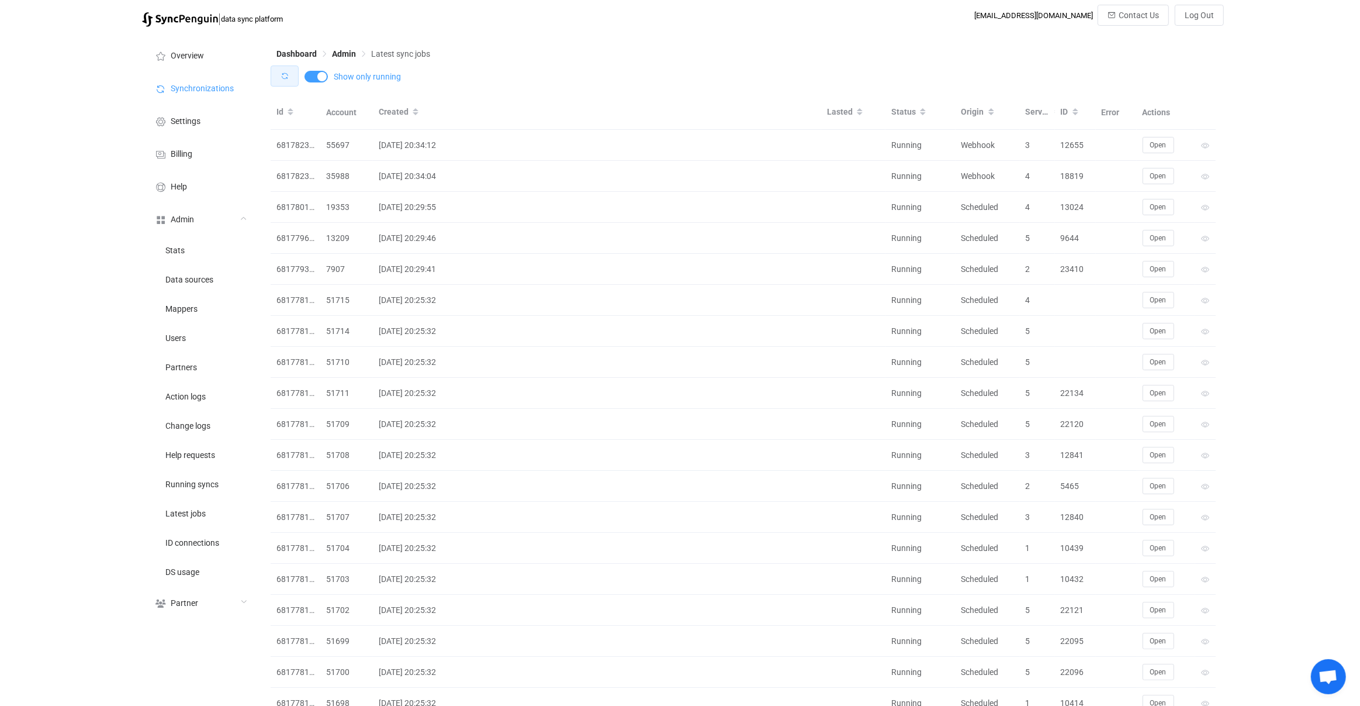
click at [287, 71] on button "button" at bounding box center [285, 75] width 28 height 21
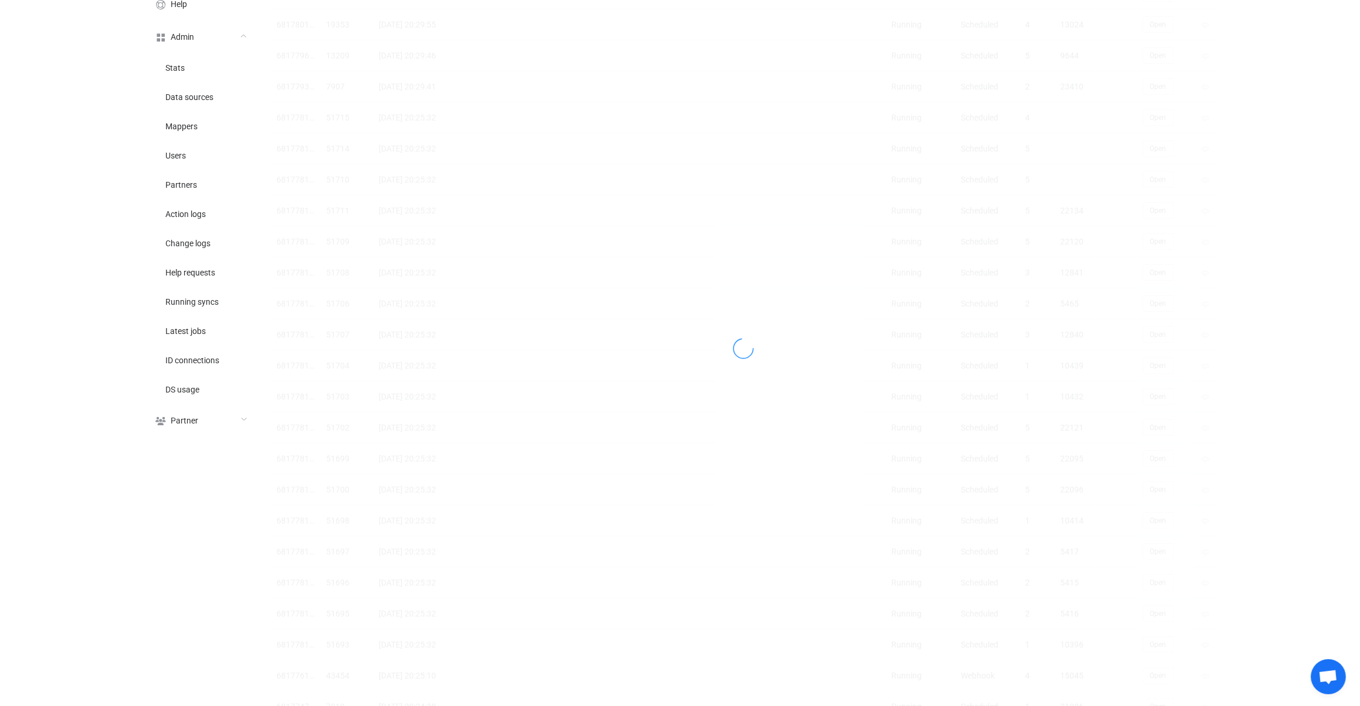
scroll to position [293, 0]
